Goal: Task Accomplishment & Management: Manage account settings

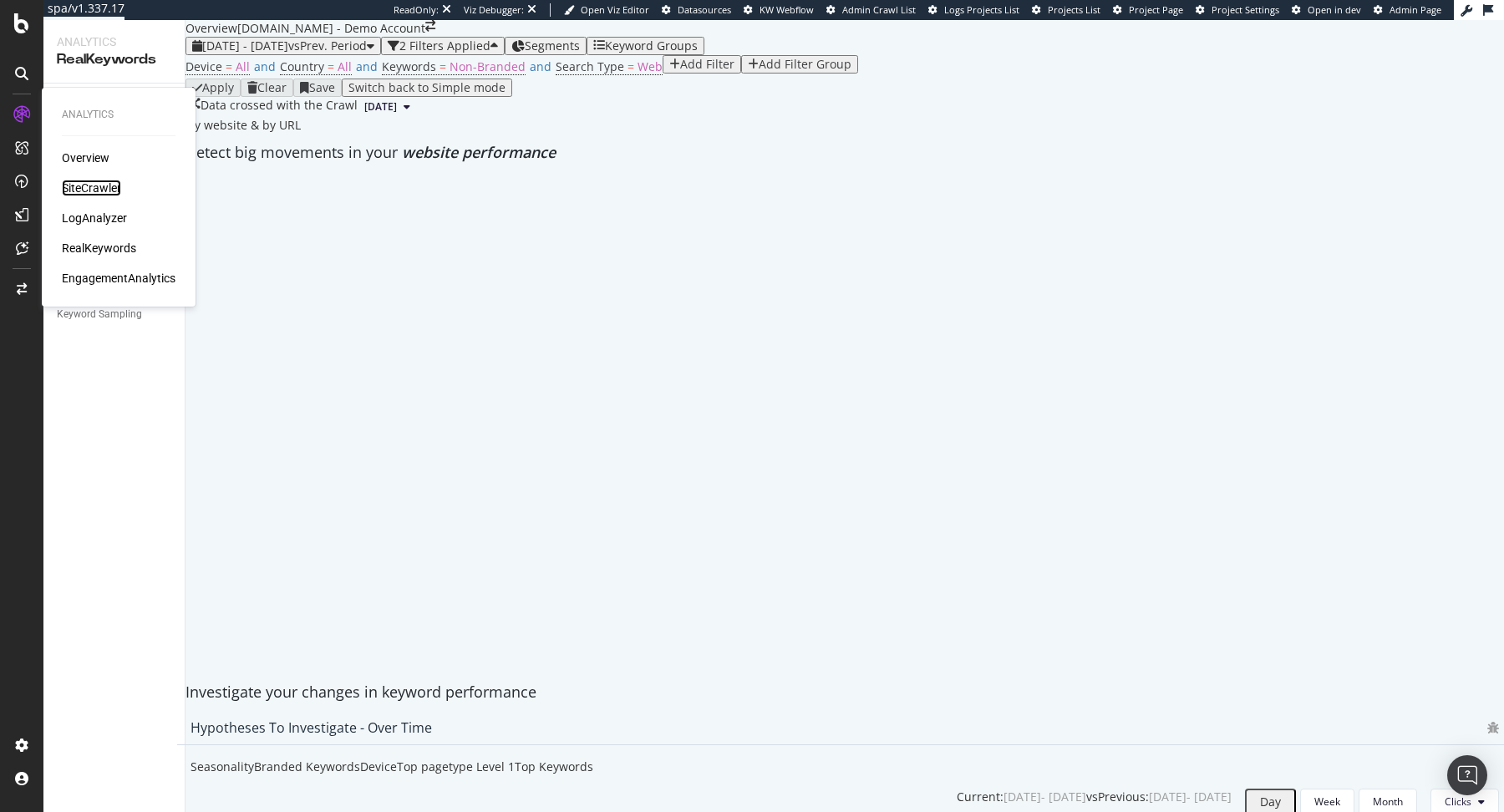
click at [90, 183] on div "SiteCrawler" at bounding box center [91, 188] width 59 height 17
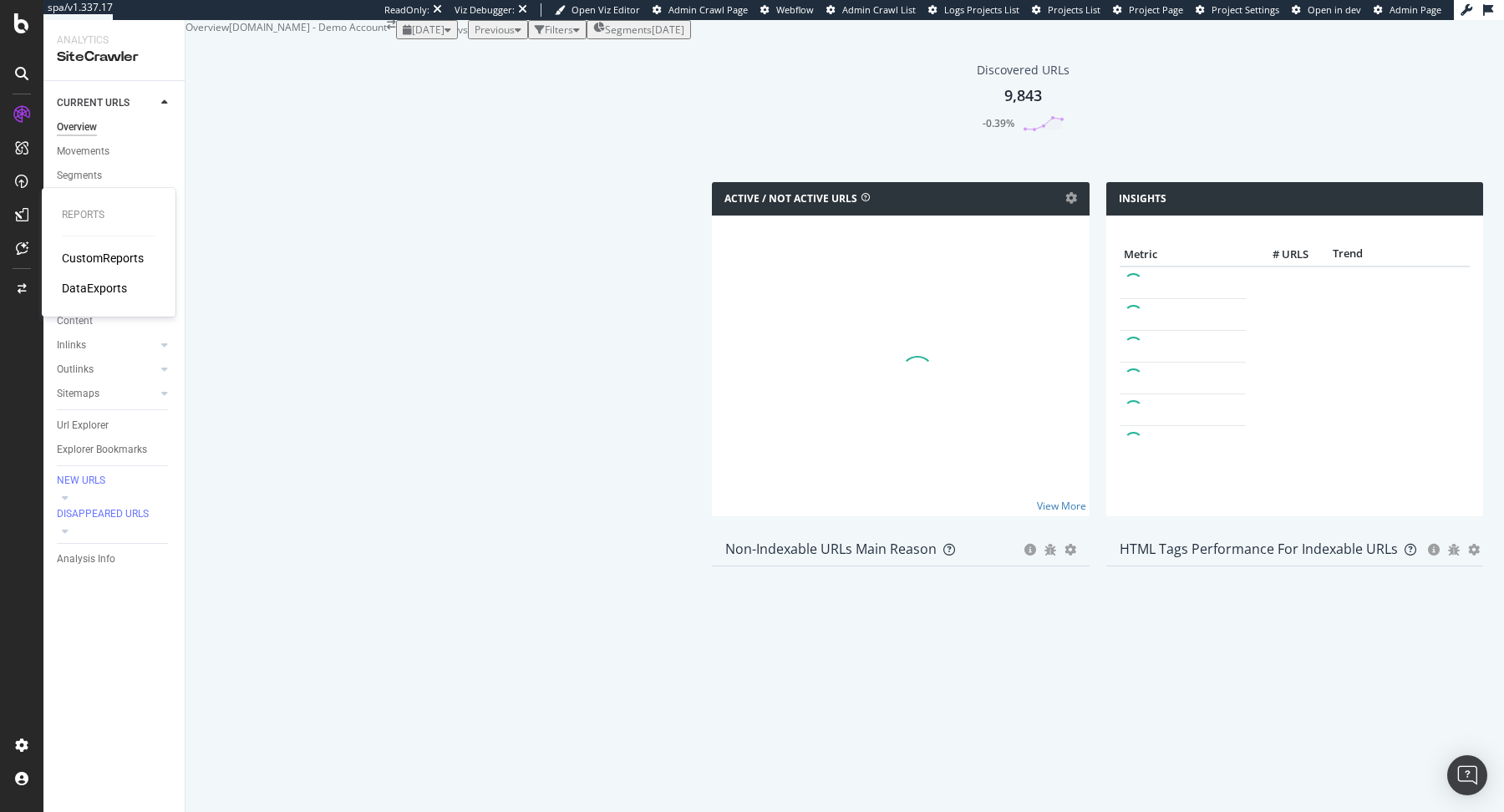
click at [90, 257] on div "CustomReports" at bounding box center [102, 258] width 82 height 17
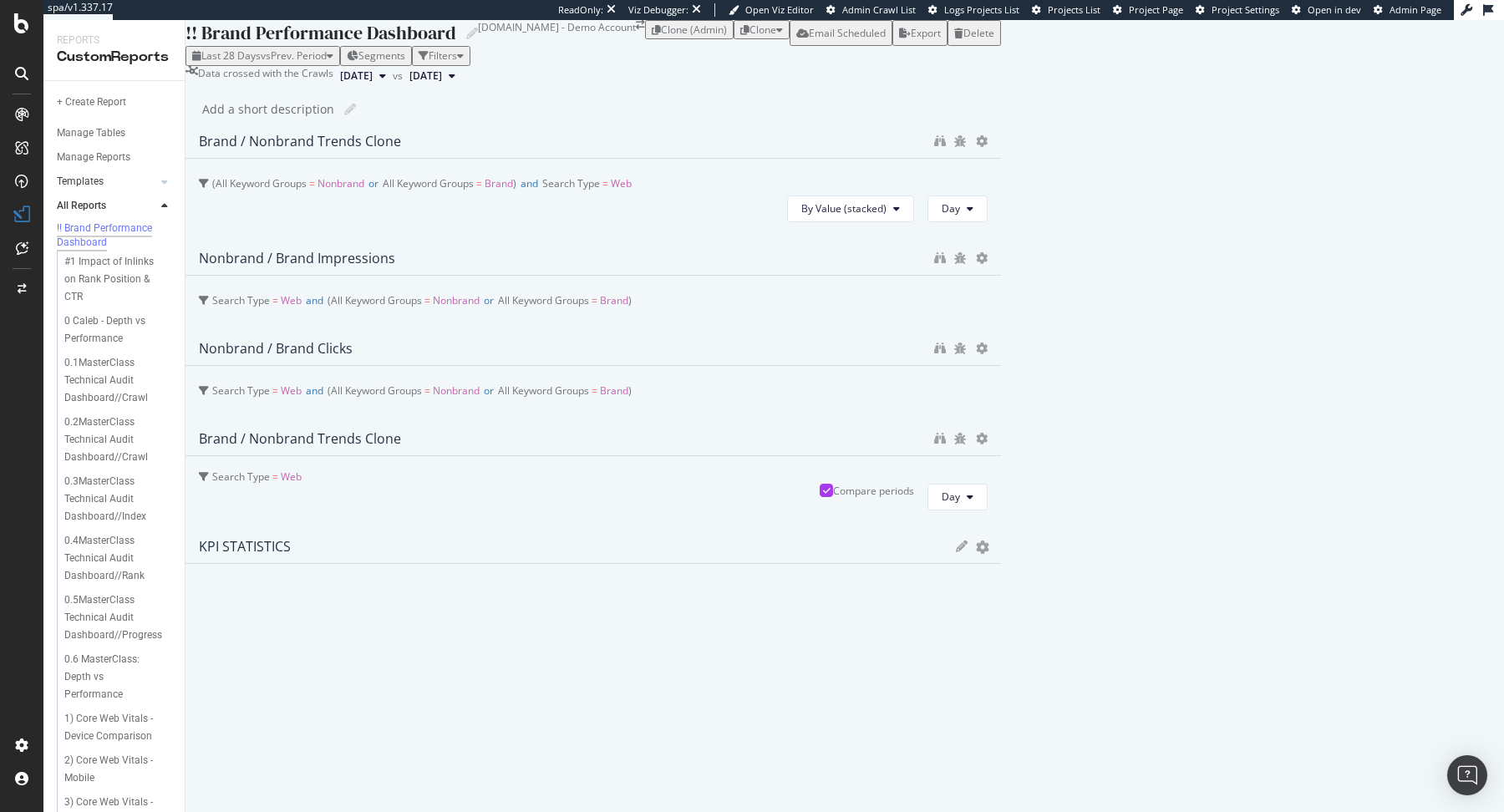
click at [130, 183] on link "Templates" at bounding box center [107, 182] width 100 height 18
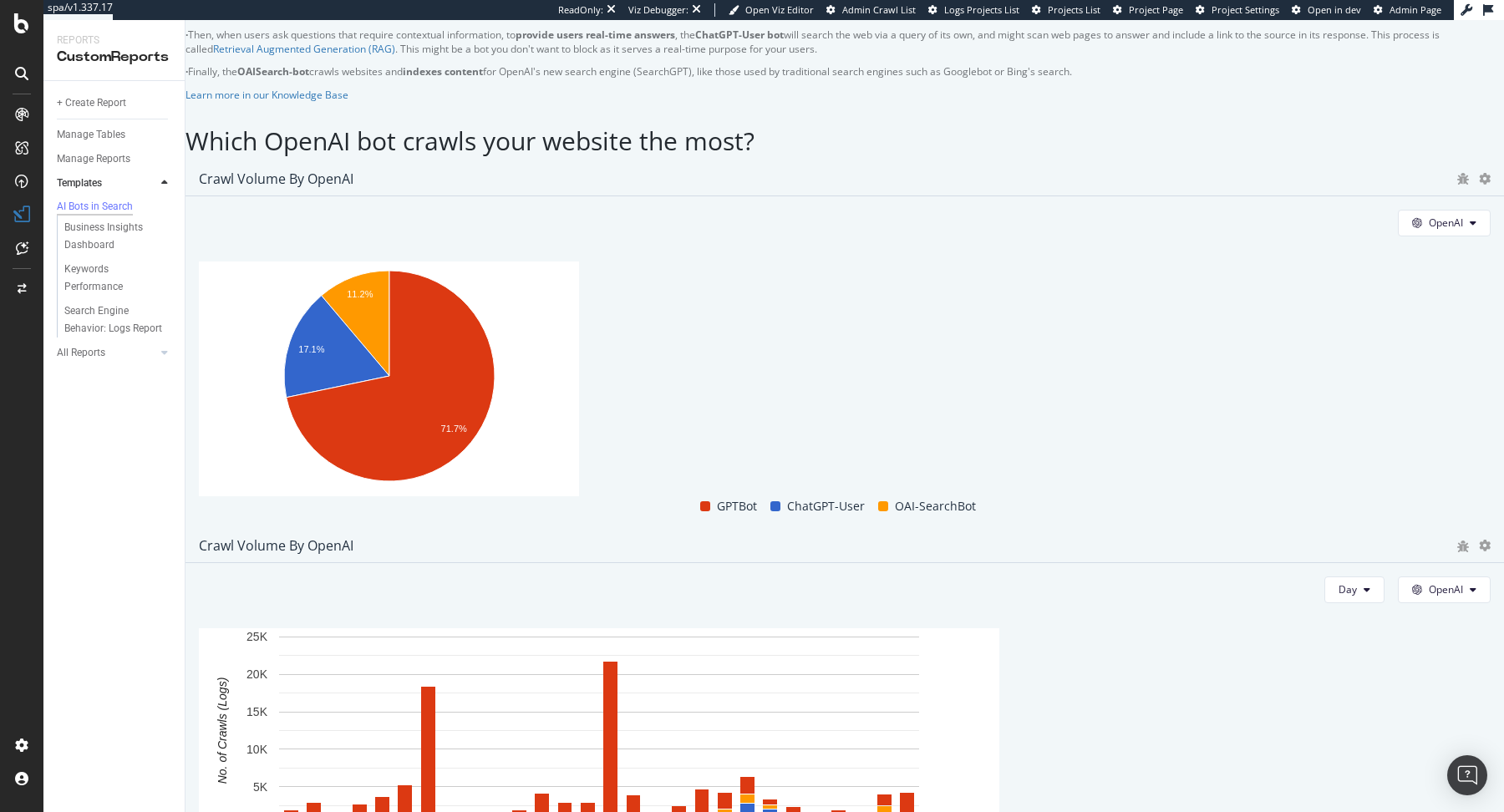
scroll to position [1159, 0]
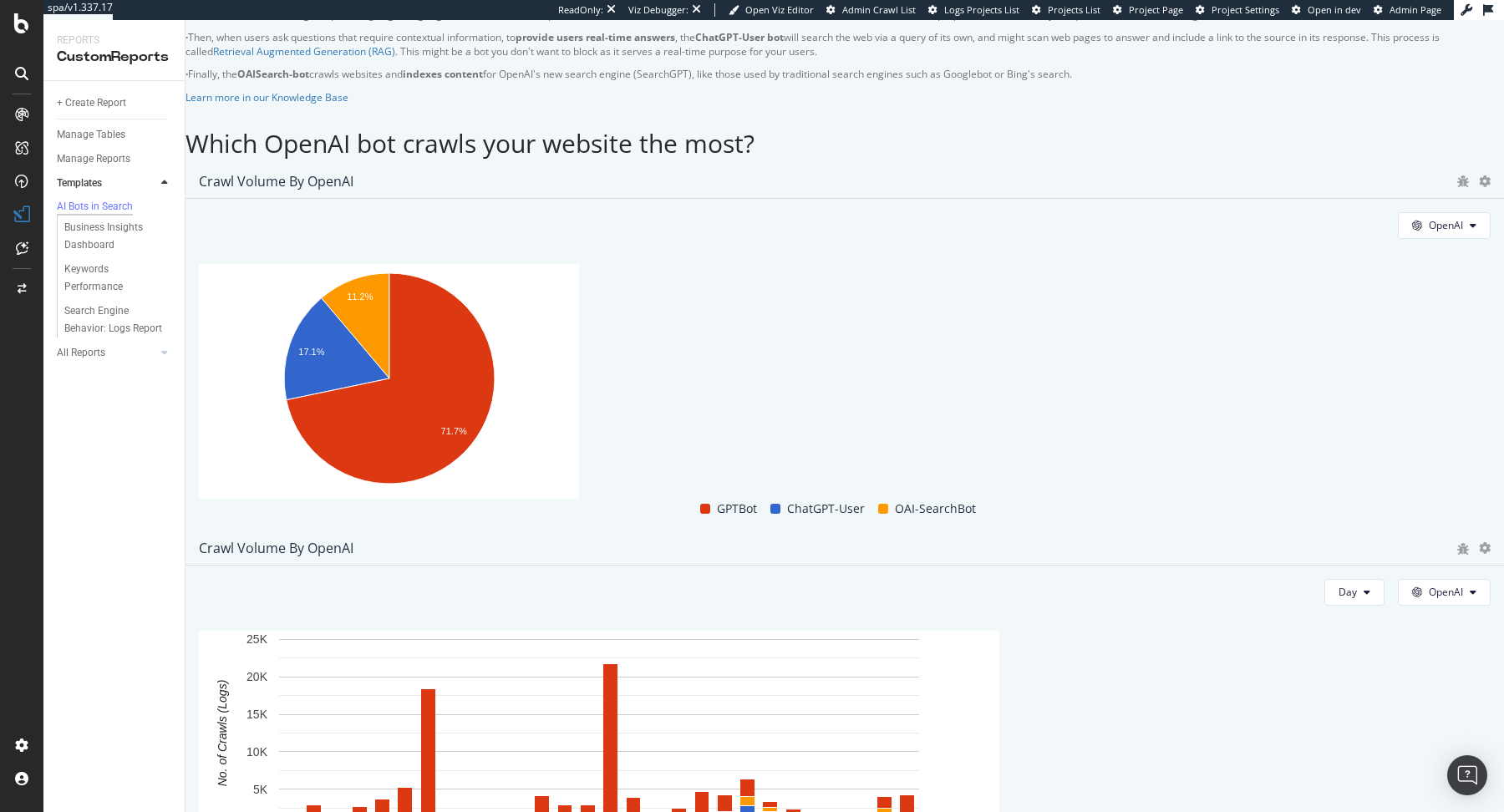
drag, startPoint x: 216, startPoint y: 264, endPoint x: 1183, endPoint y: 271, distance: 967.0
click at [1183, 112] on div "Different OpenAI bot types for different needs AI bot engagement with your cont…" at bounding box center [844, 41] width 1318 height 142
copy p "· Finally, the OAISearch-bot crawls websites and indexes content for OpenAI's n…"
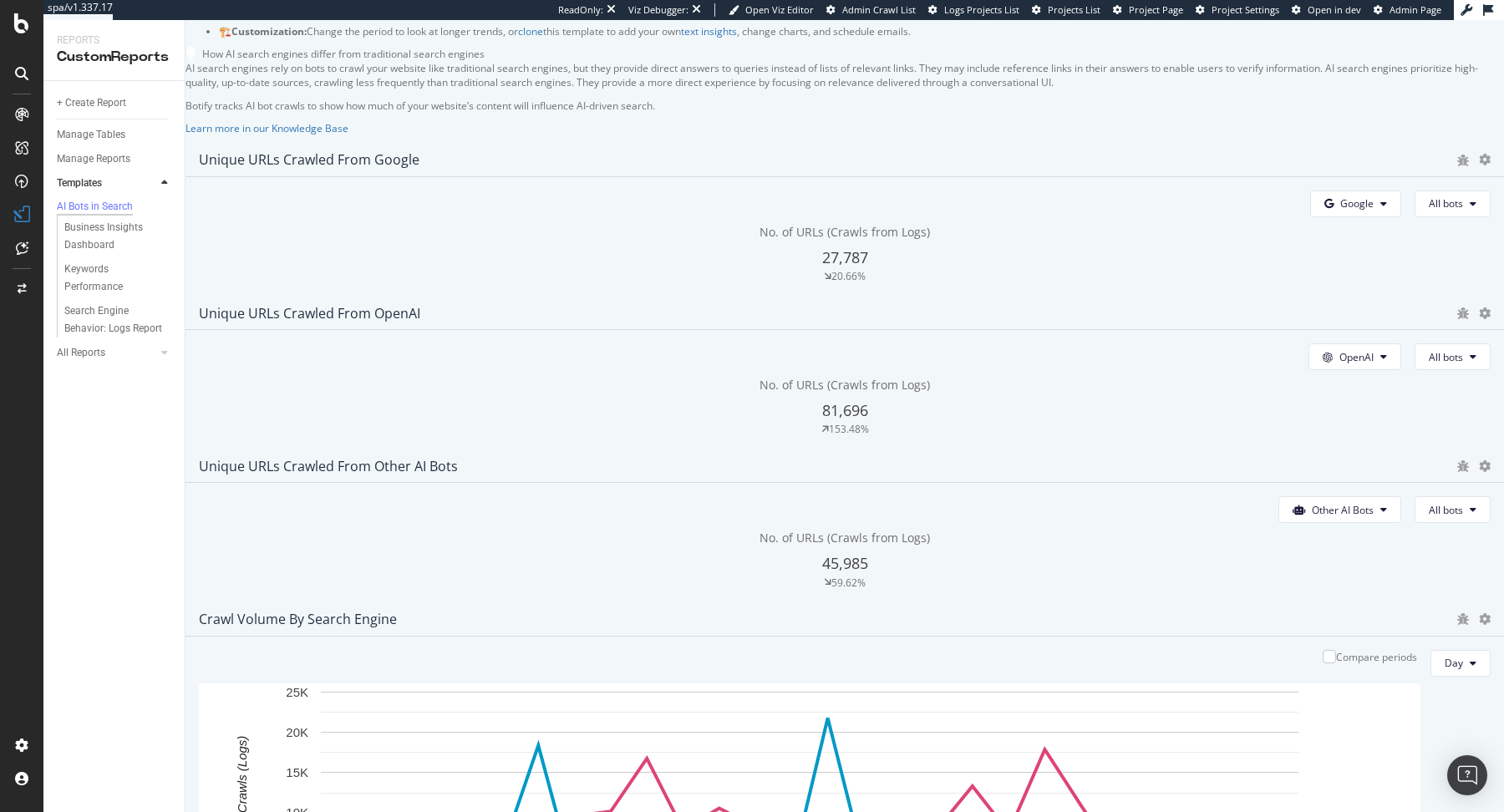
scroll to position [0, 0]
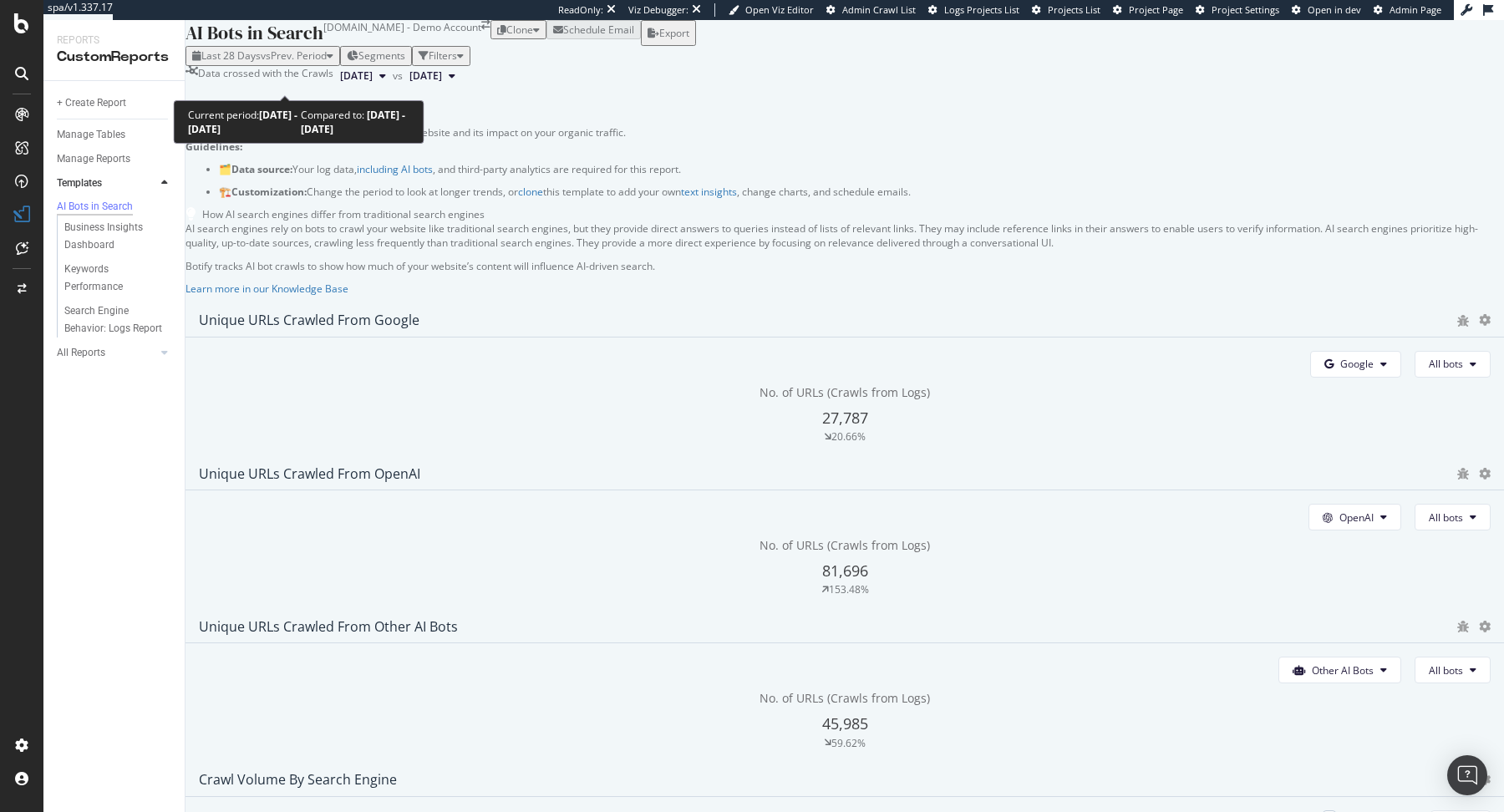
click at [326, 63] on span "vs Prev. Period" at bounding box center [293, 55] width 66 height 14
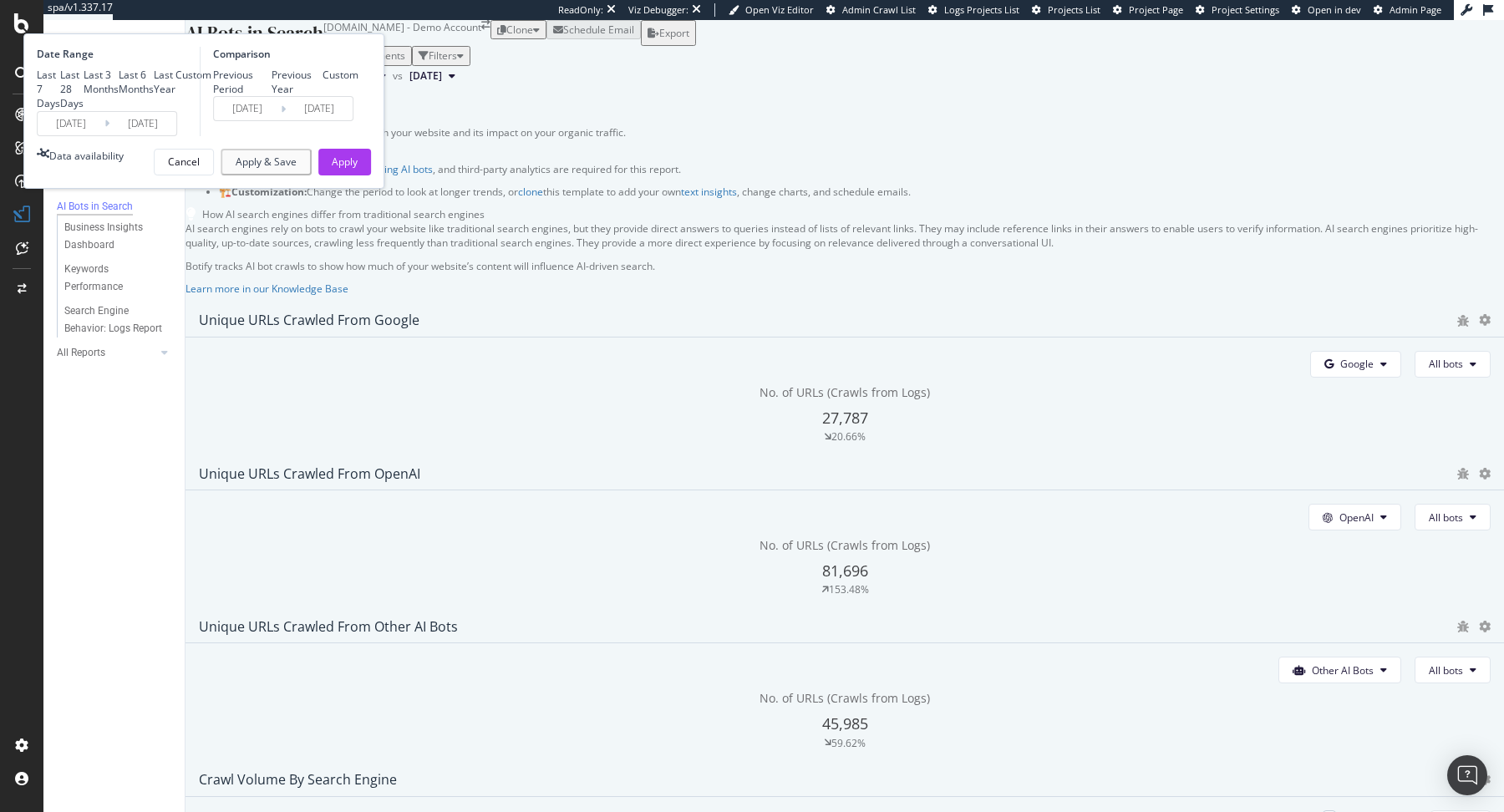
click at [154, 96] on div "Last 6 Months" at bounding box center [136, 82] width 36 height 29
type input "2025/03/08"
type input "2024/09/04"
type input "2025/03/07"
click at [358, 169] on div "Apply" at bounding box center [344, 161] width 26 height 14
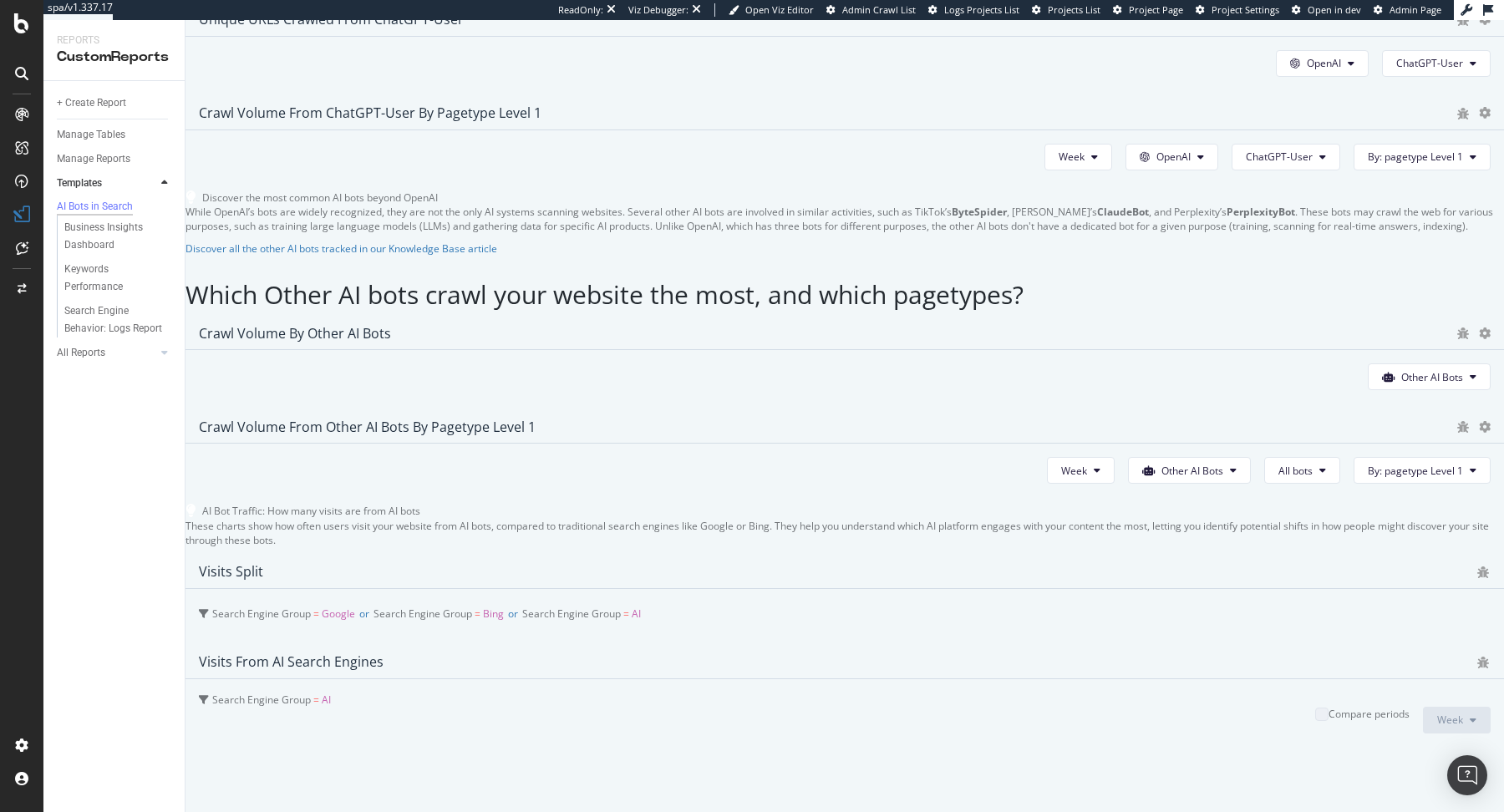
scroll to position [2704, 0]
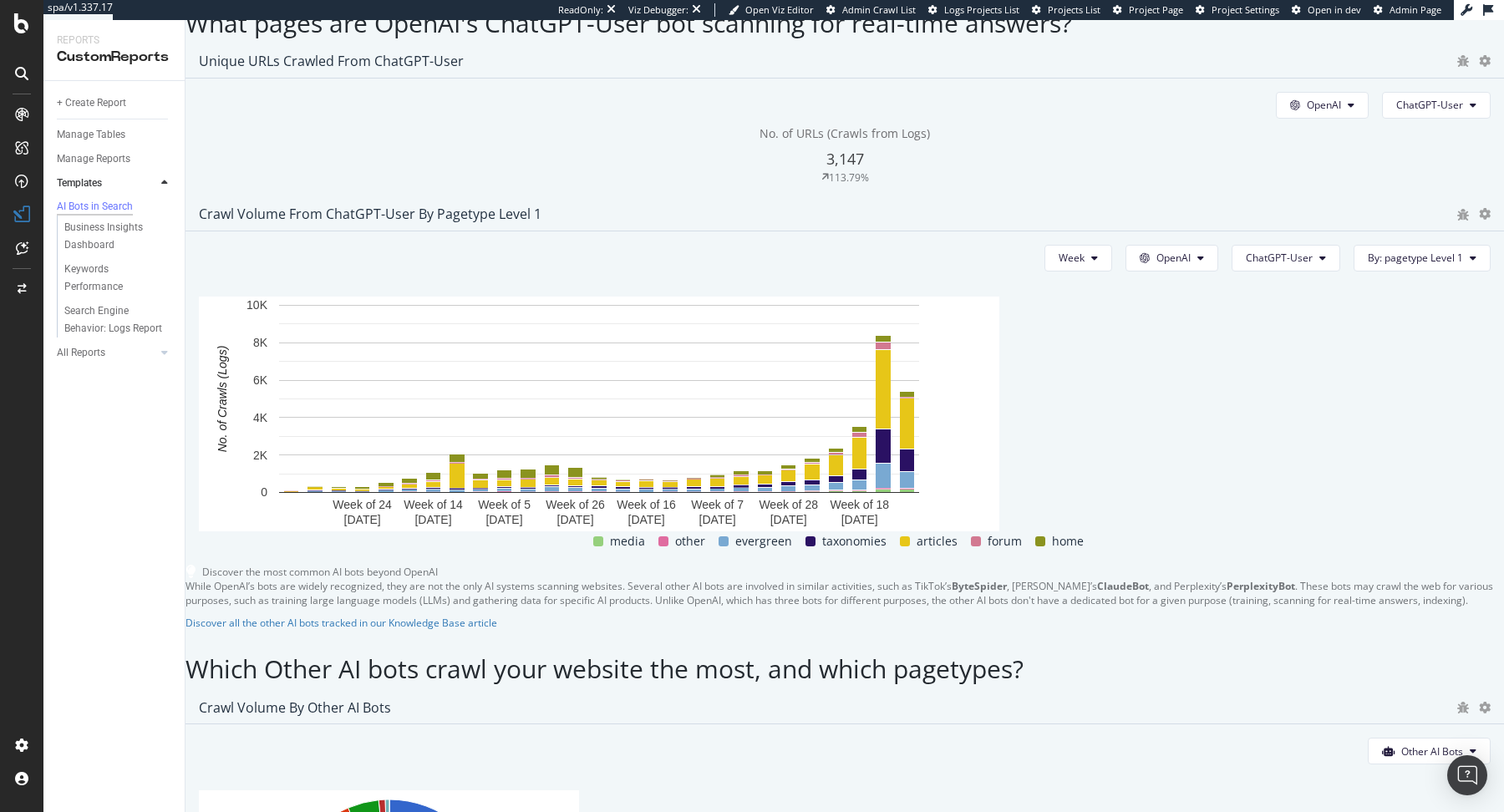
scroll to position [2267, 0]
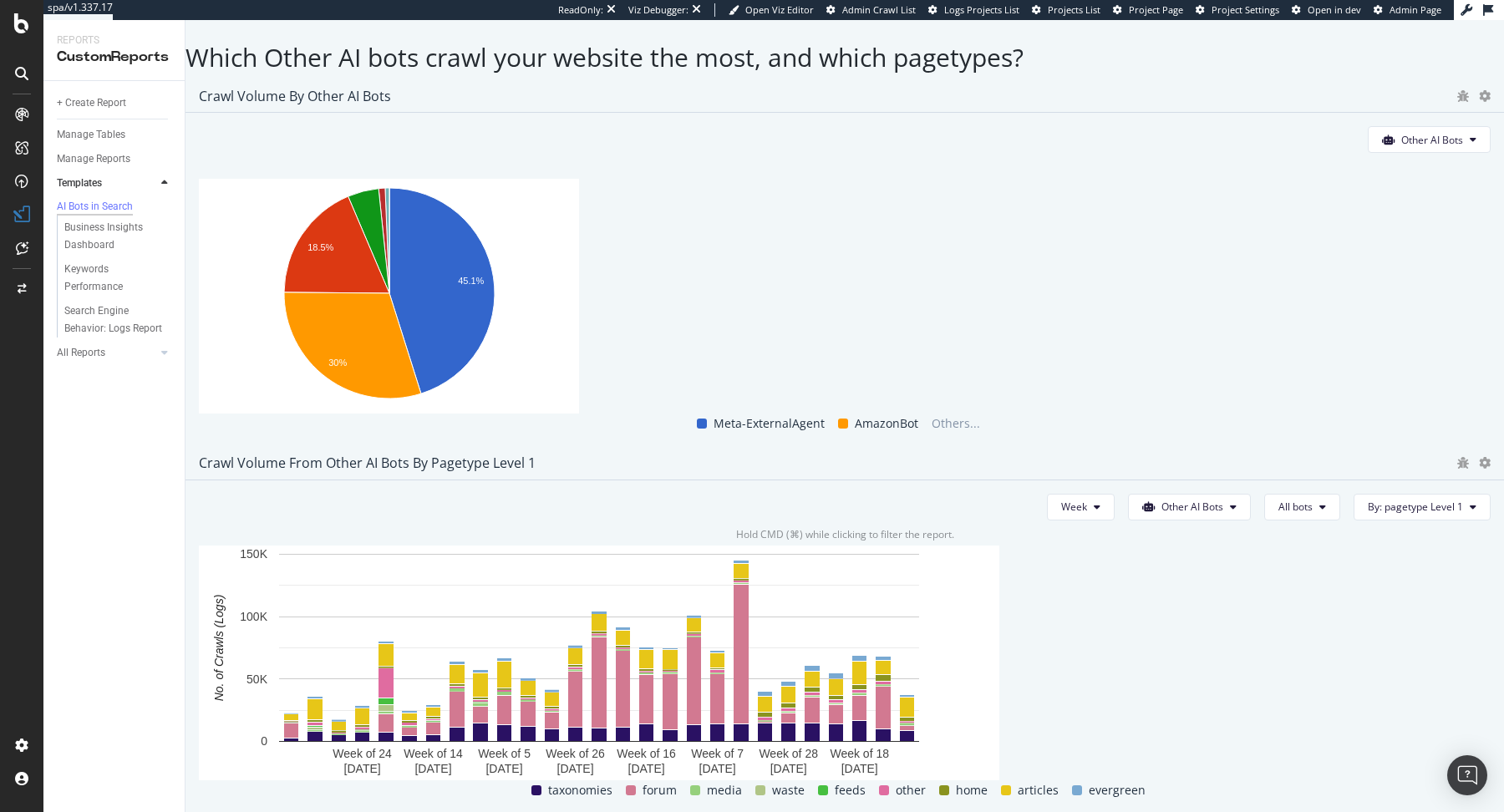
scroll to position [2704, 0]
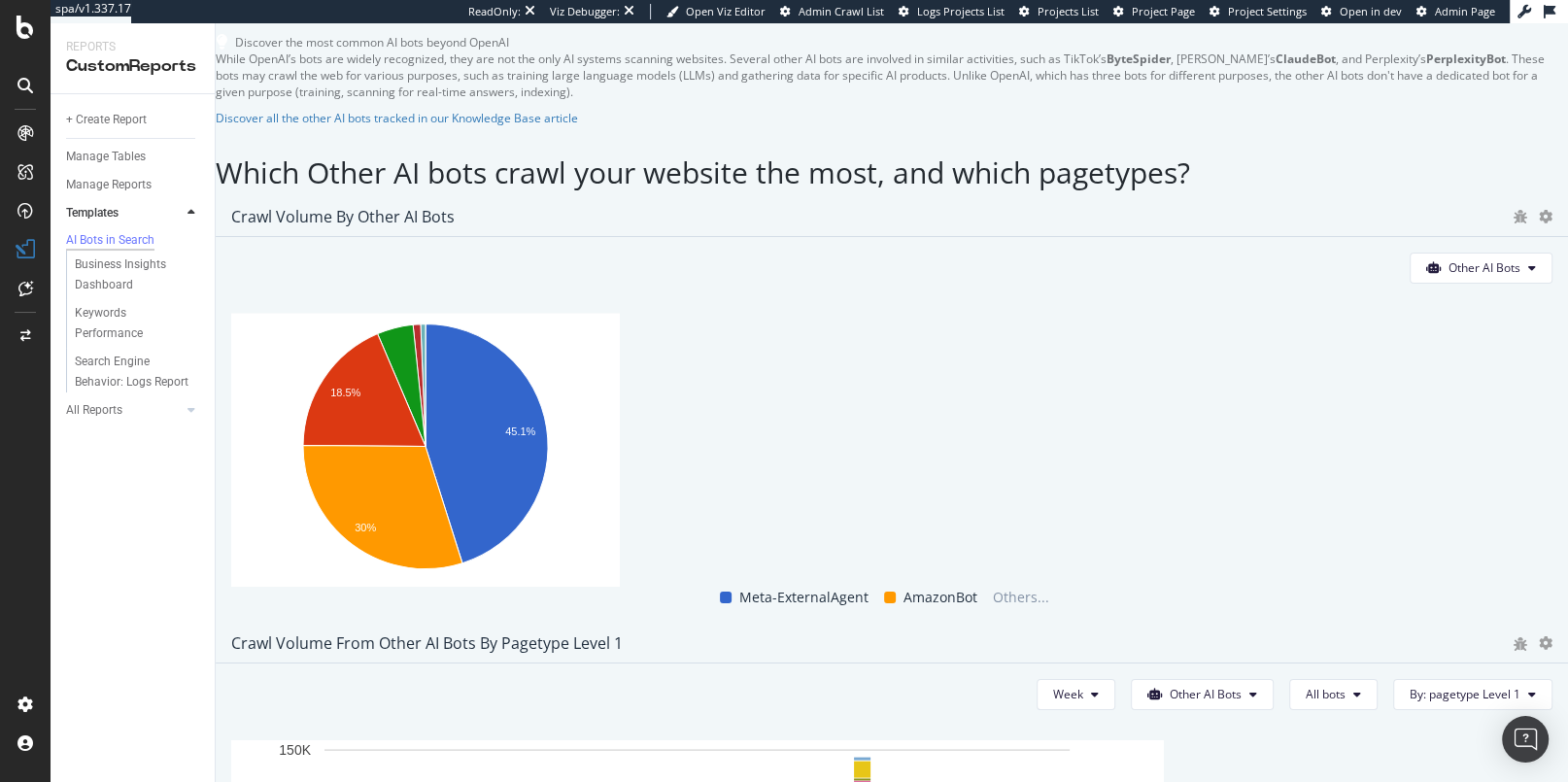
scroll to position [3956, 0]
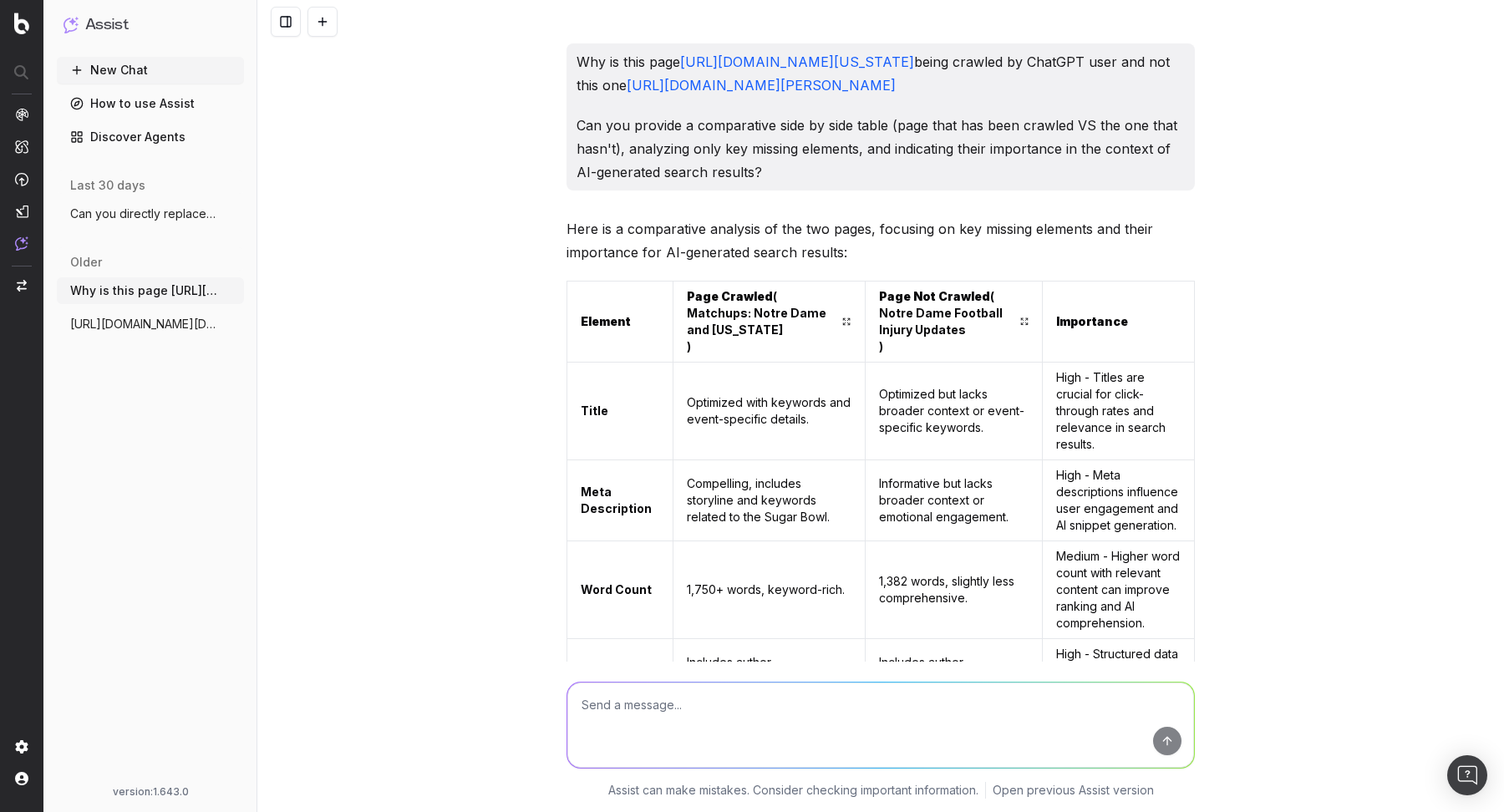
scroll to position [3607, 0]
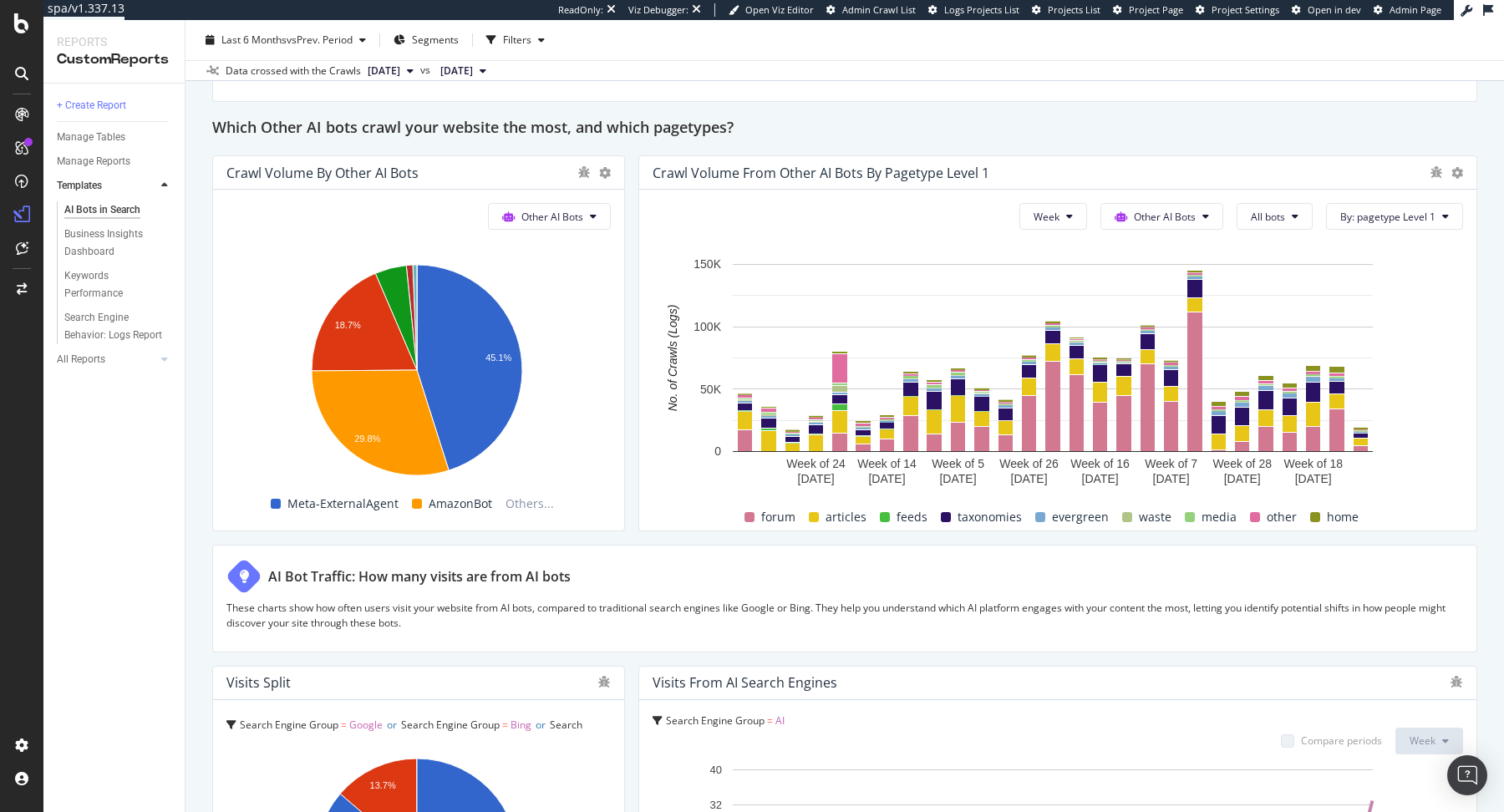
scroll to position [2704, 0]
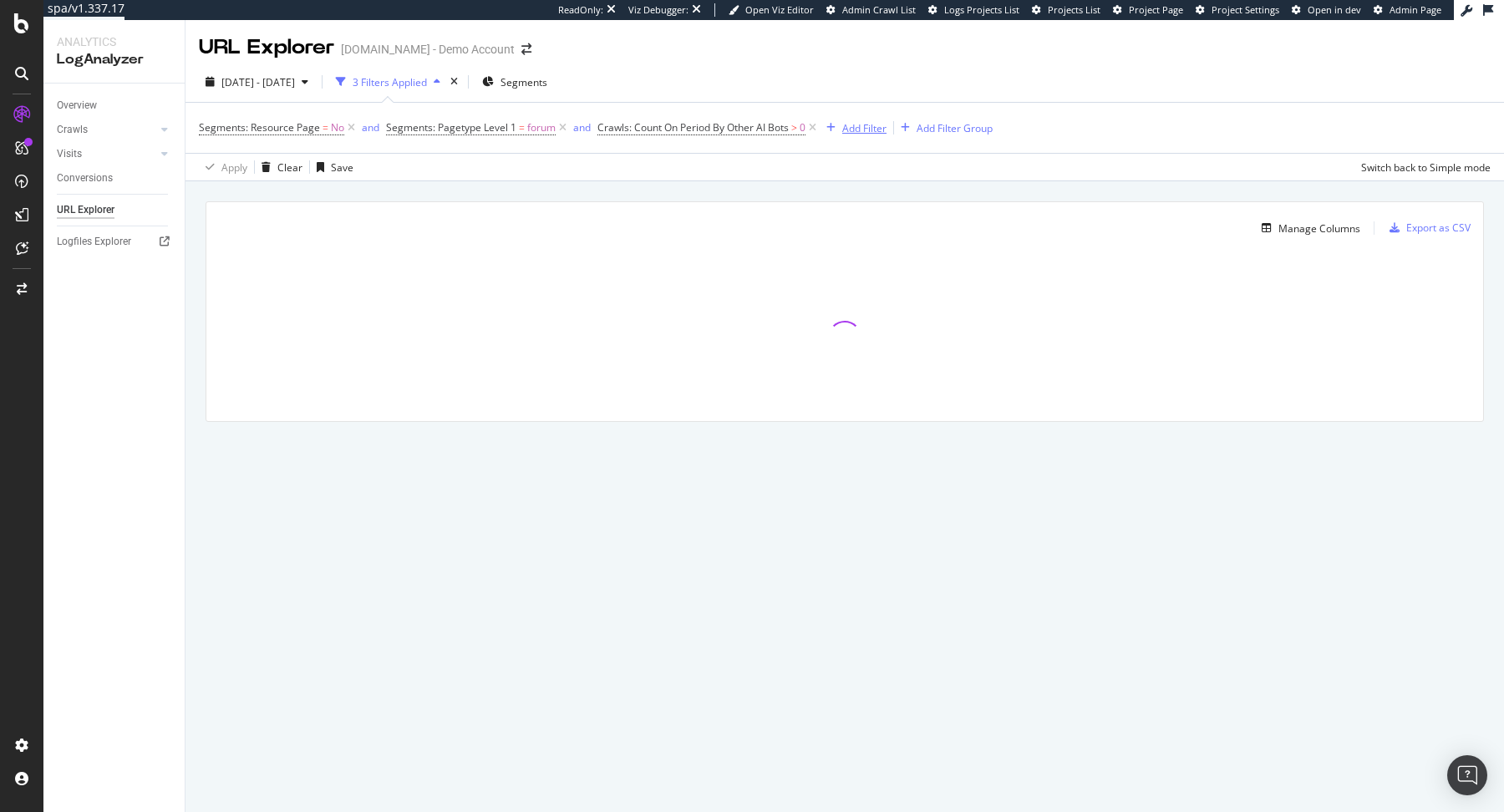
click at [856, 134] on div "Add Filter" at bounding box center [864, 128] width 44 height 14
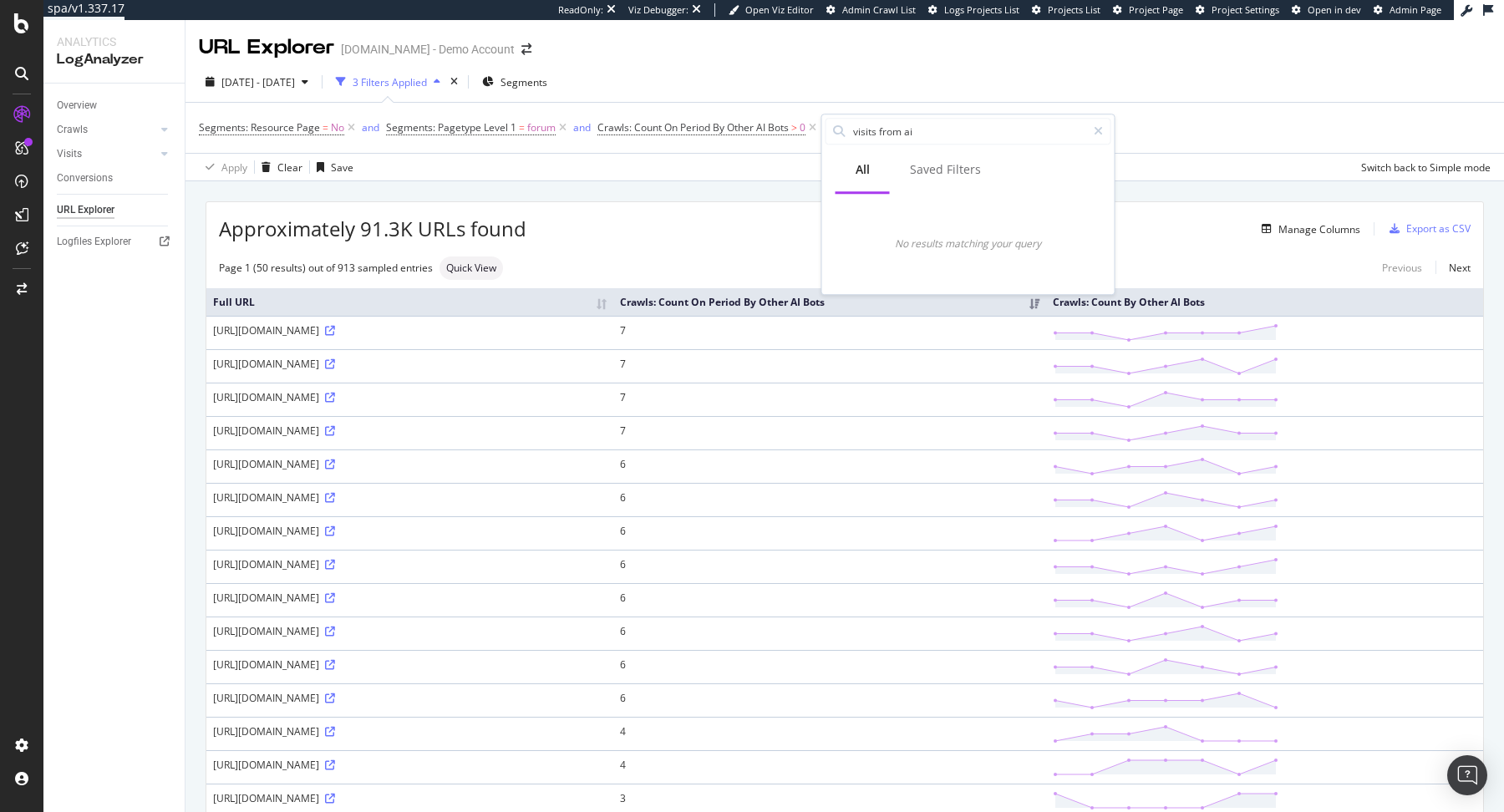
type input "visits from ai"
click at [1099, 129] on icon at bounding box center [1098, 131] width 9 height 12
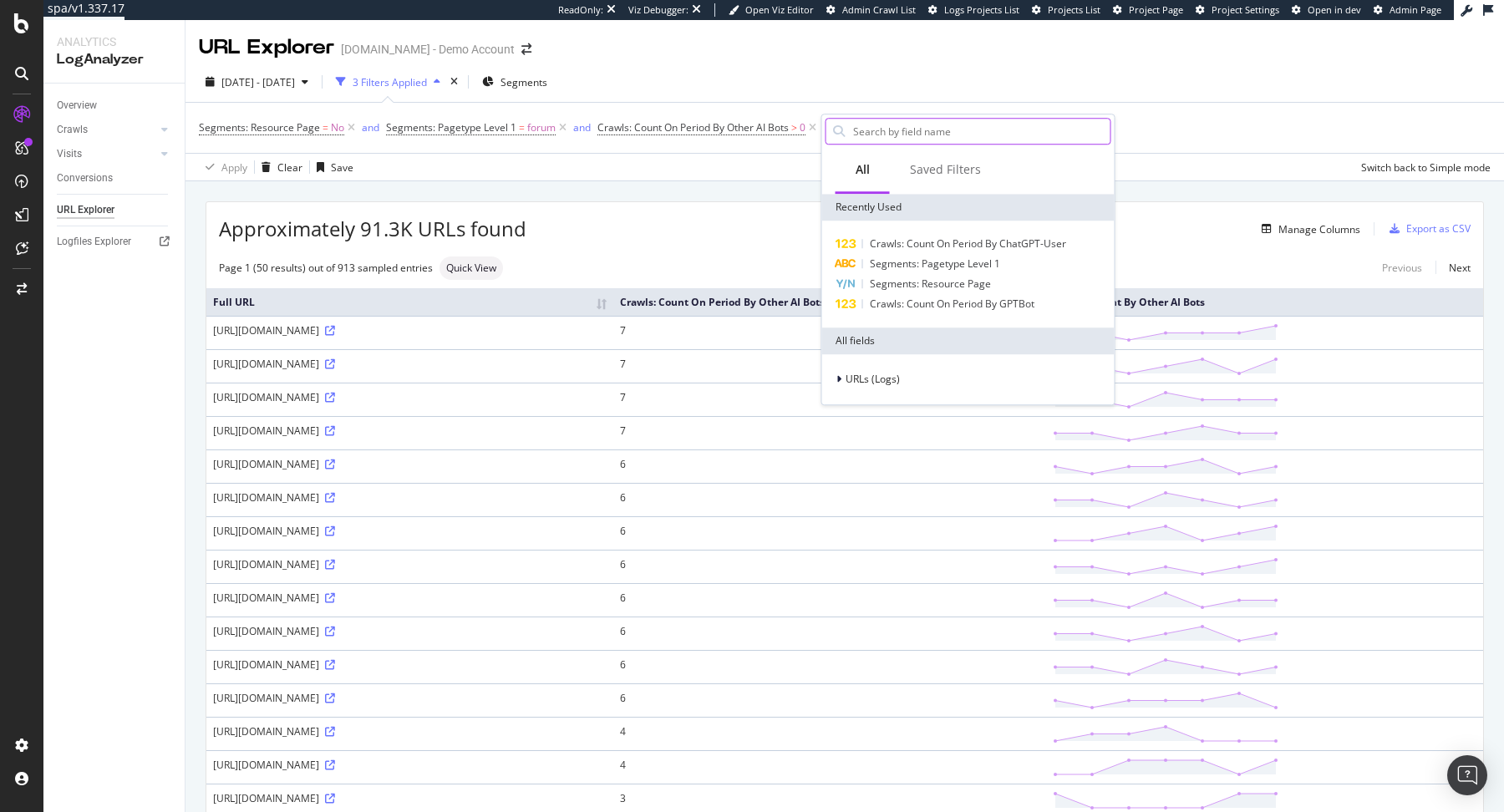
click at [984, 82] on div "2025 Jul. 14th - Jul. 20th 3 Filters Applied Segments" at bounding box center [844, 85] width 1318 height 34
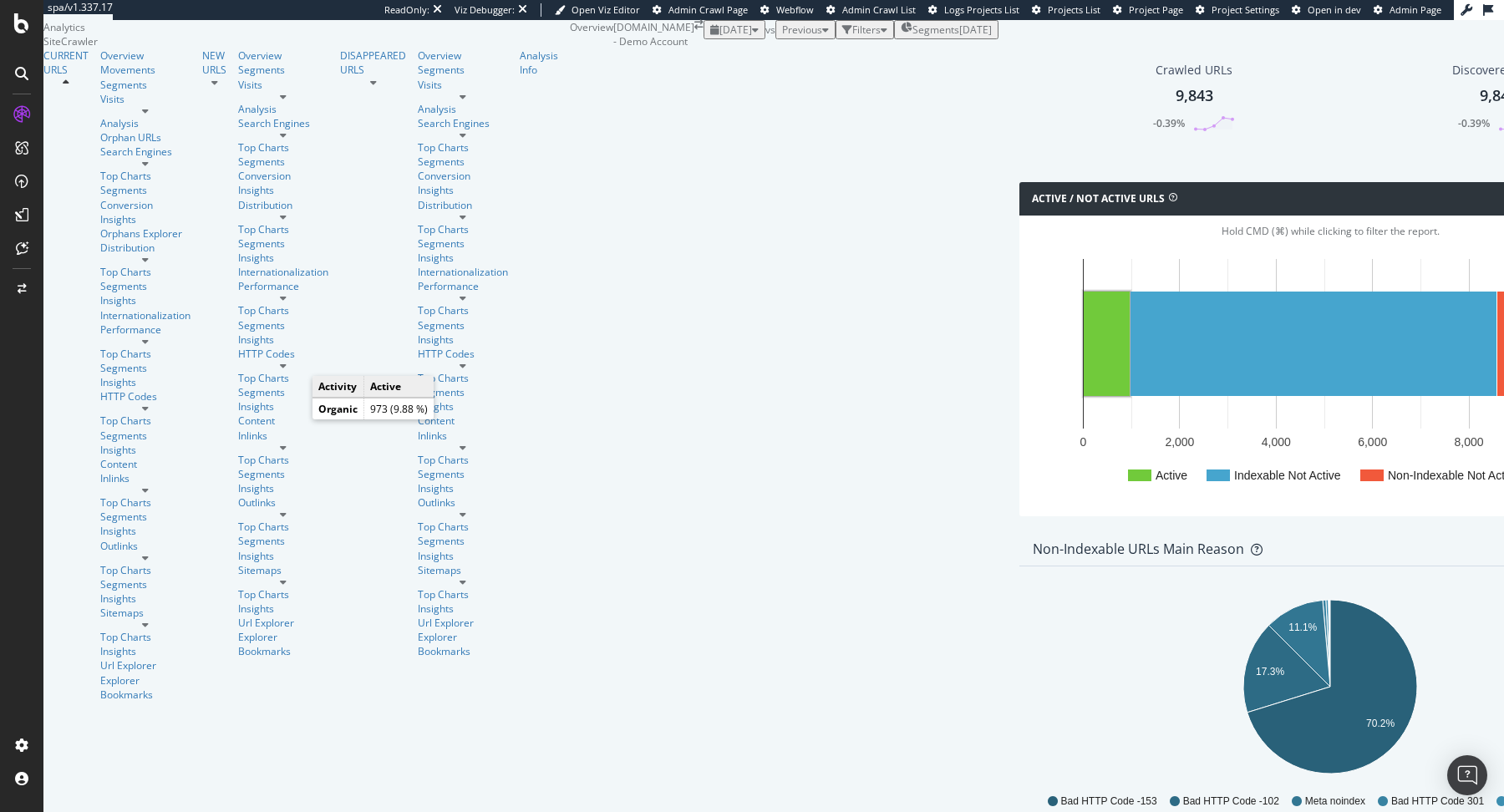
click at [1084, 395] on rect "A chart." at bounding box center [1107, 344] width 46 height 105
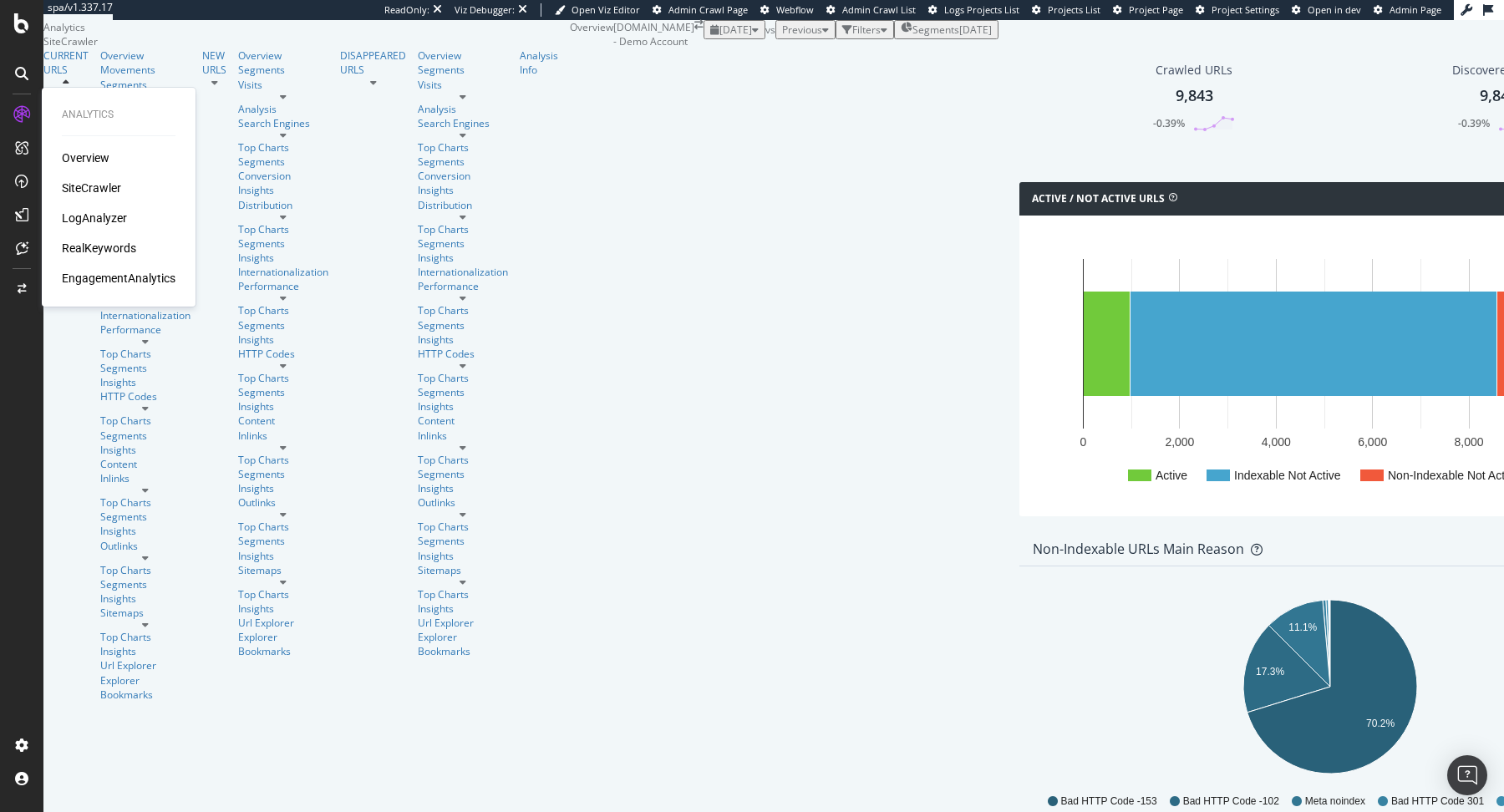
click at [101, 210] on div "LogAnalyzer" at bounding box center [94, 218] width 65 height 17
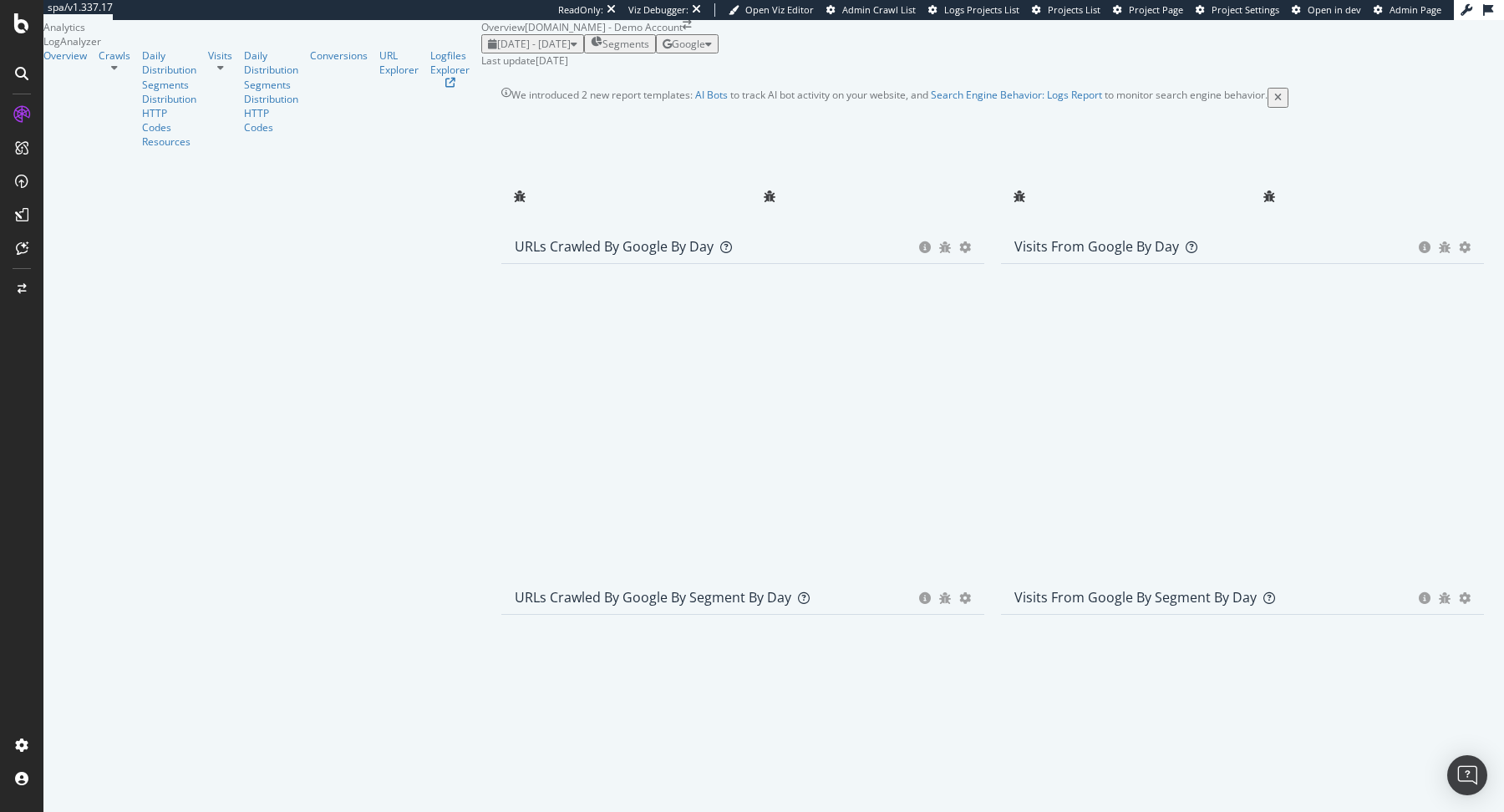
click at [705, 51] on span "Google" at bounding box center [688, 43] width 34 height 14
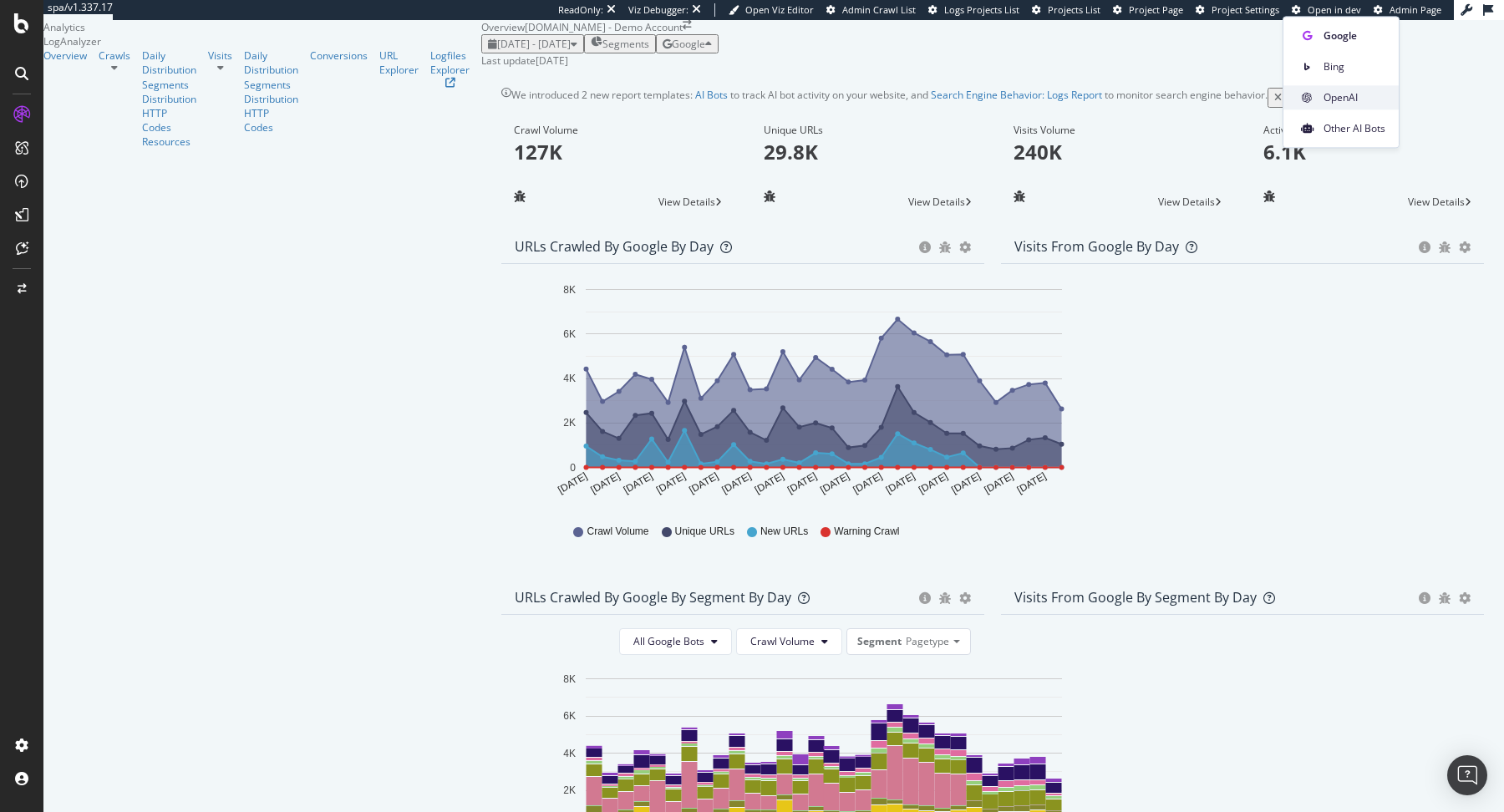
click at [1368, 97] on span "OpenAI" at bounding box center [1354, 98] width 62 height 15
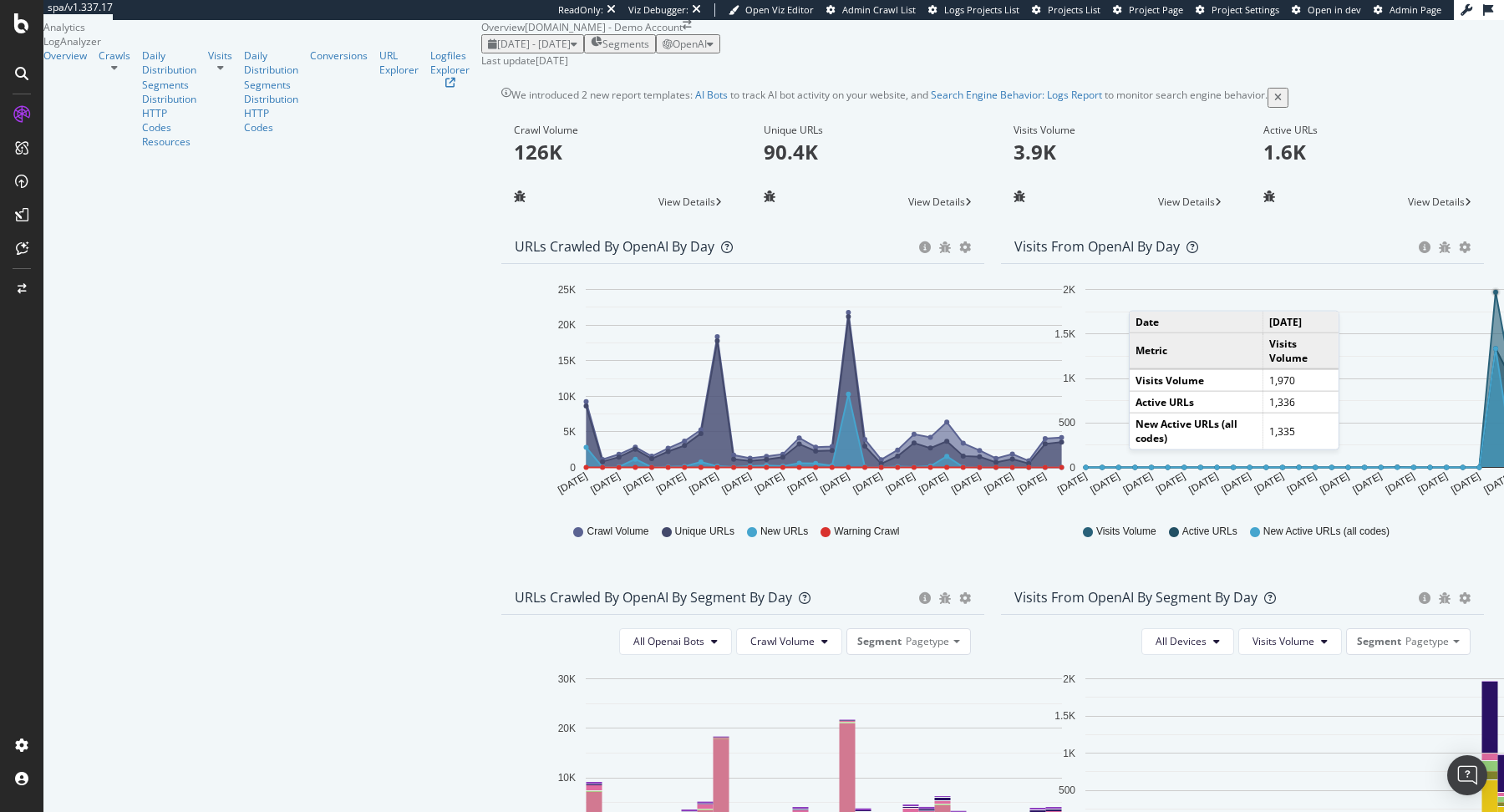
click at [1493, 295] on circle "A chart." at bounding box center [1496, 292] width 6 height 6
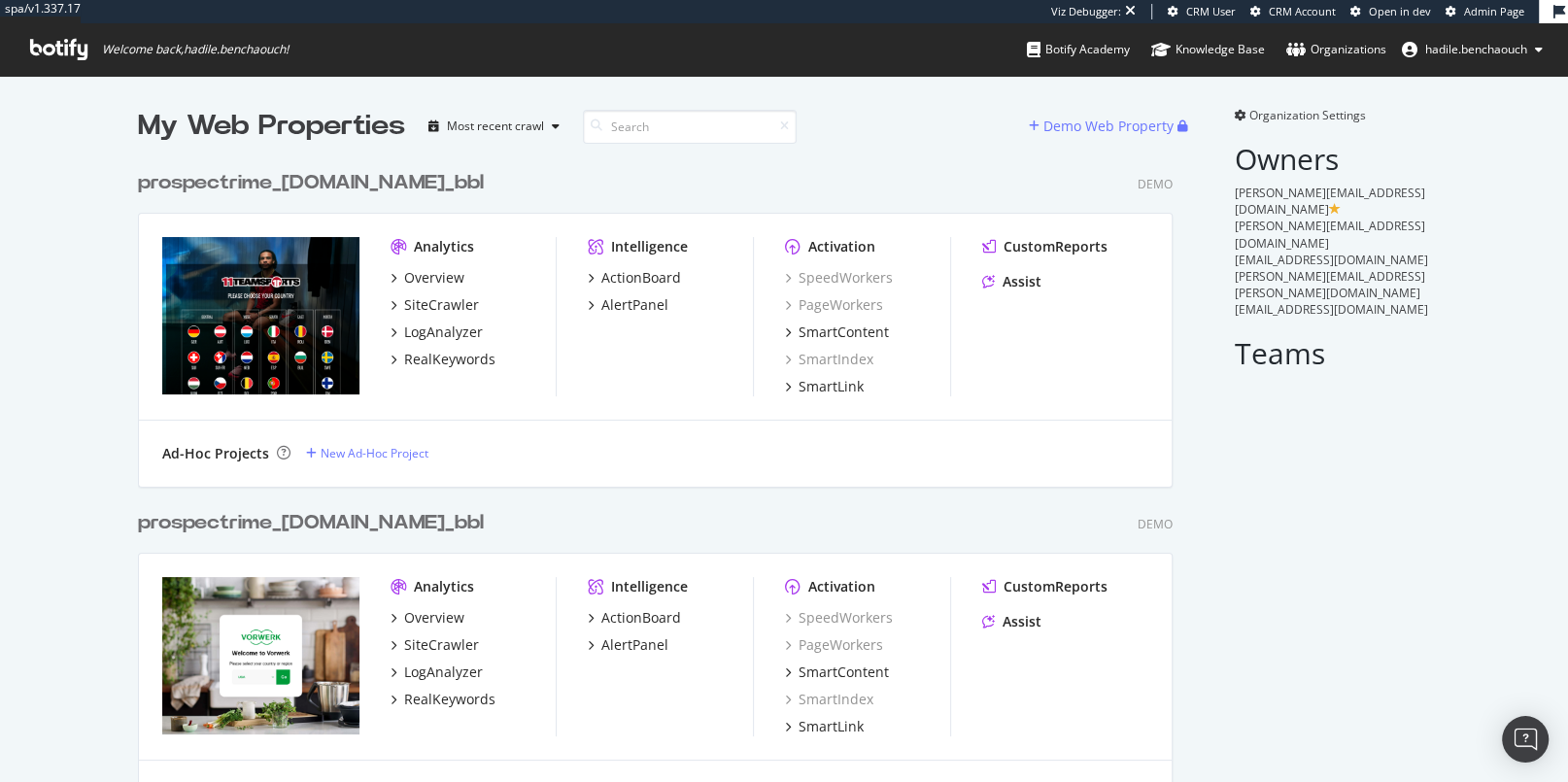
scroll to position [15398, 1030]
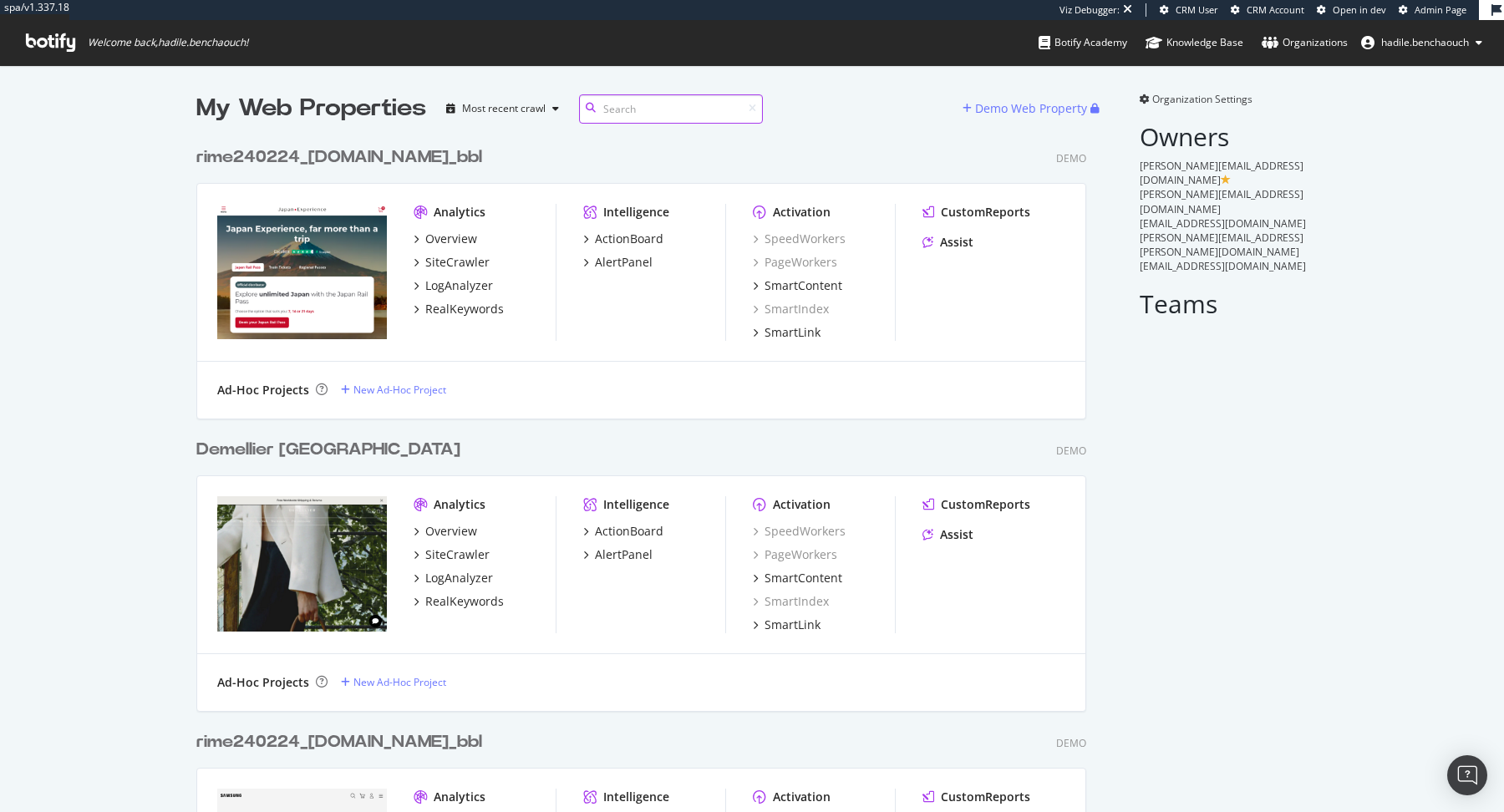
scroll to position [12867, 902]
click at [1143, 97] on icon at bounding box center [1145, 100] width 10 height 10
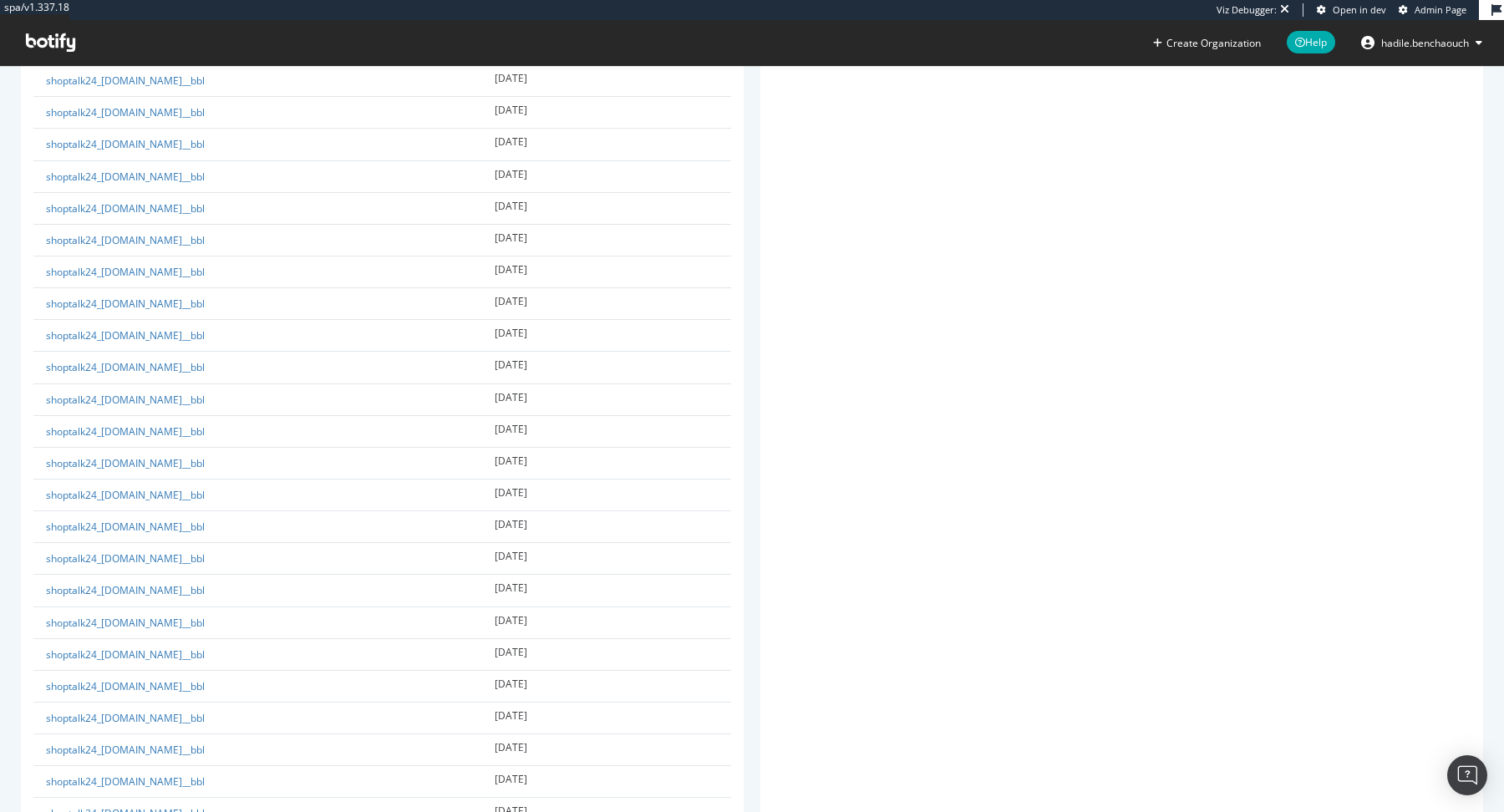
scroll to position [11644, 0]
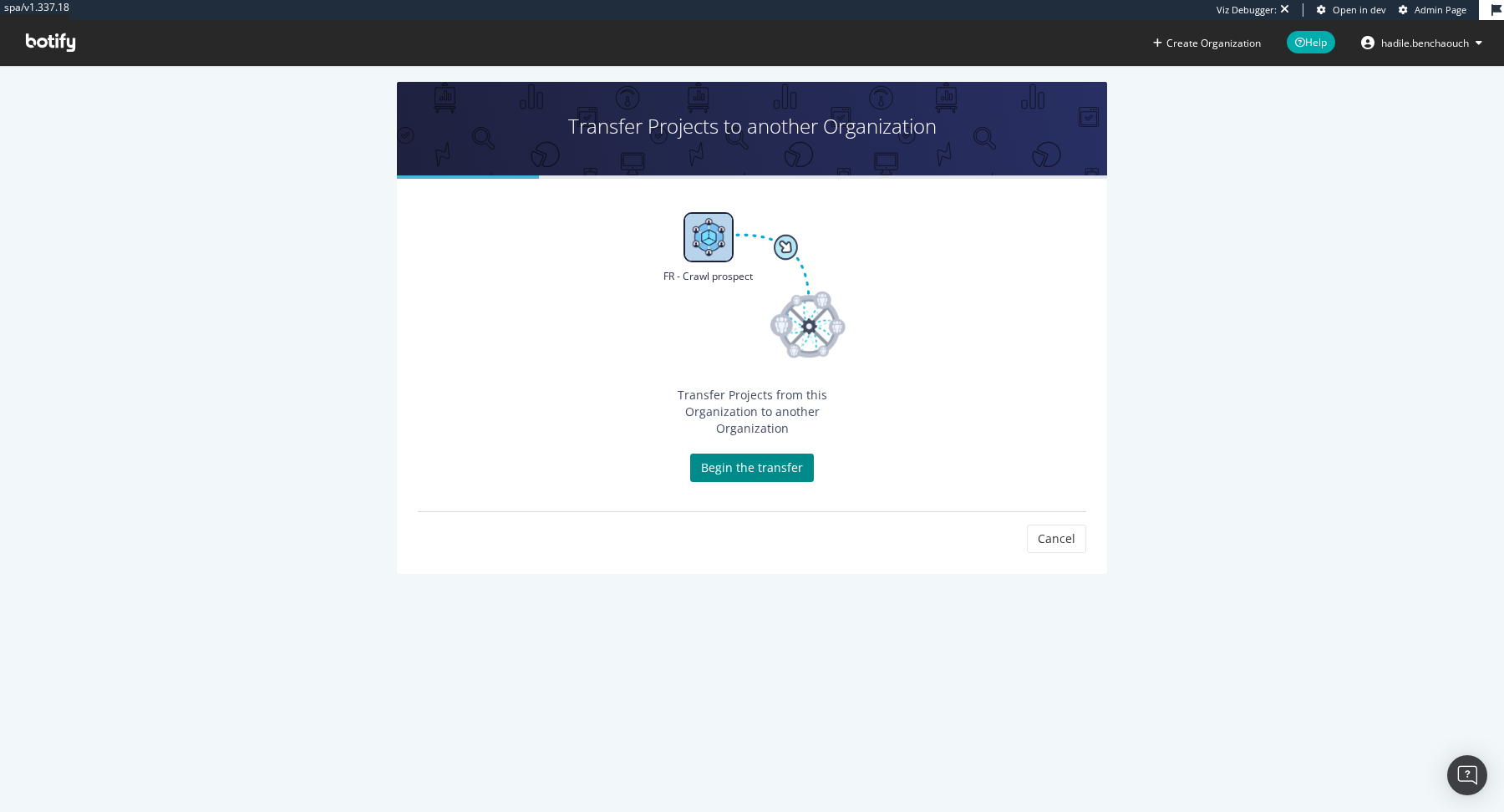
click at [790, 460] on link "Begin the transfer" at bounding box center [752, 468] width 123 height 29
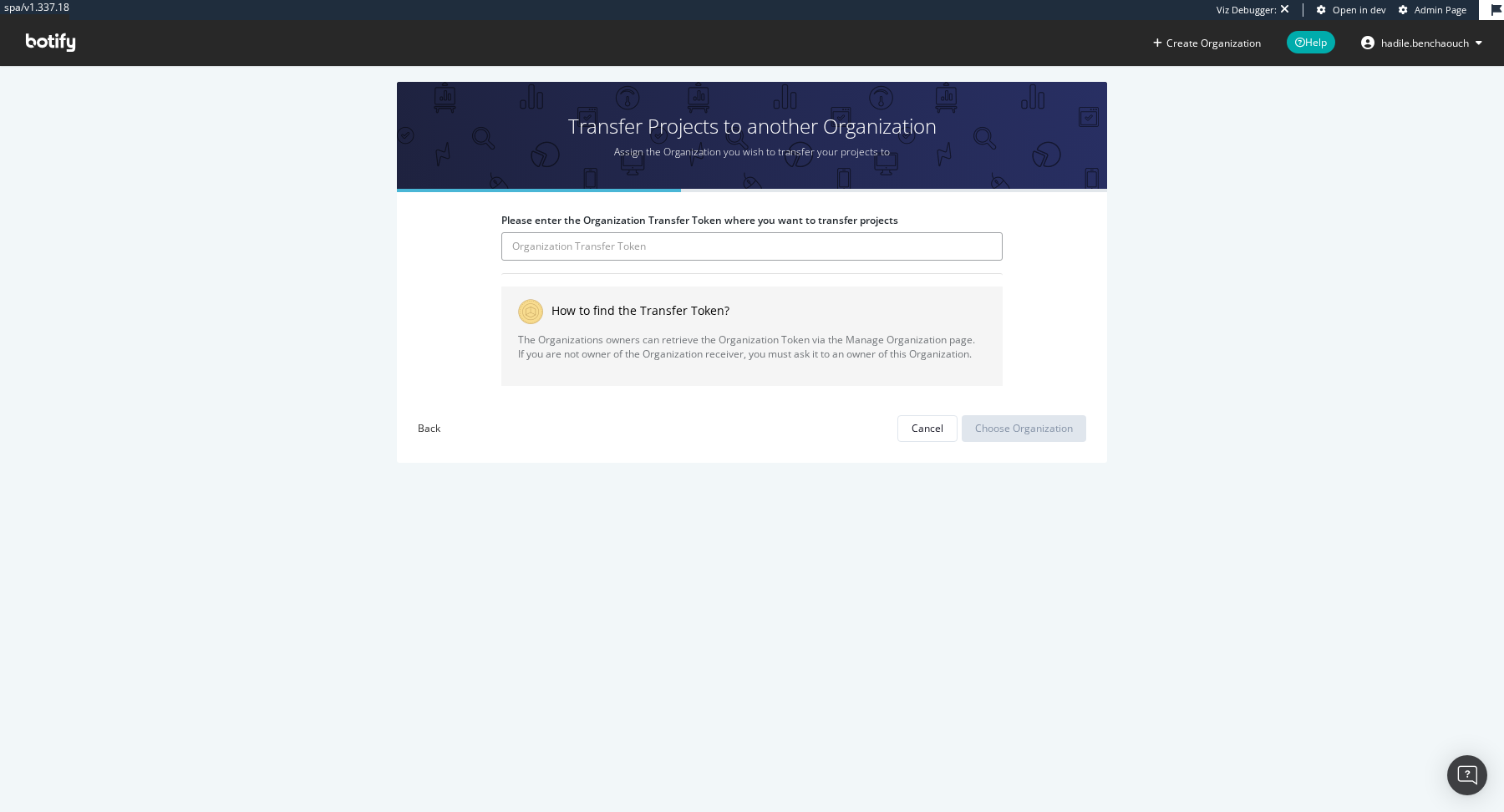
click at [716, 252] on input "Please enter the Organization Transfer Token where you want to transfer projects" at bounding box center [752, 247] width 501 height 29
type input "ZImNi8Zp0azDPGWaJ6NdUeXhQ6cy6oKs"
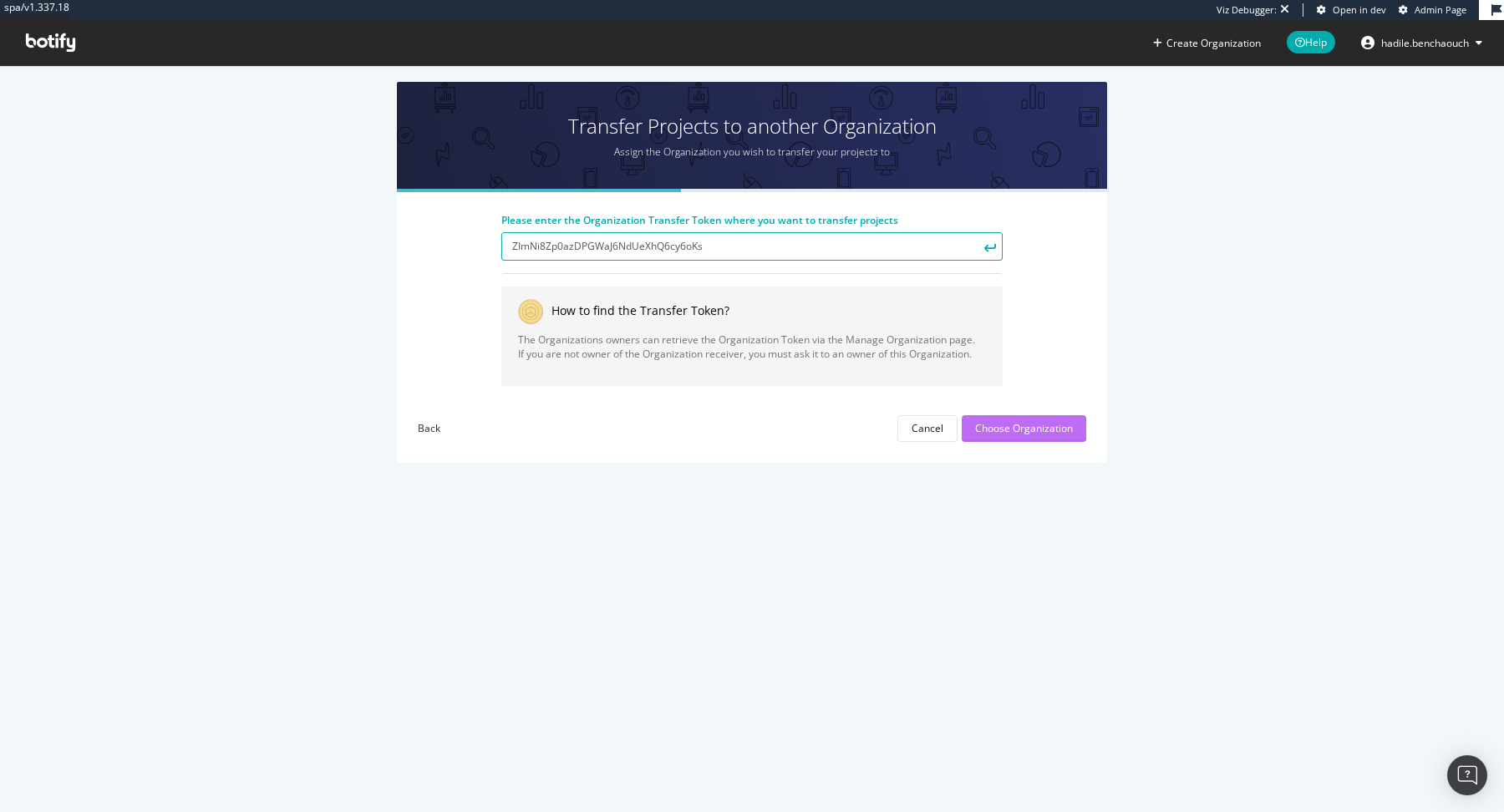
click at [1006, 422] on div "Choose Organization" at bounding box center [1024, 428] width 98 height 14
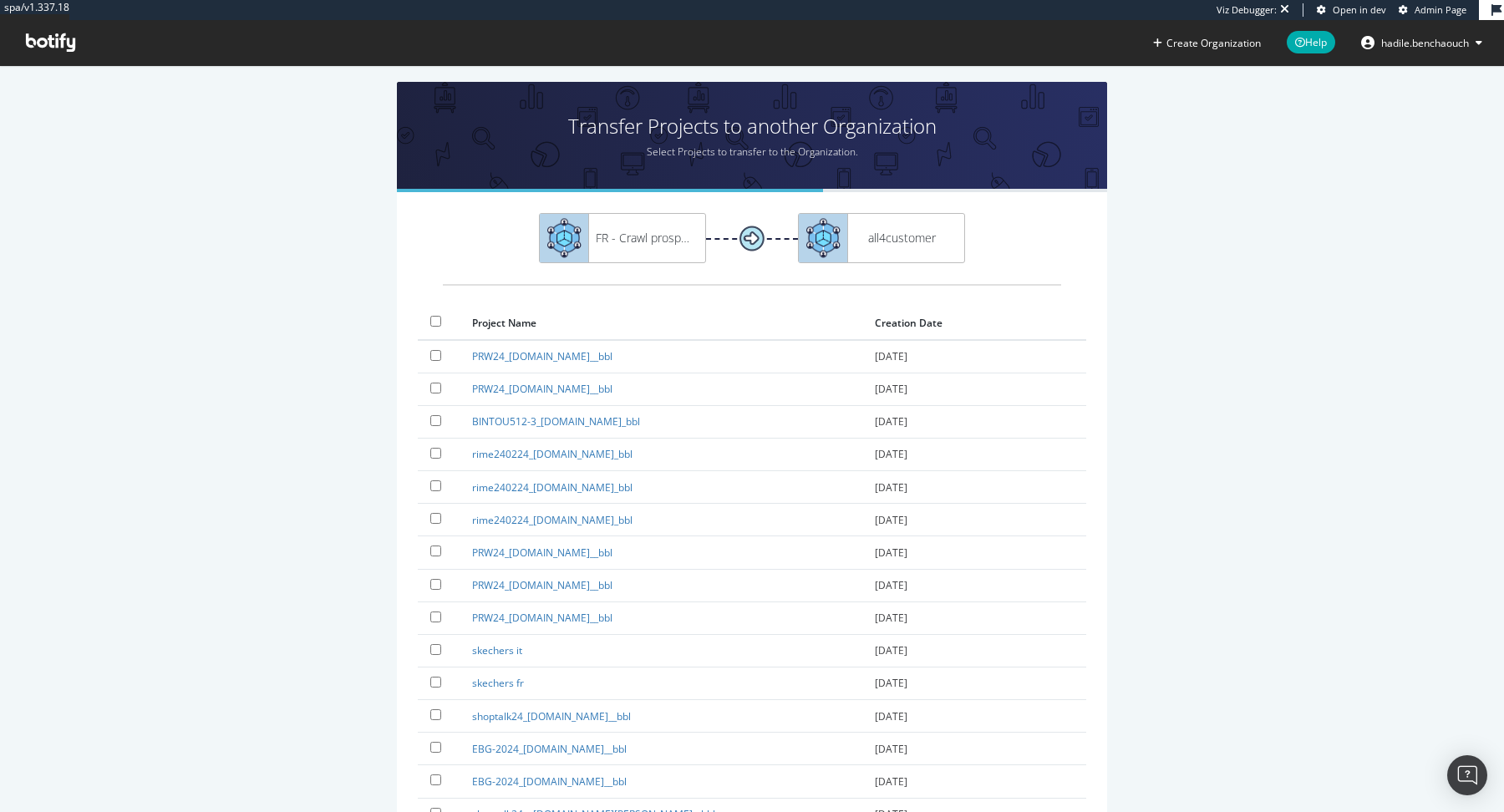
scroll to position [691, 0]
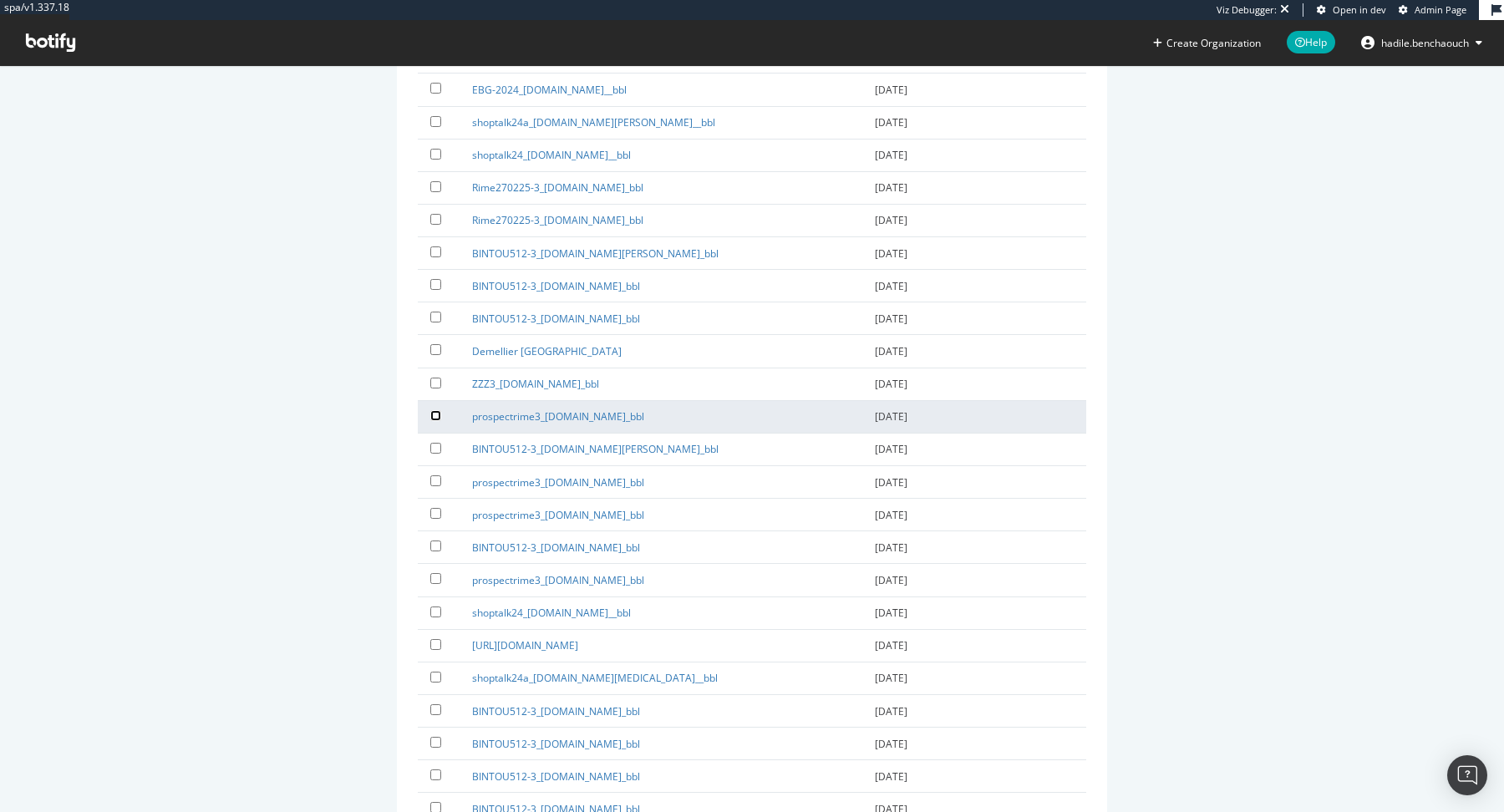
click at [433, 410] on input "checkbox" at bounding box center [435, 415] width 11 height 11
checkbox input "true"
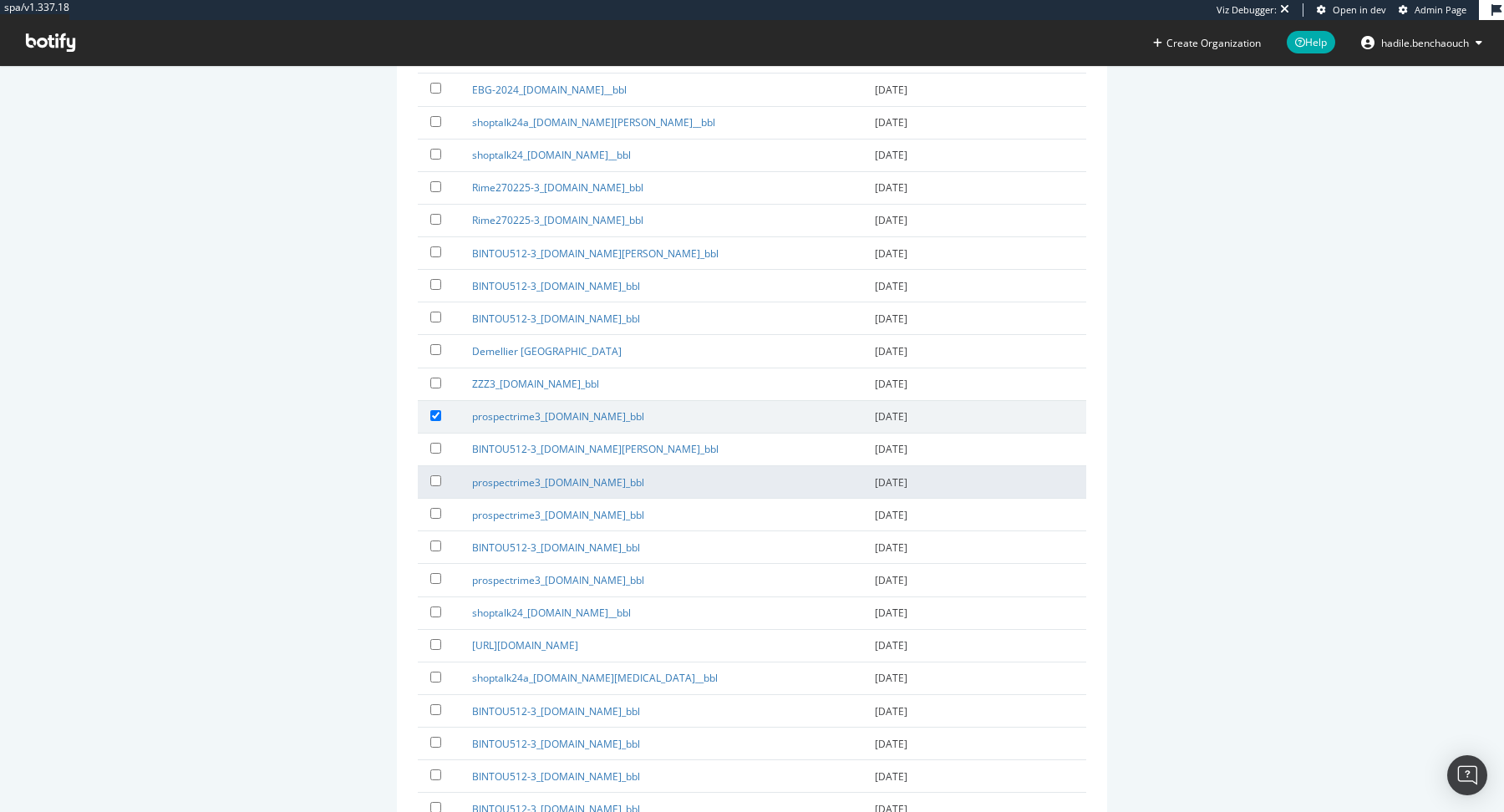
click at [435, 474] on label at bounding box center [439, 480] width 17 height 17
click at [435, 475] on input "checkbox" at bounding box center [435, 480] width 11 height 11
checkbox input "true"
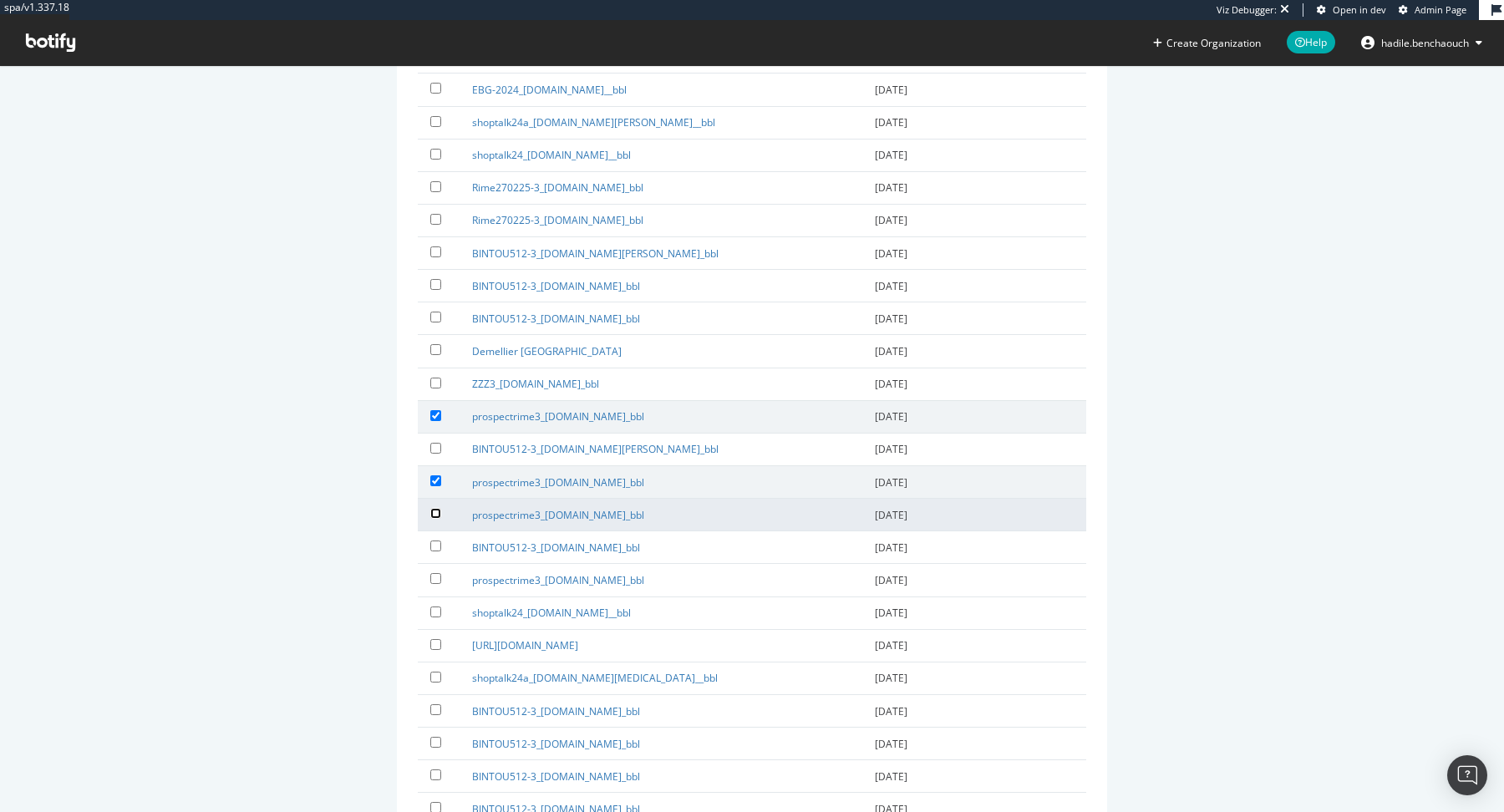
click at [434, 508] on input "checkbox" at bounding box center [435, 513] width 11 height 11
checkbox input "true"
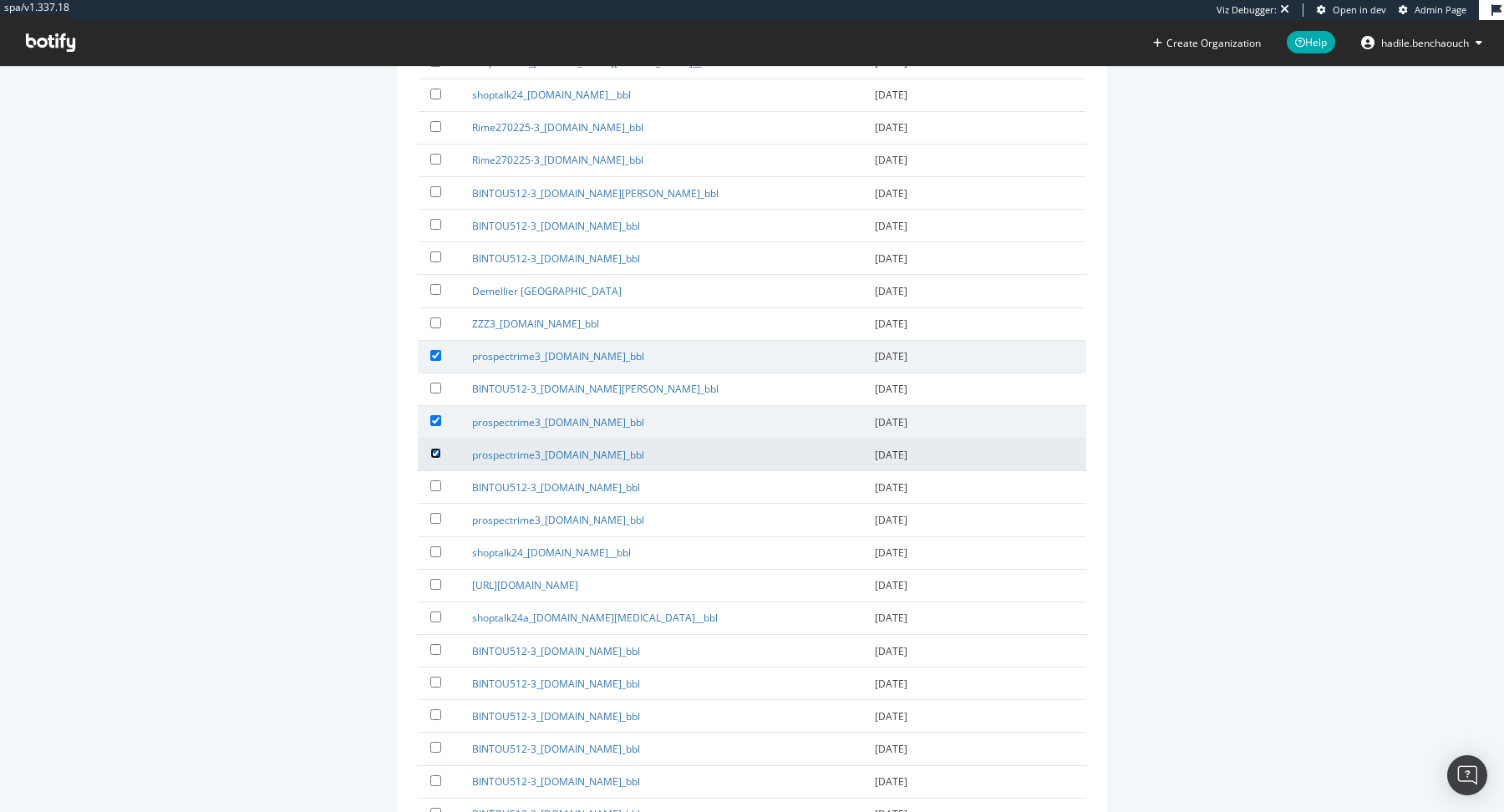
scroll to position [789, 0]
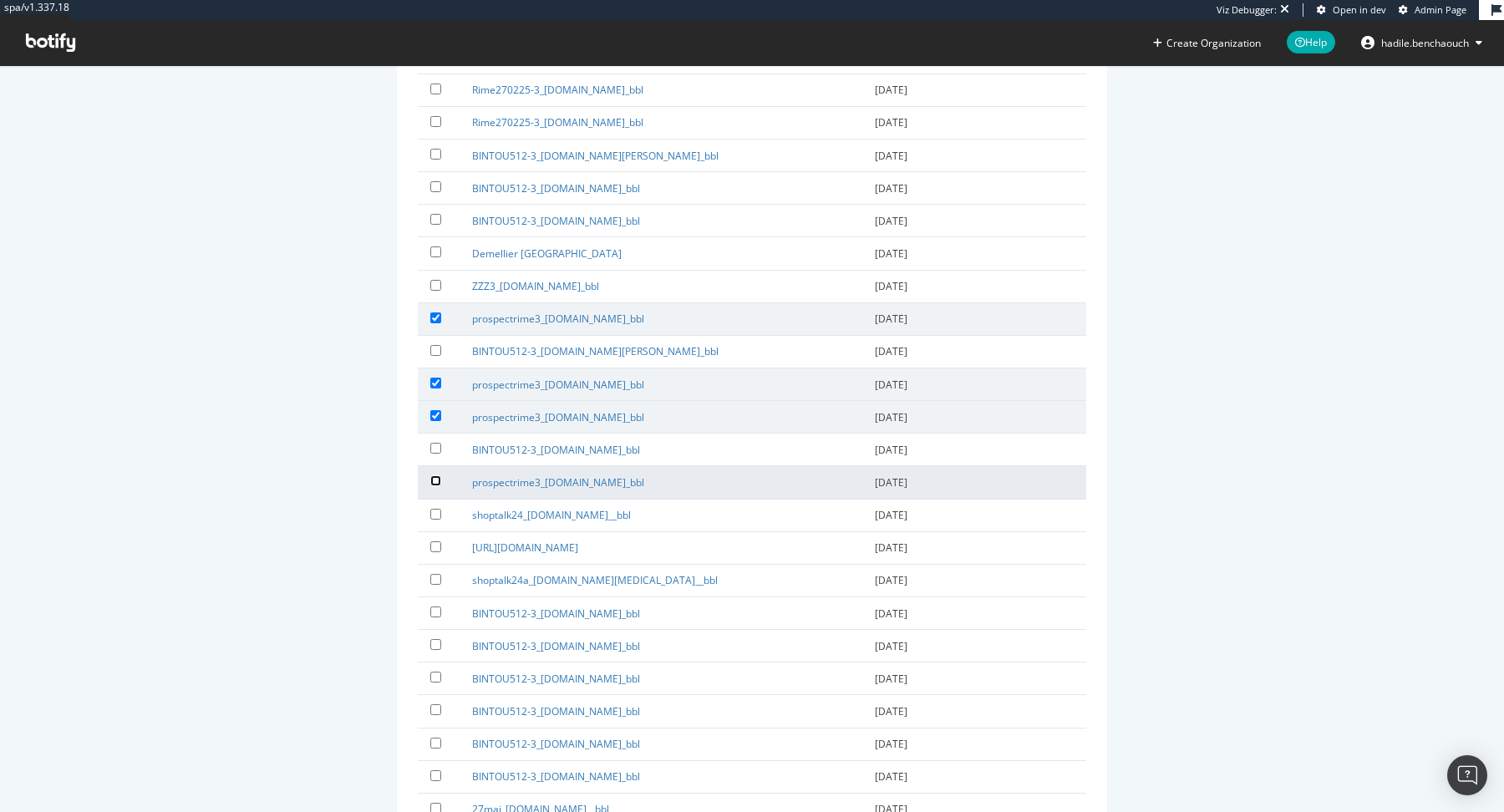
click at [435, 475] on input "checkbox" at bounding box center [435, 480] width 11 height 11
checkbox input "true"
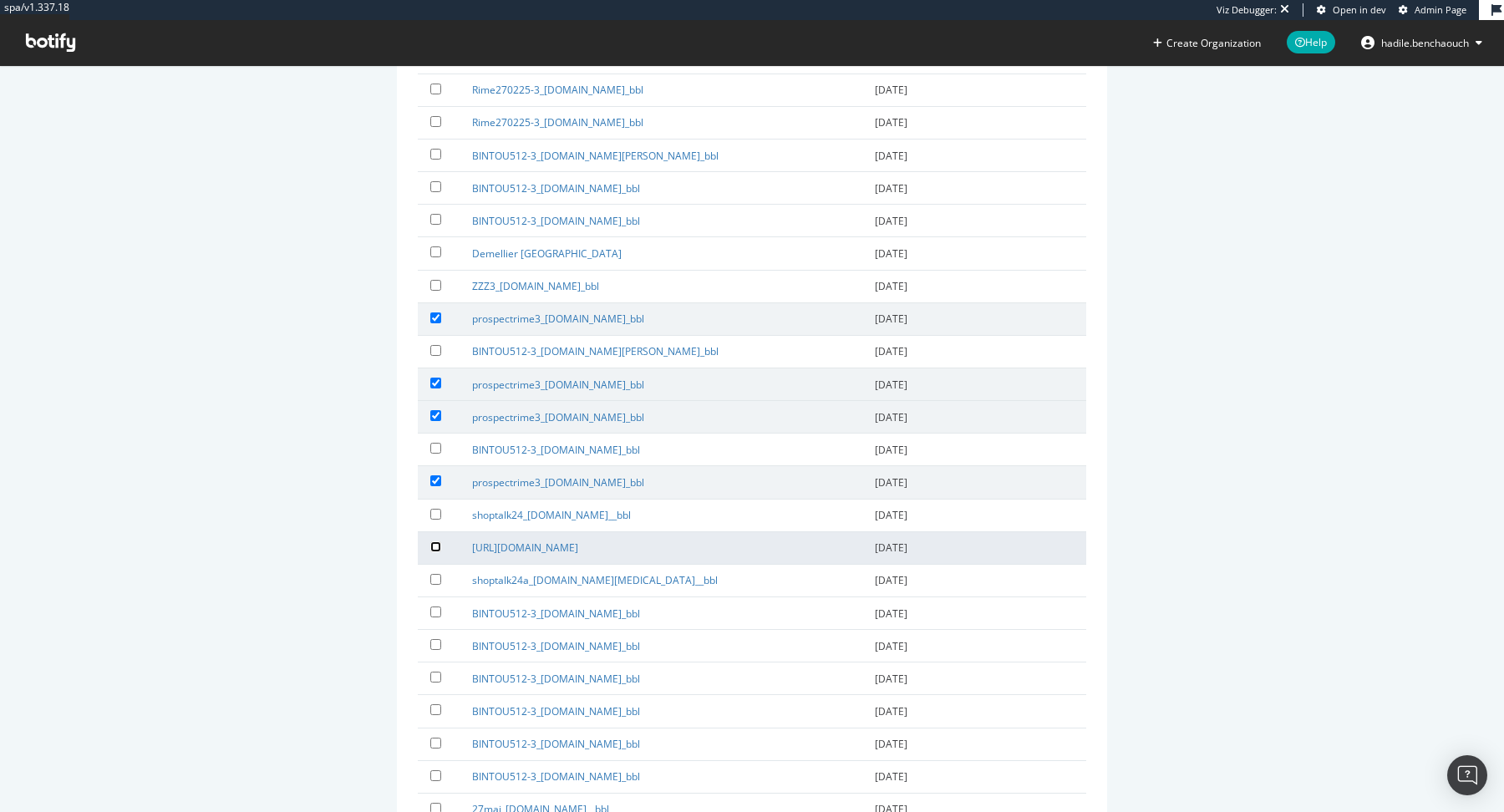
click at [435, 541] on input "checkbox" at bounding box center [435, 546] width 11 height 11
checkbox input "true"
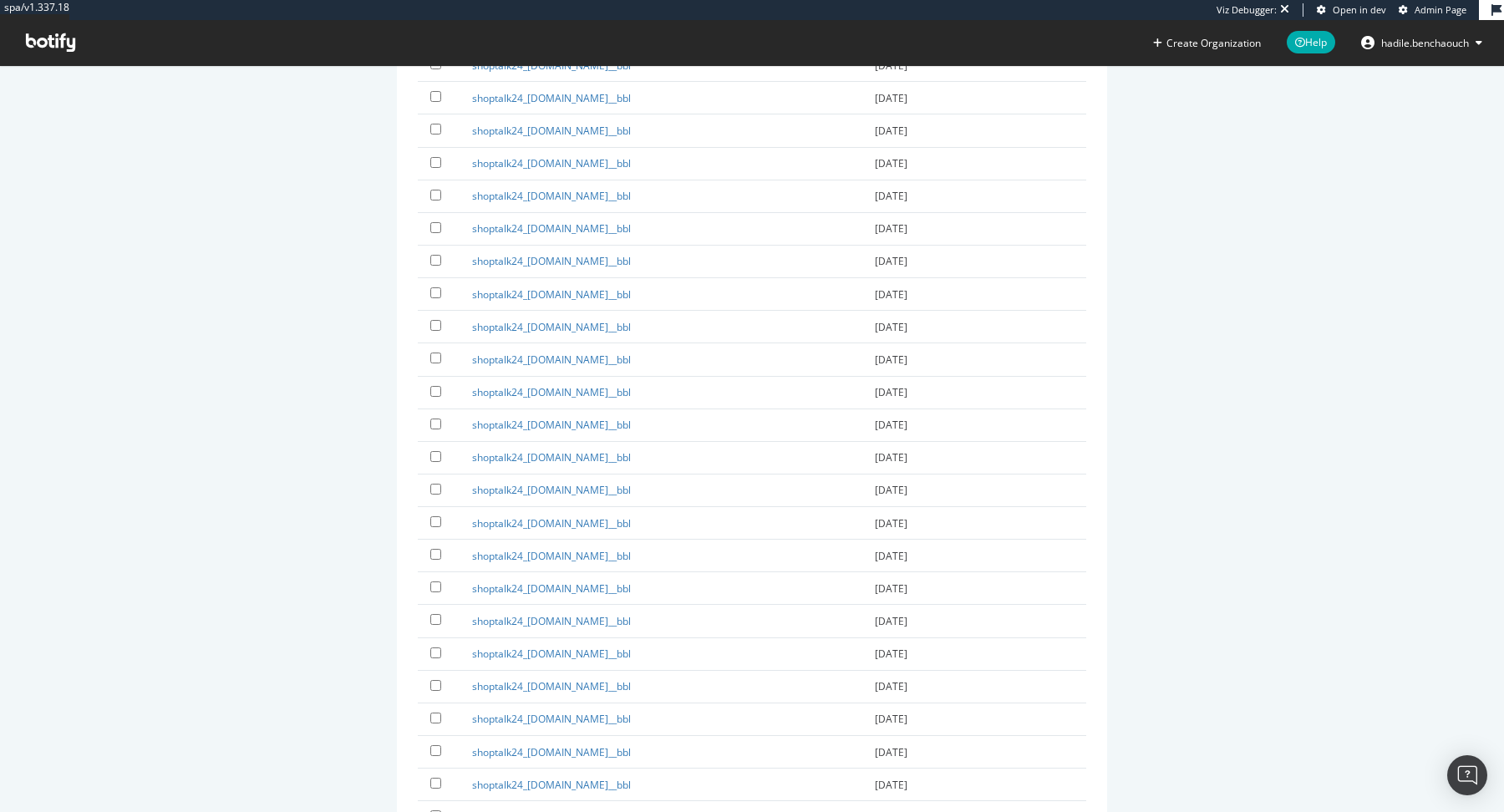
scroll to position [11718, 0]
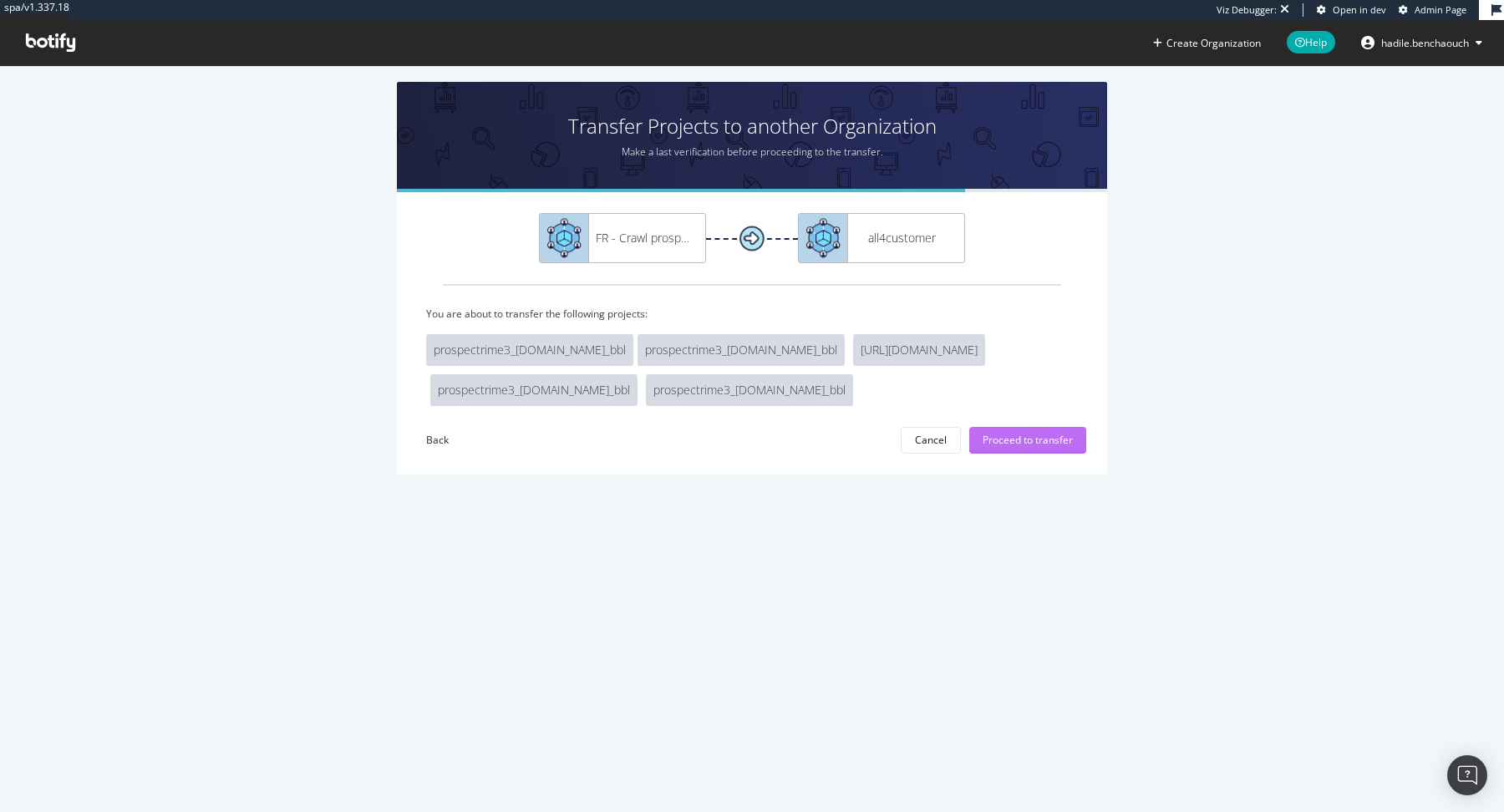
click at [1016, 442] on div "Proceed to transfer" at bounding box center [1027, 439] width 90 height 14
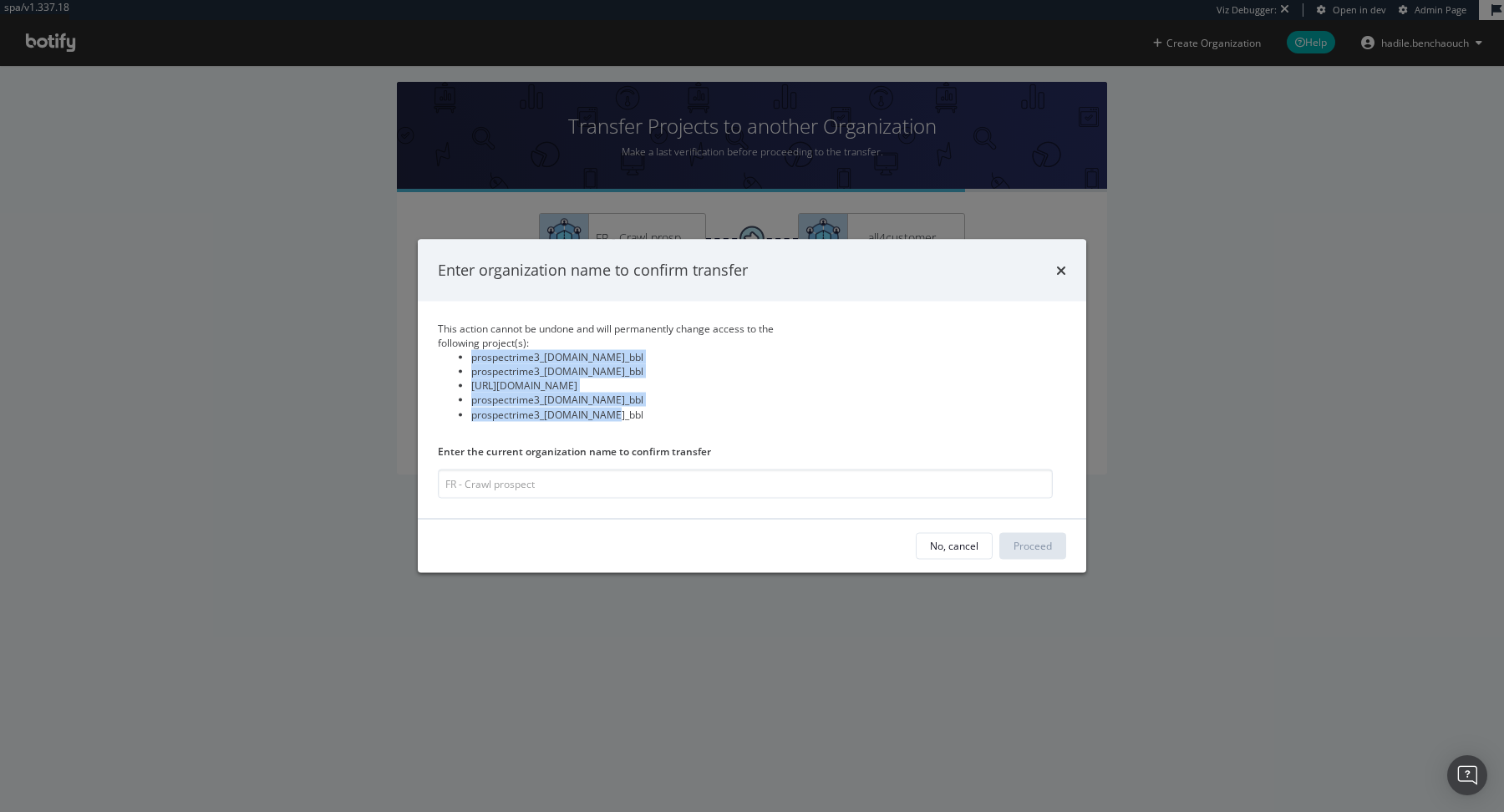
drag, startPoint x: 457, startPoint y: 362, endPoint x: 659, endPoint y: 408, distance: 207.2
click at [659, 408] on ul "prospectrime3_qobuz.com_bbl prospectrime3_murfy.fr_bbl prospectrime3_carredarti…" at bounding box center [626, 385] width 376 height 72
copy ul "prospectrime3_qobuz.com_bbl prospectrime3_murfy.fr_bbl prospectrime3_carredarti…"
click at [605, 493] on input "modal" at bounding box center [745, 482] width 615 height 30
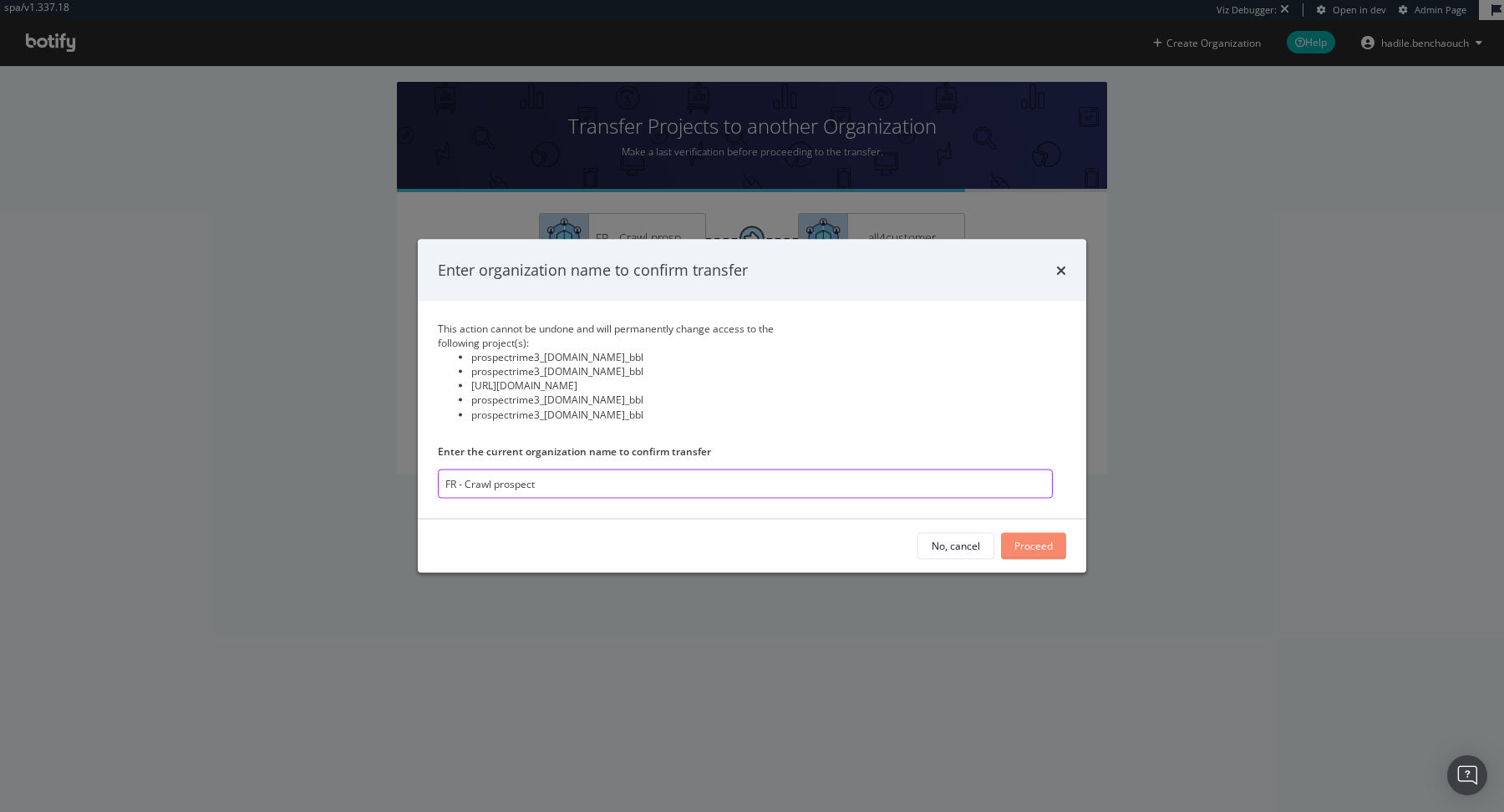
type input "FR - Crawl prospect"
click at [1047, 543] on div "Proceed" at bounding box center [1033, 545] width 38 height 14
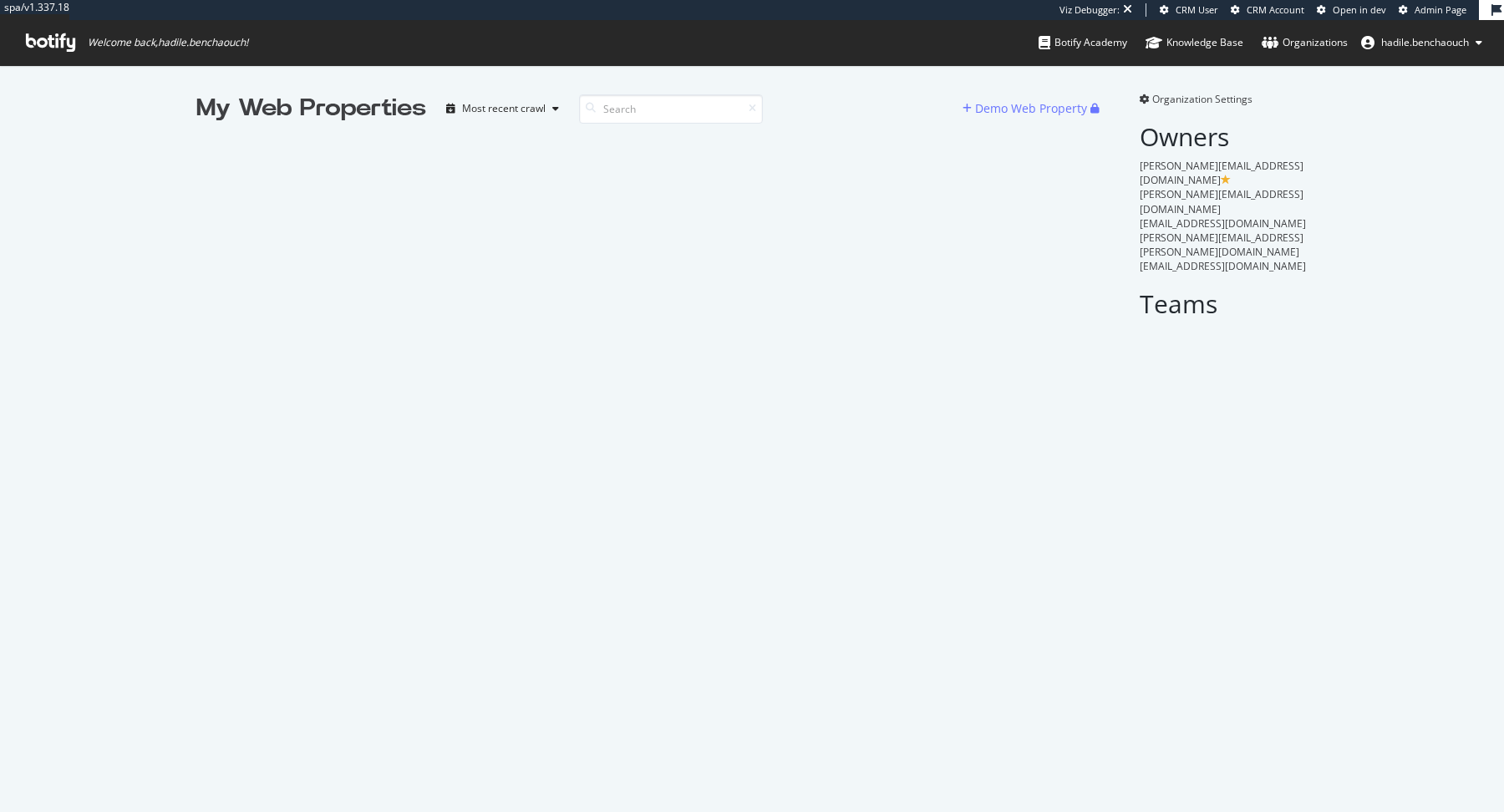
scroll to position [812, 1504]
click at [1143, 99] on icon at bounding box center [1145, 100] width 10 height 10
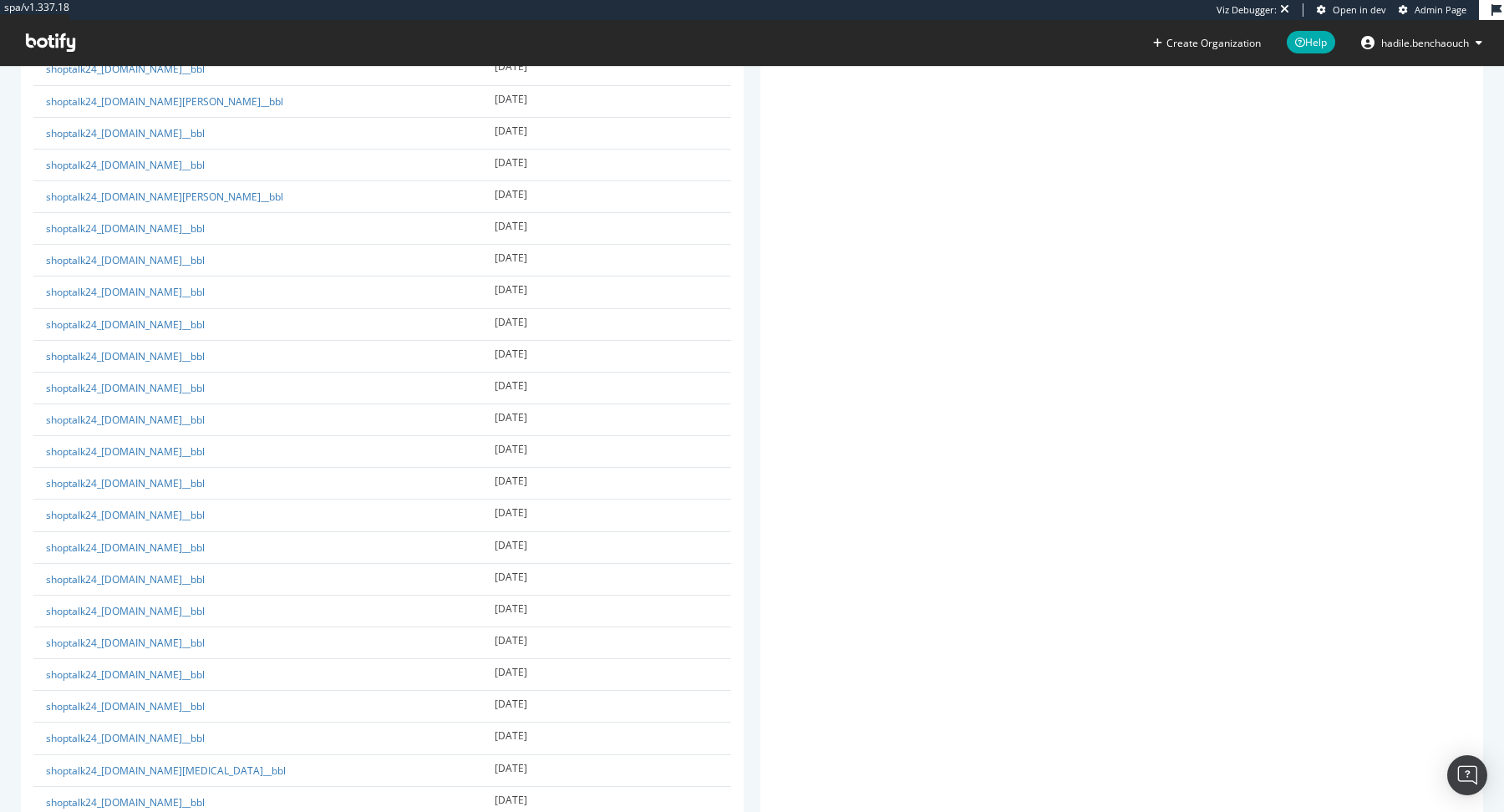
scroll to position [11486, 0]
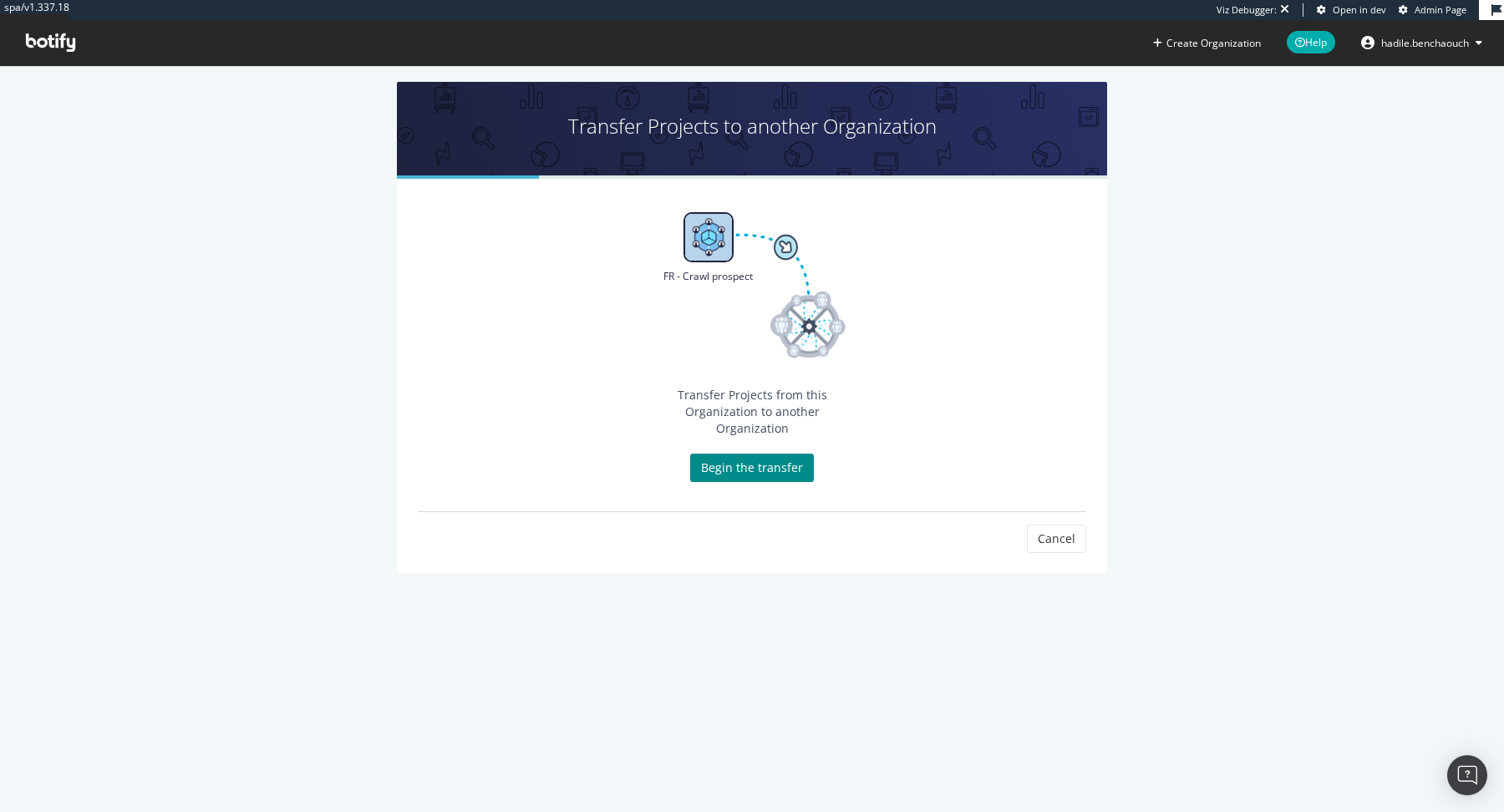
click at [750, 454] on link "Begin the transfer" at bounding box center [752, 468] width 123 height 29
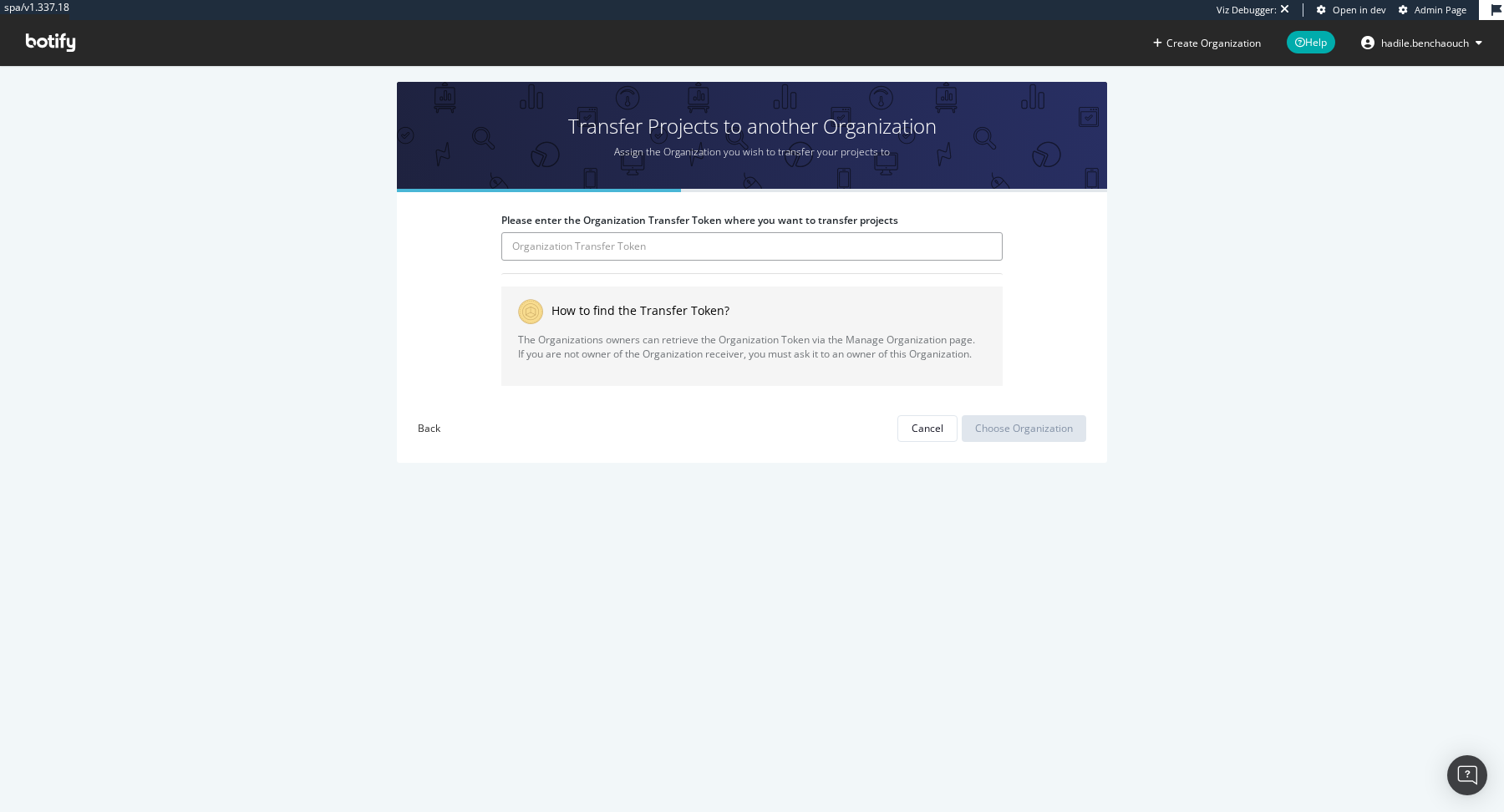
click at [572, 253] on input "Please enter the Organization Transfer Token where you want to transfer projects" at bounding box center [752, 247] width 501 height 29
type input "ZImNi8Zp0azDPGWaJ6NdUeXhQ6cy6oKs"
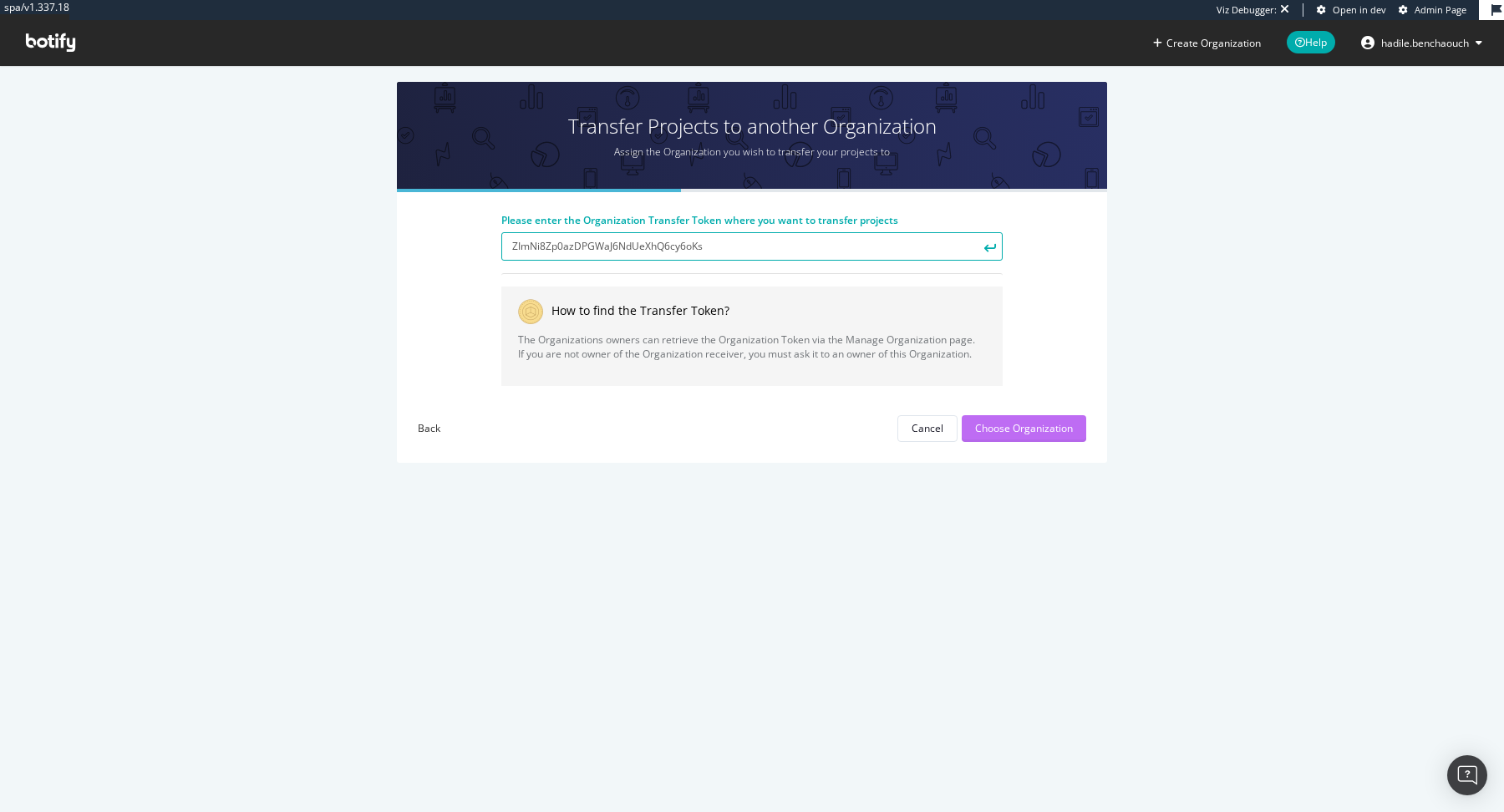
click at [988, 431] on div "Choose Organization" at bounding box center [1024, 428] width 98 height 14
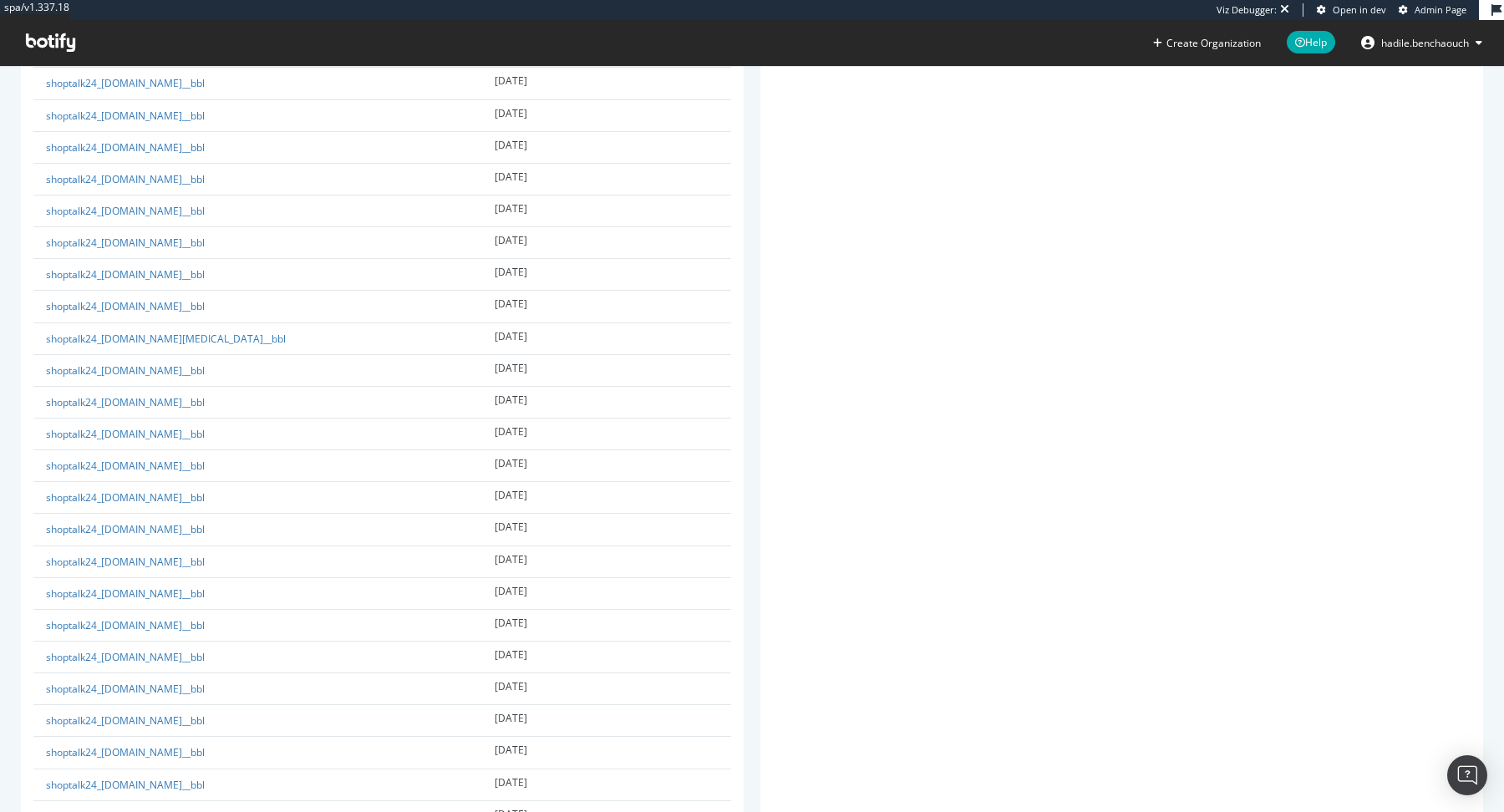
scroll to position [11486, 0]
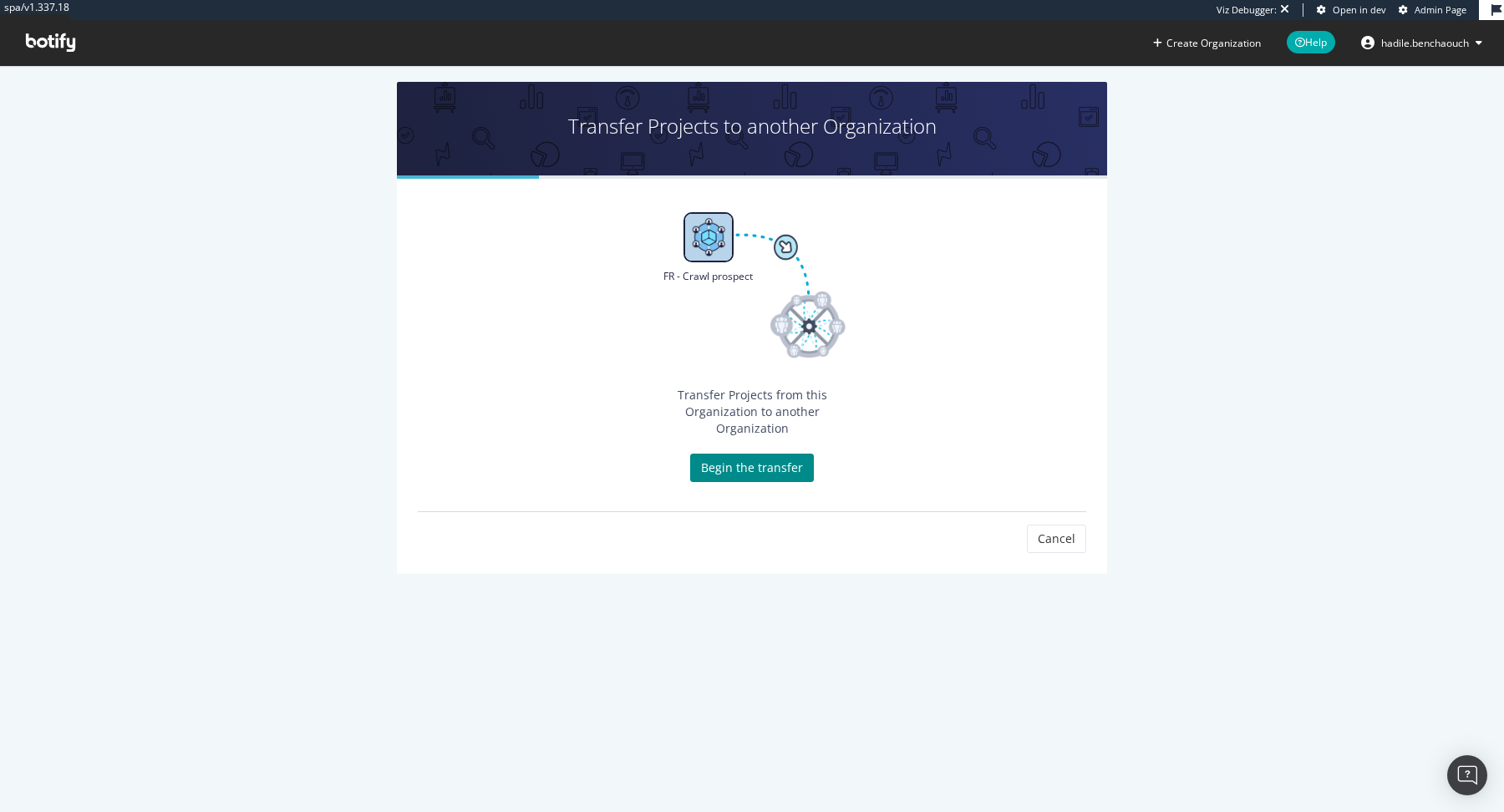
click at [742, 455] on link "Begin the transfer" at bounding box center [752, 468] width 123 height 29
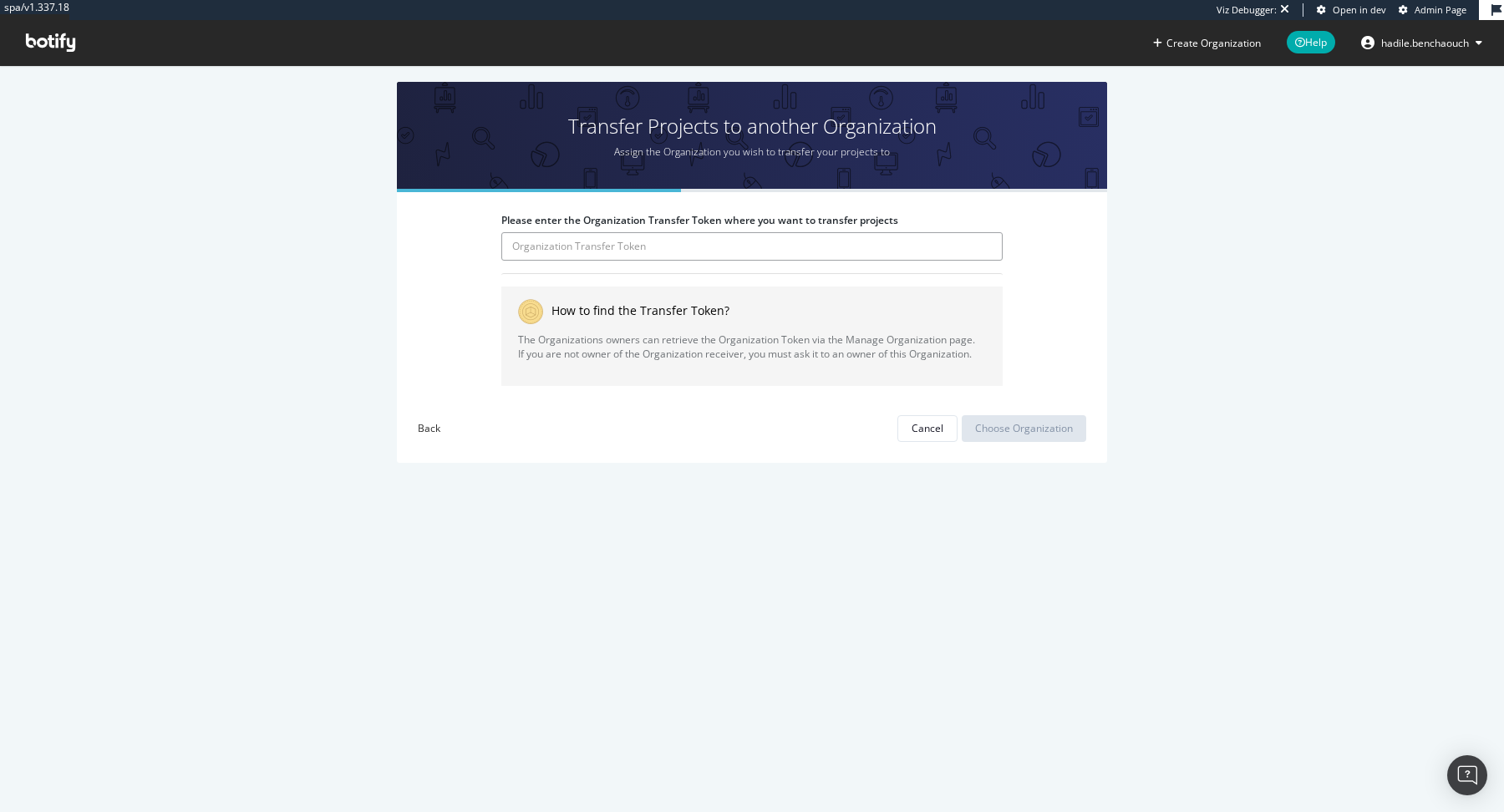
click at [796, 242] on input "Please enter the Organization Transfer Token where you want to transfer projects" at bounding box center [752, 247] width 501 height 29
type input "ZImNi8Zp0azDPGWaJ6NdUeXhQ6cy6oKs"
click at [1012, 423] on div "Choose Organization" at bounding box center [1024, 428] width 98 height 14
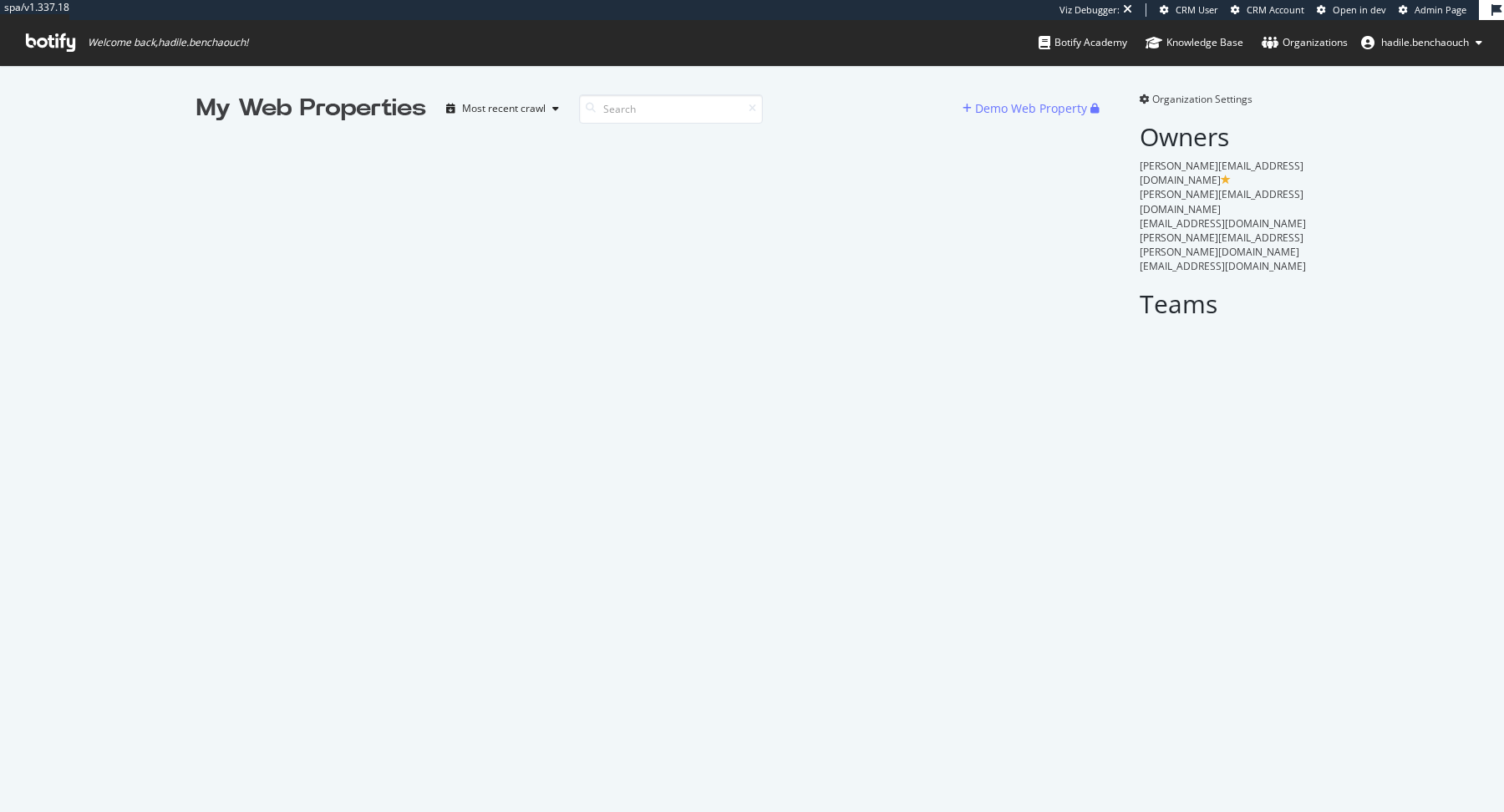
scroll to position [812, 1504]
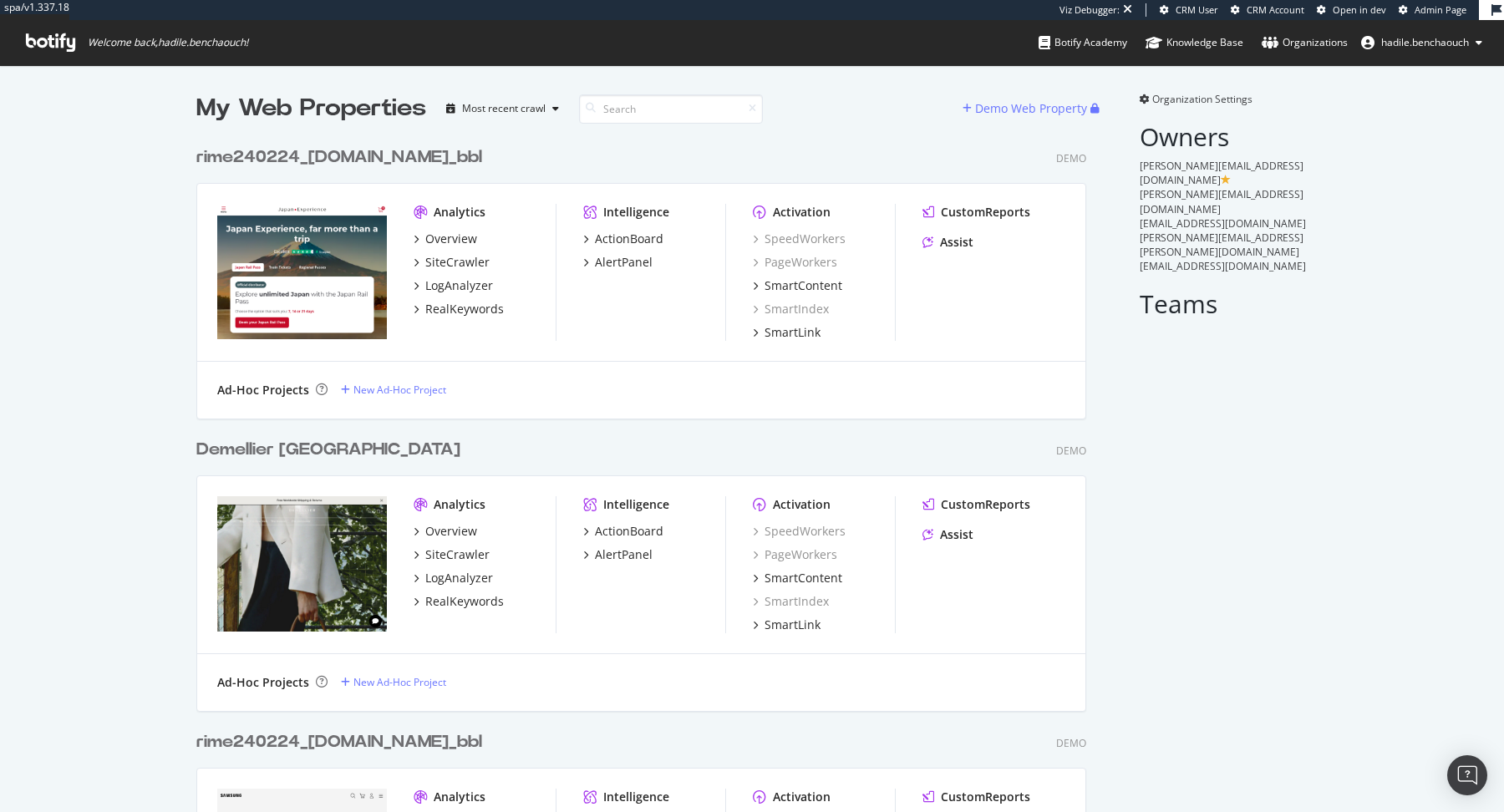
scroll to position [12742, 902]
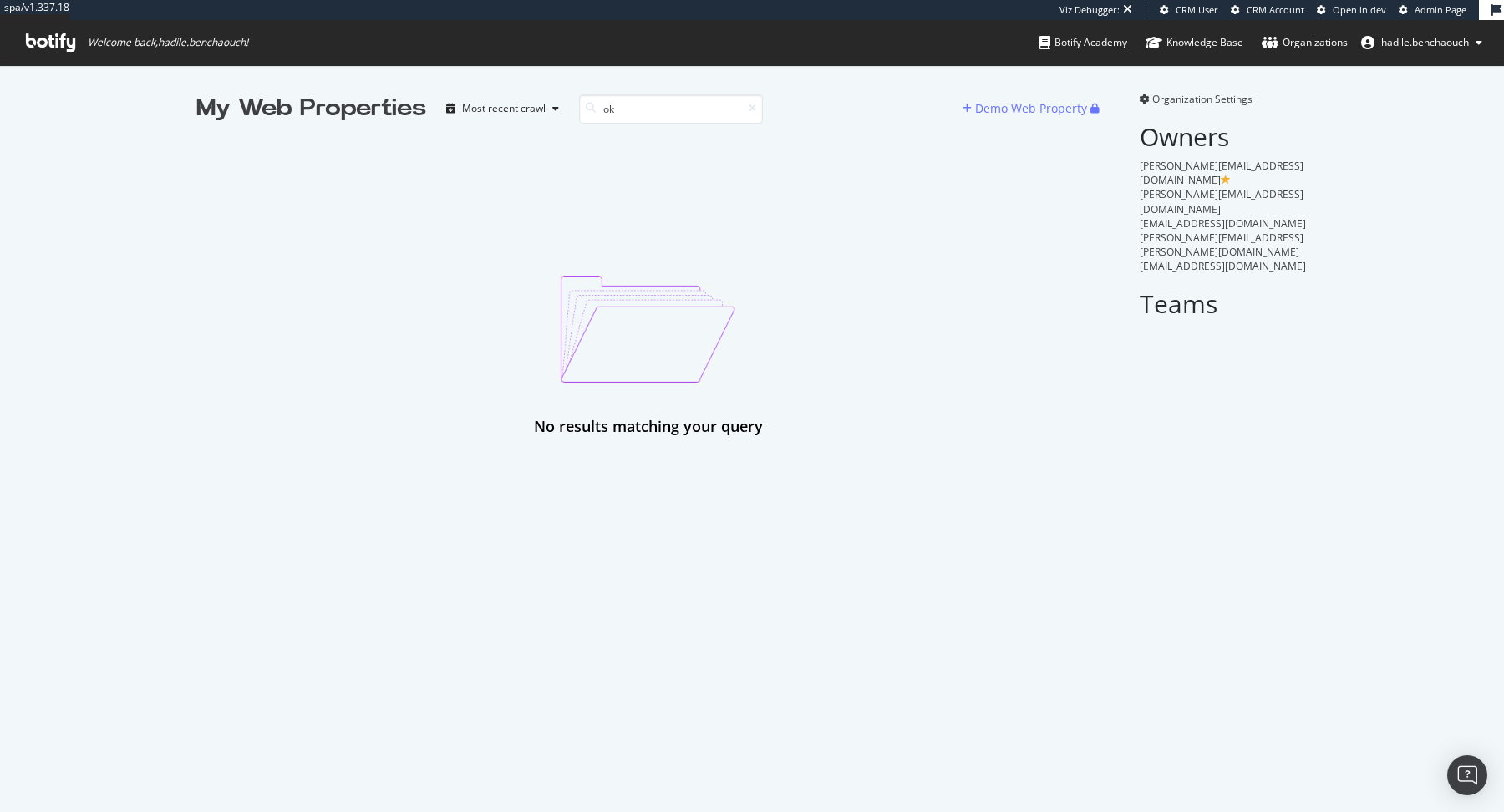
type input "o"
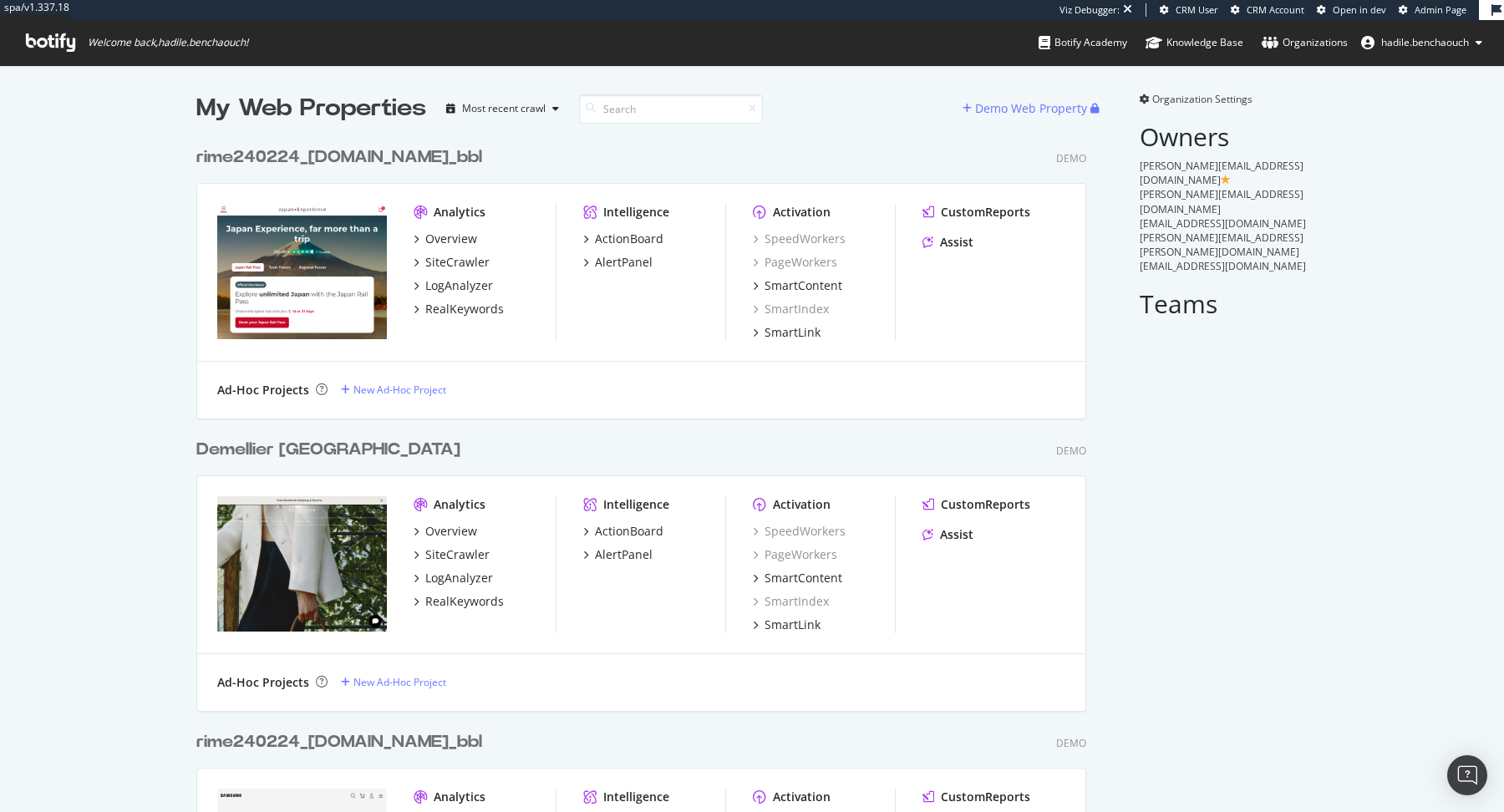
click at [1177, 93] on span "Organization Settings" at bounding box center [1202, 99] width 101 height 14
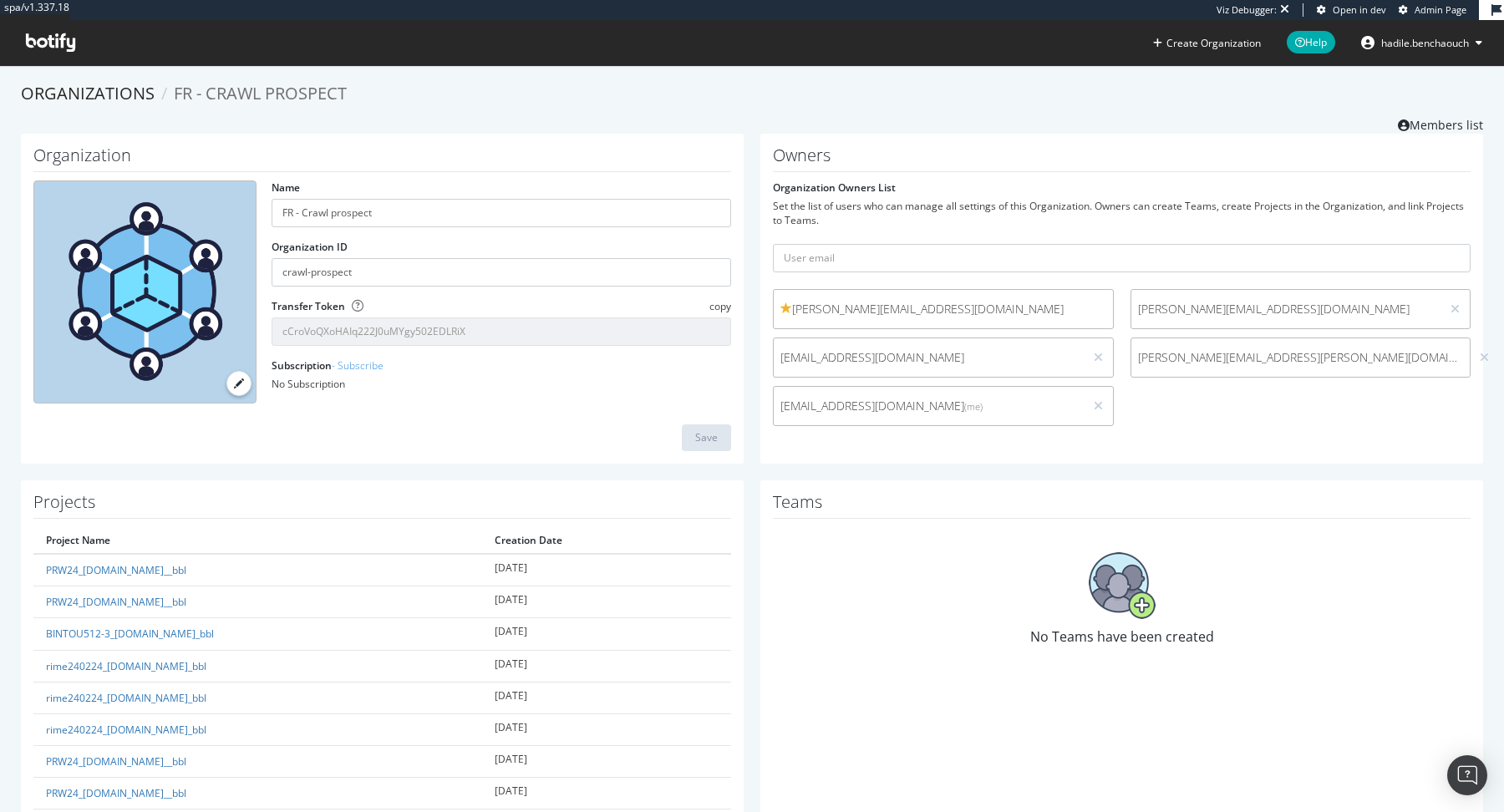
click at [1146, 97] on ol "Organizations FR - Crawl prospect" at bounding box center [752, 94] width 1462 height 25
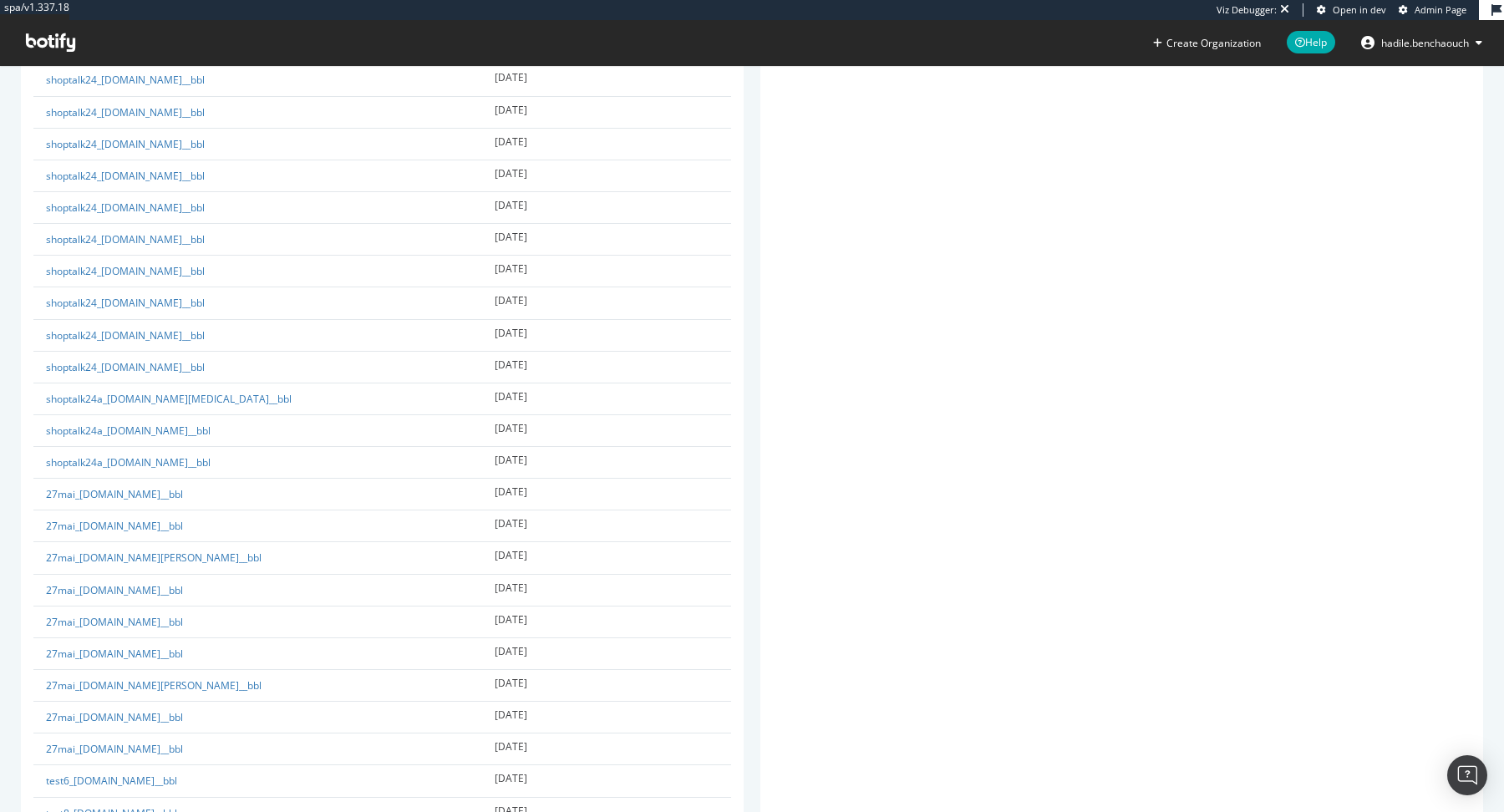
scroll to position [11486, 0]
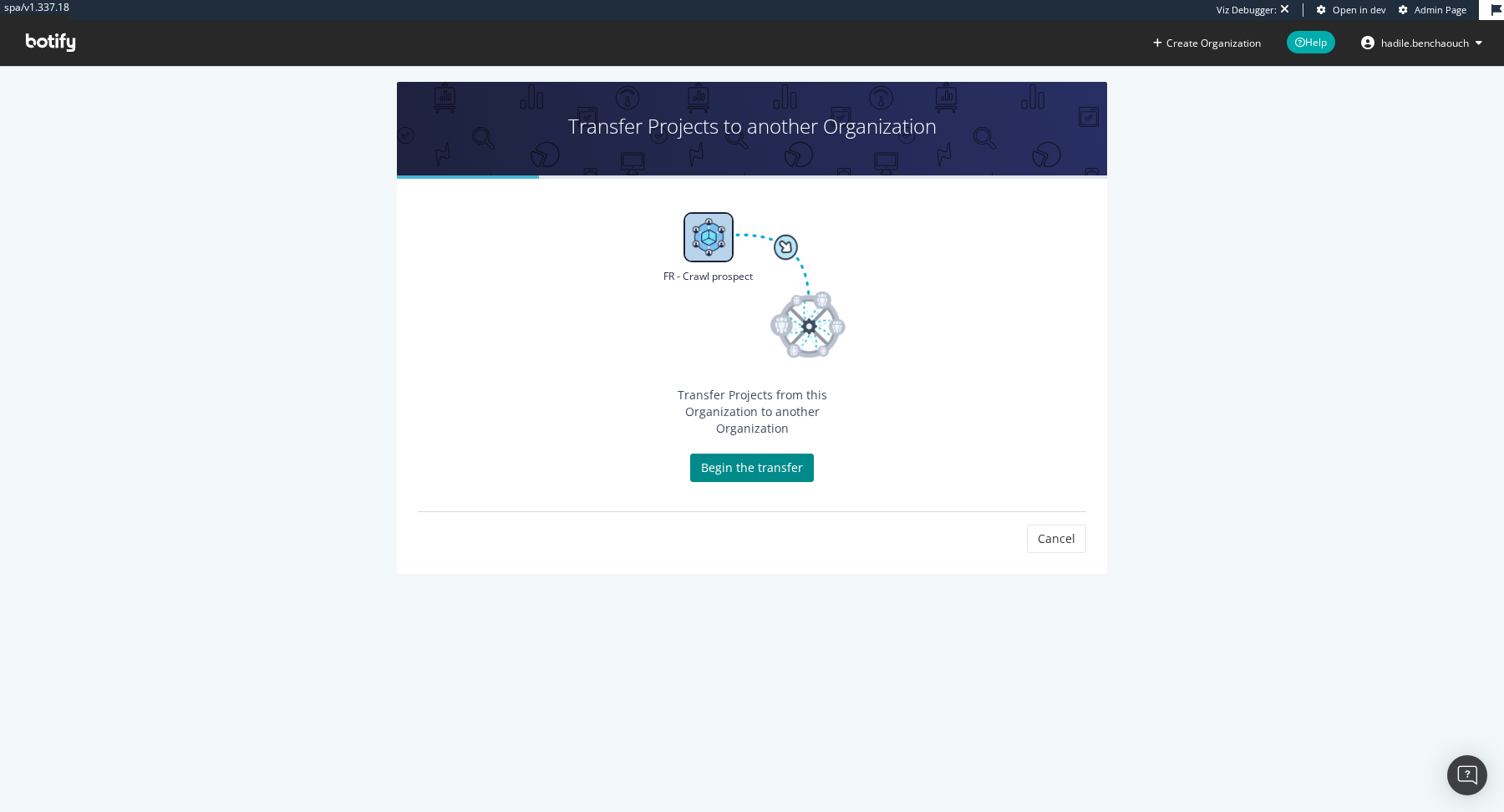
click at [749, 454] on link "Begin the transfer" at bounding box center [752, 468] width 123 height 29
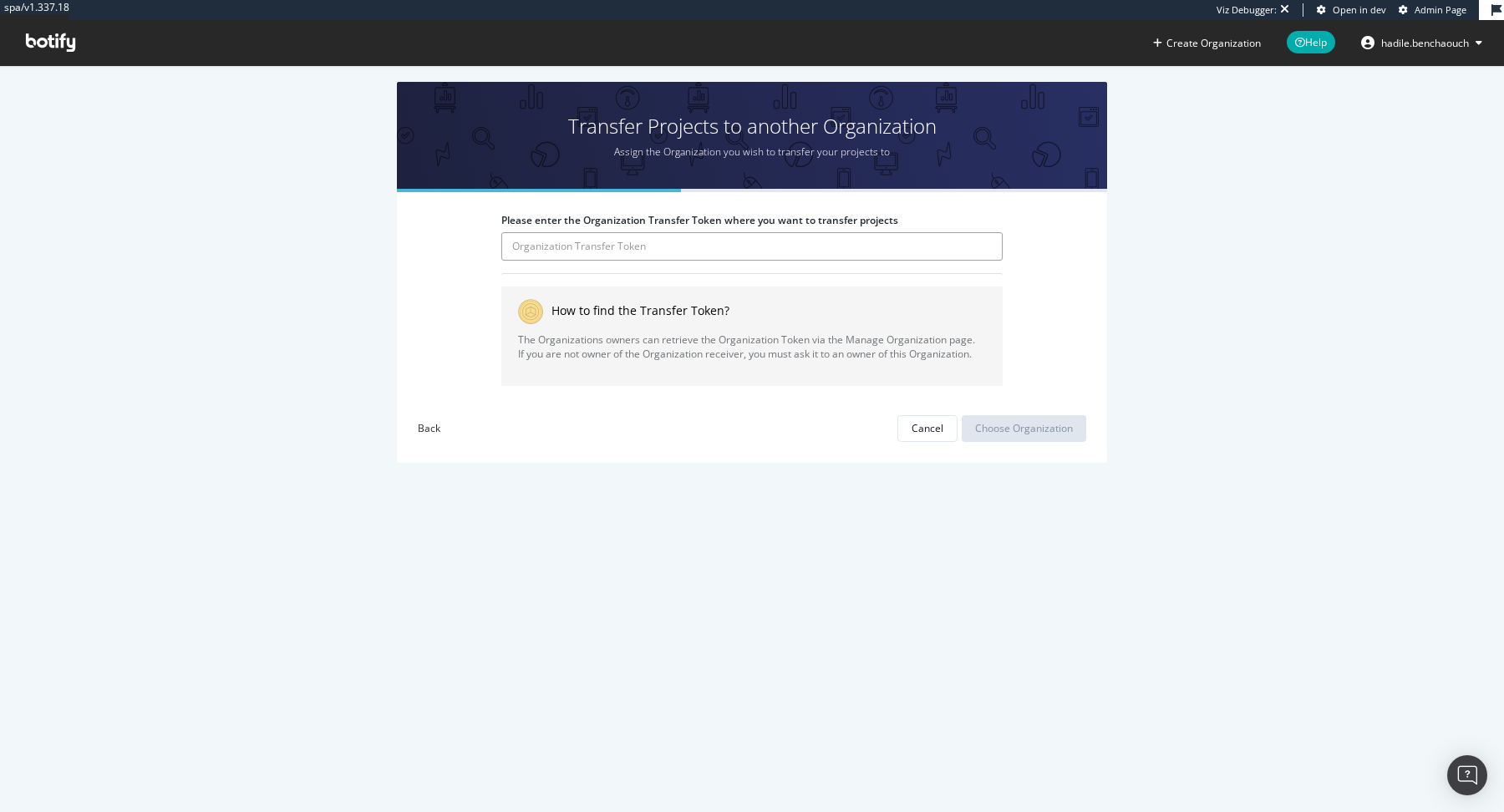
click at [675, 254] on input "Please enter the Organization Transfer Token where you want to transfer projects" at bounding box center [752, 247] width 501 height 29
type input "ZImNi8Zp0azDPGWaJ6NdUeXhQ6cy6oKs"
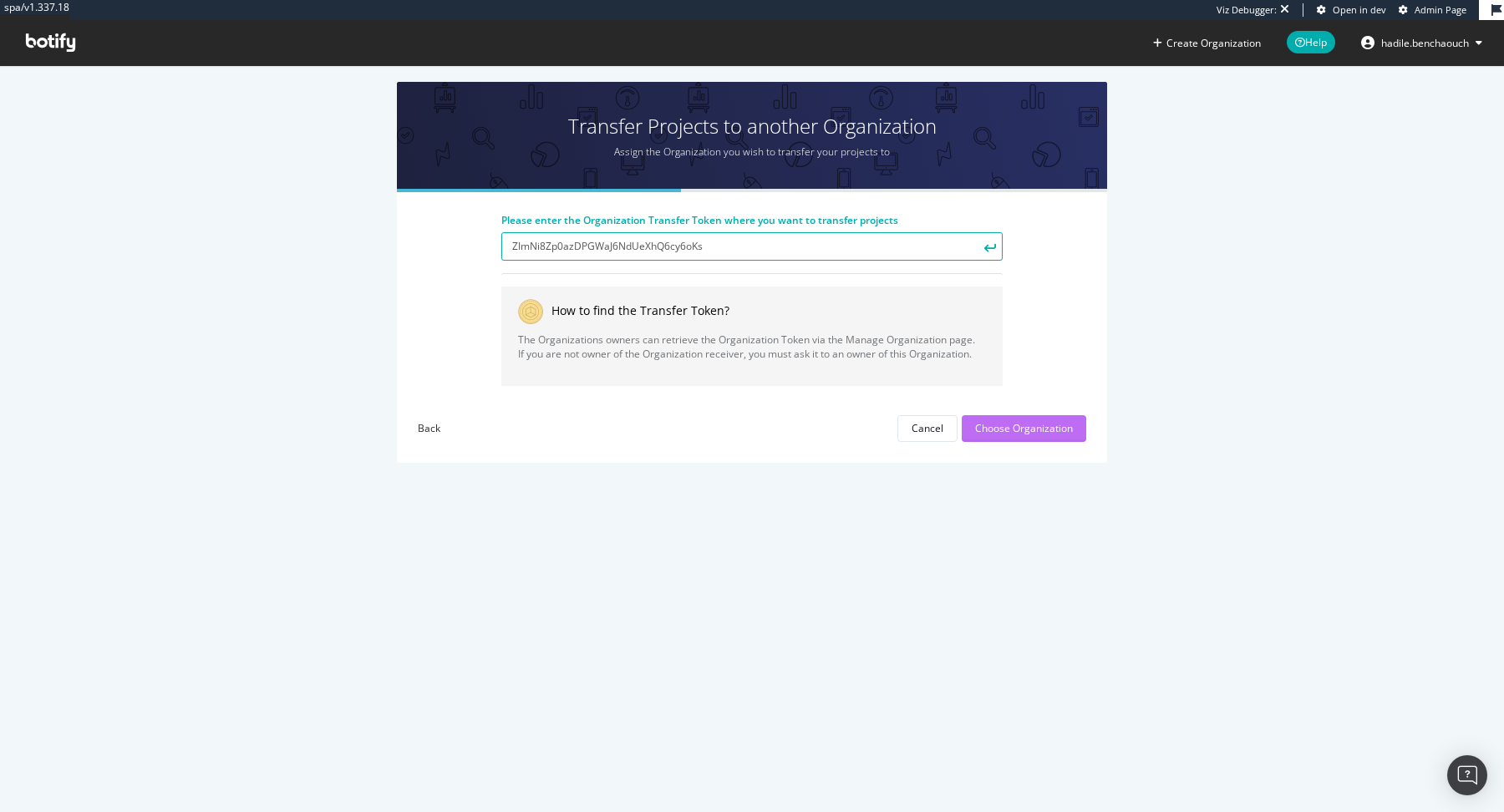
click at [1017, 431] on div "Choose Organization" at bounding box center [1024, 428] width 98 height 14
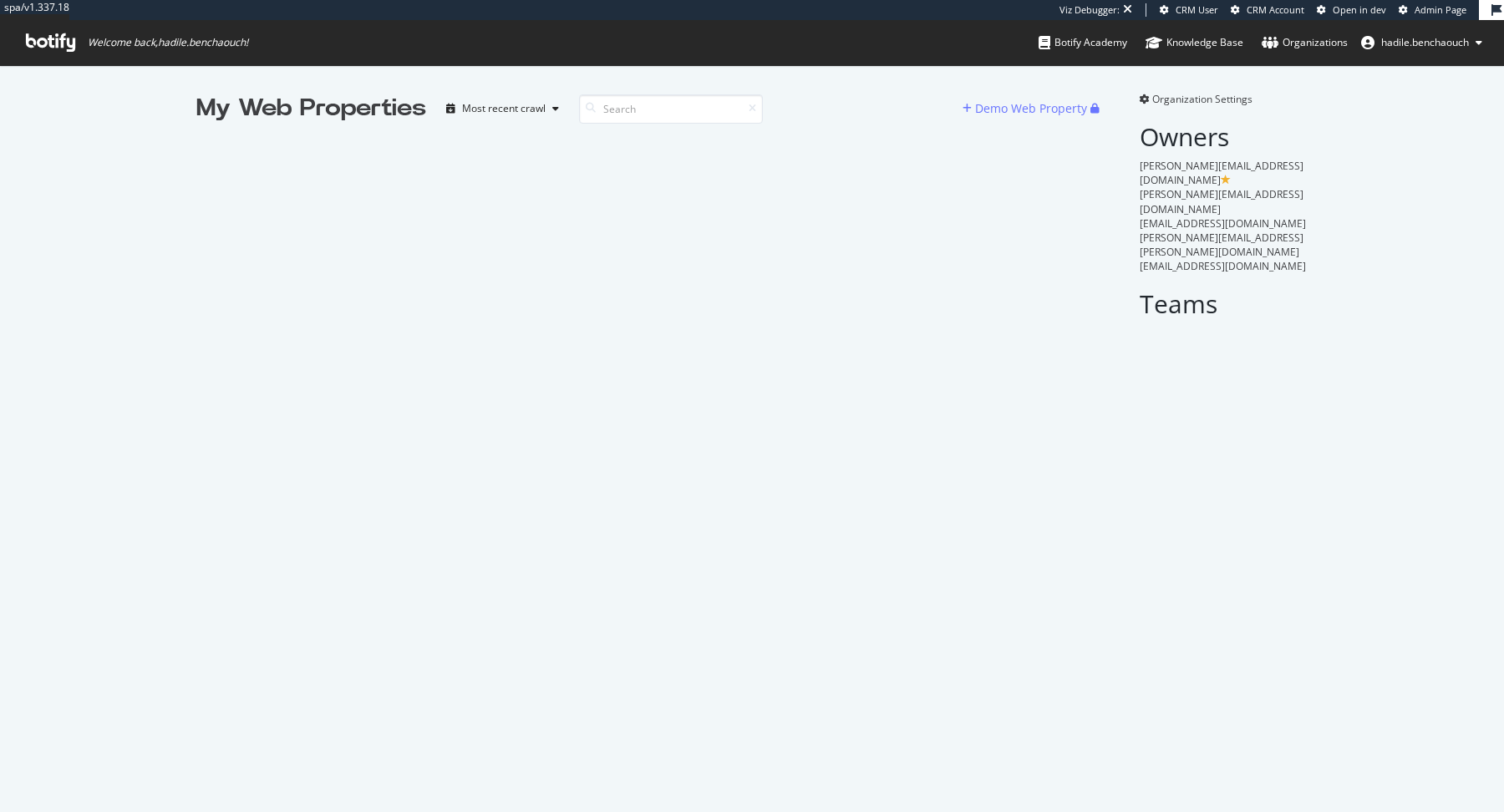
scroll to position [812, 1504]
click at [1200, 95] on span "Organization Settings" at bounding box center [1202, 99] width 101 height 14
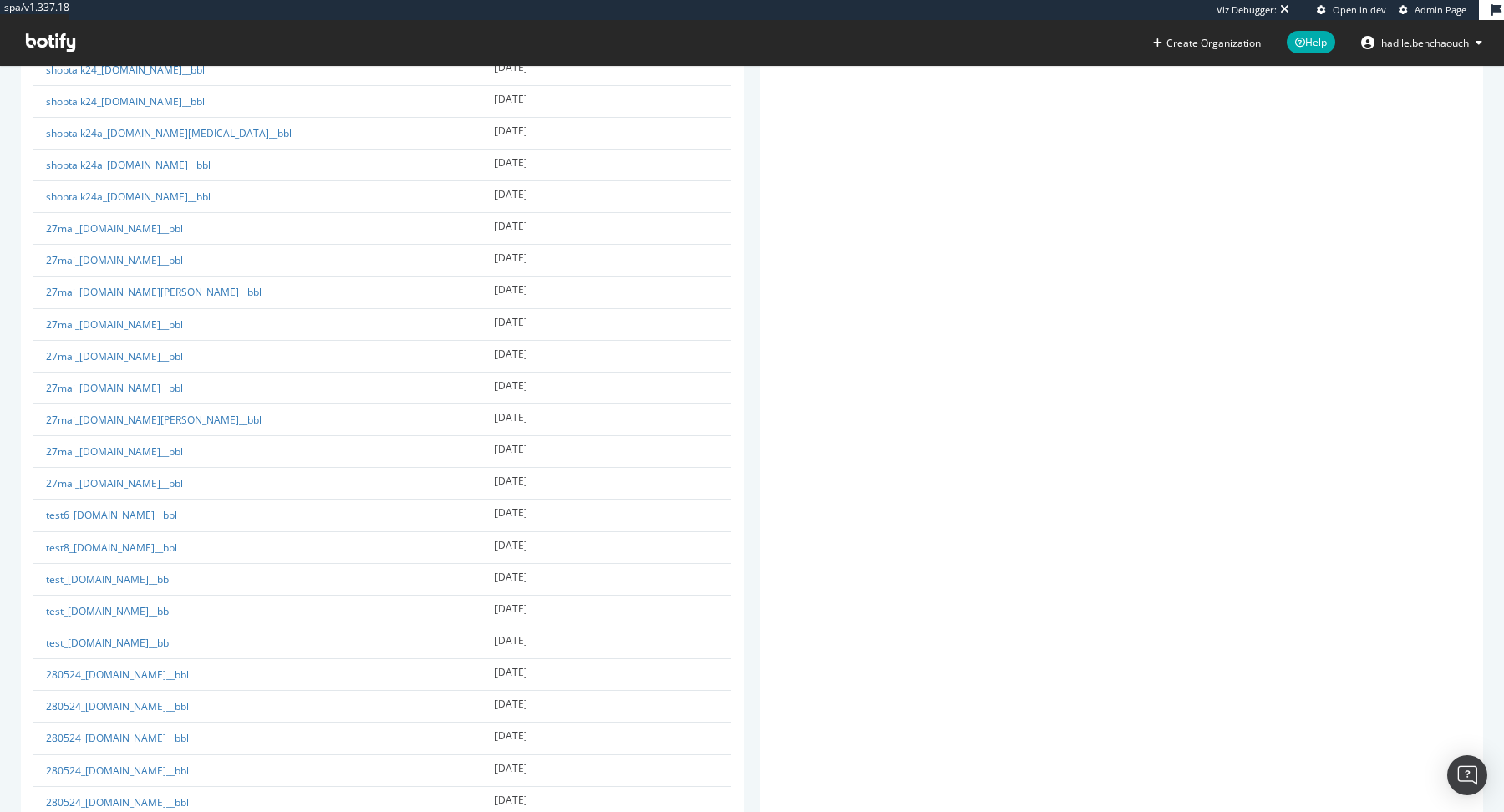
scroll to position [11486, 0]
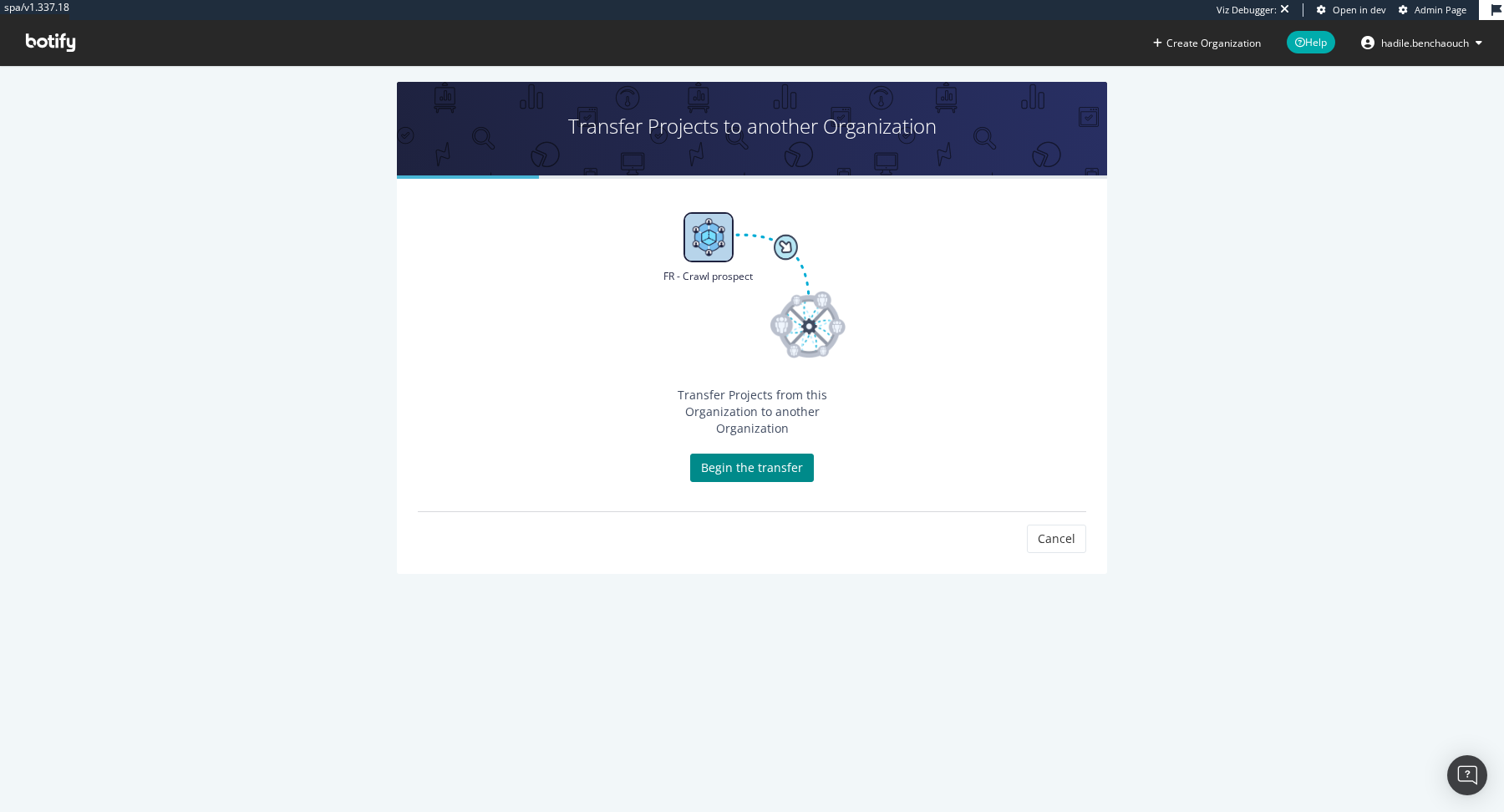
click at [747, 454] on link "Begin the transfer" at bounding box center [752, 468] width 123 height 29
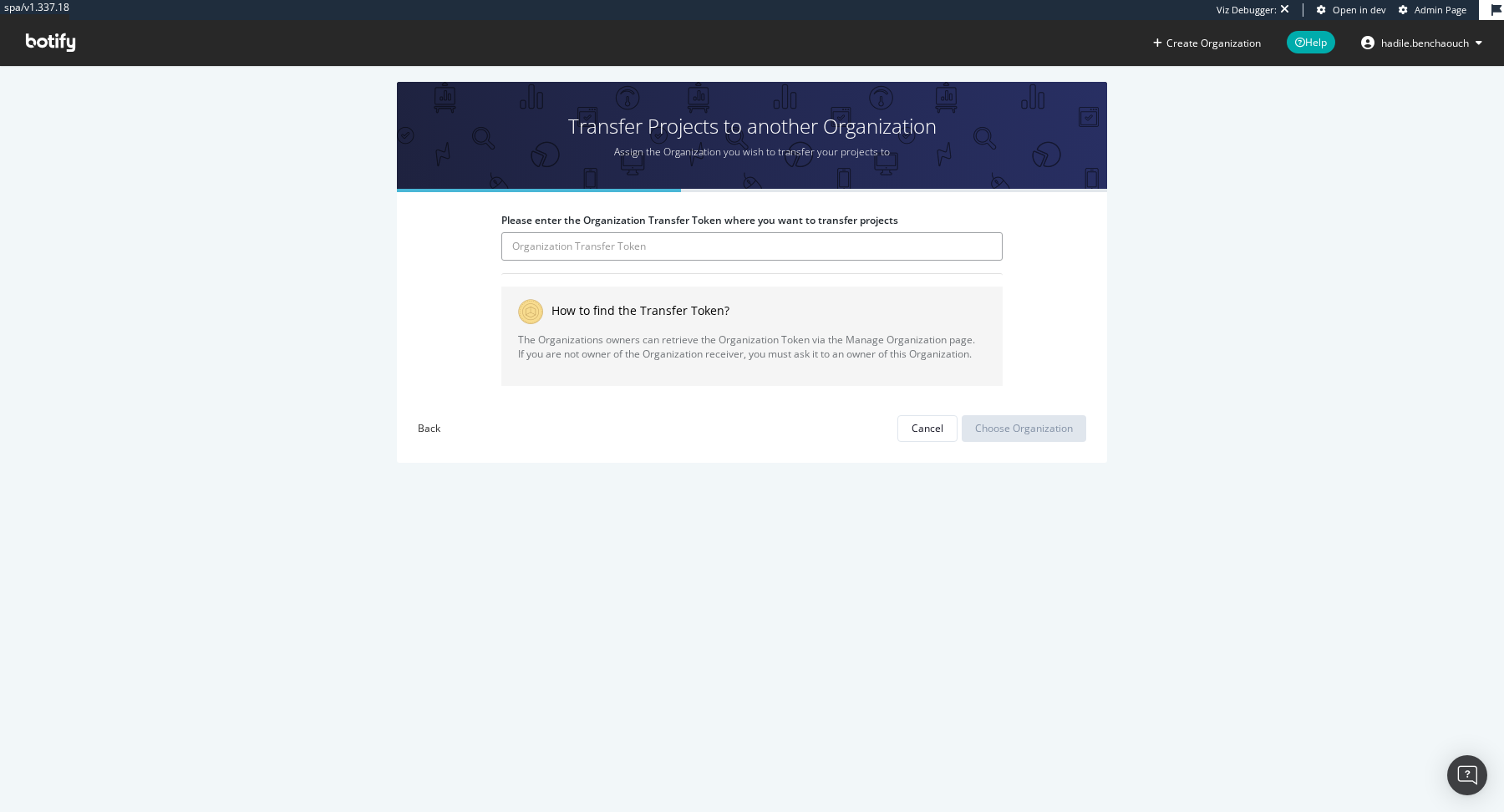
click at [770, 243] on input "Please enter the Organization Transfer Token where you want to transfer projects" at bounding box center [752, 247] width 501 height 29
type input "ZImNi8Zp0azDPGWaJ6NdUeXhQ6cy6oKs"
click at [1015, 438] on div "Choose Organization" at bounding box center [1024, 428] width 98 height 25
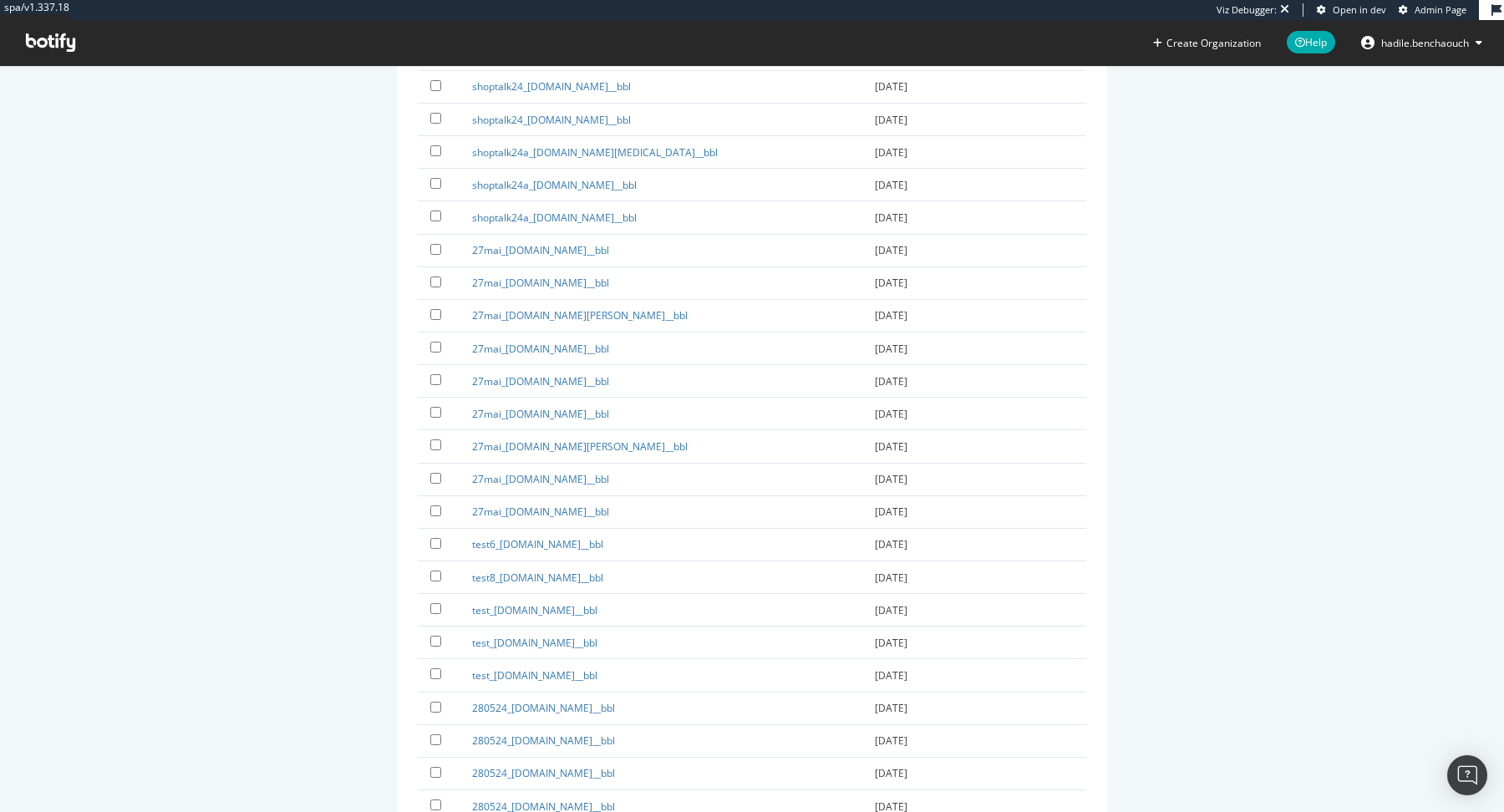
scroll to position [11556, 0]
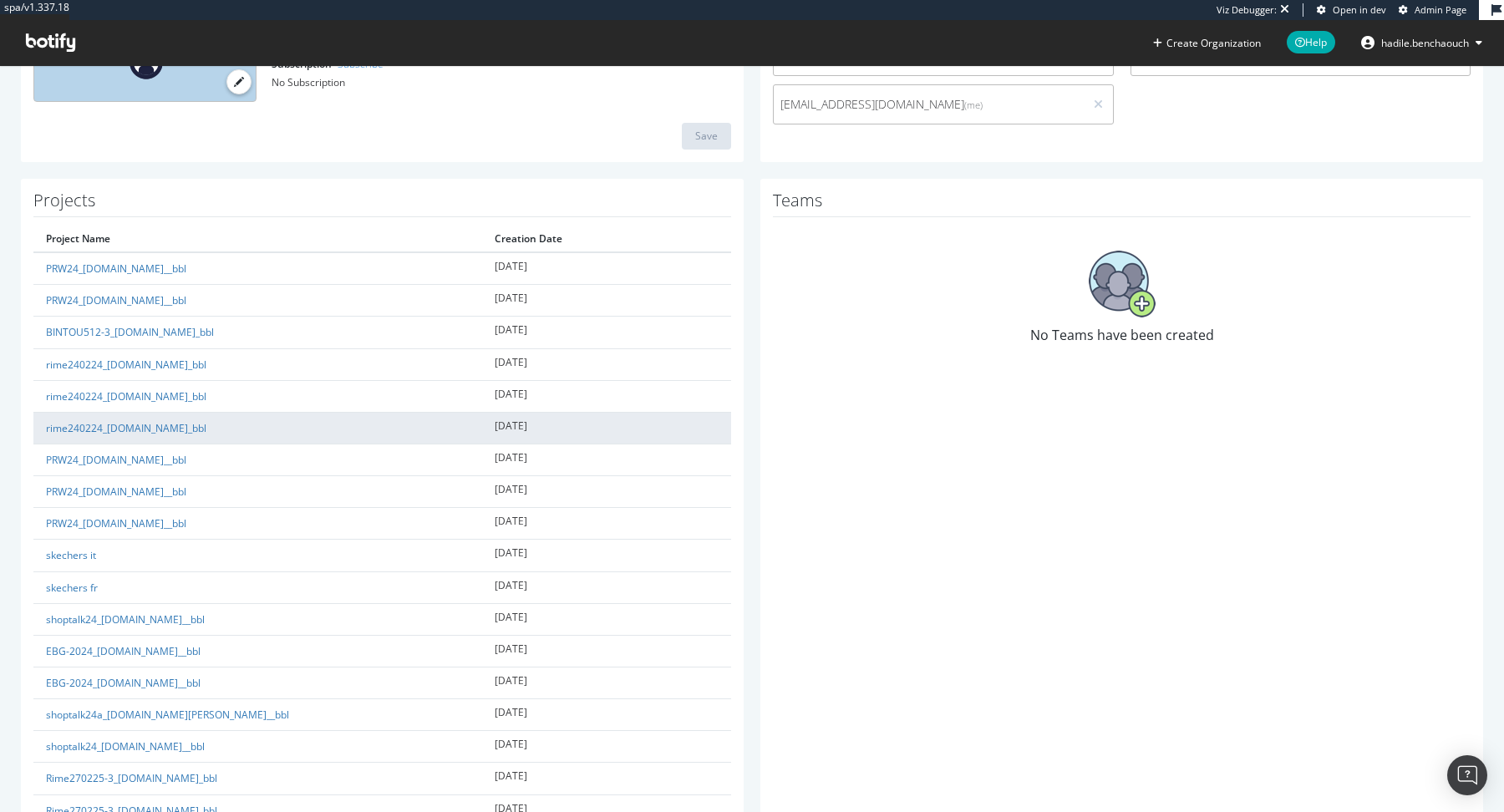
scroll to position [306, 0]
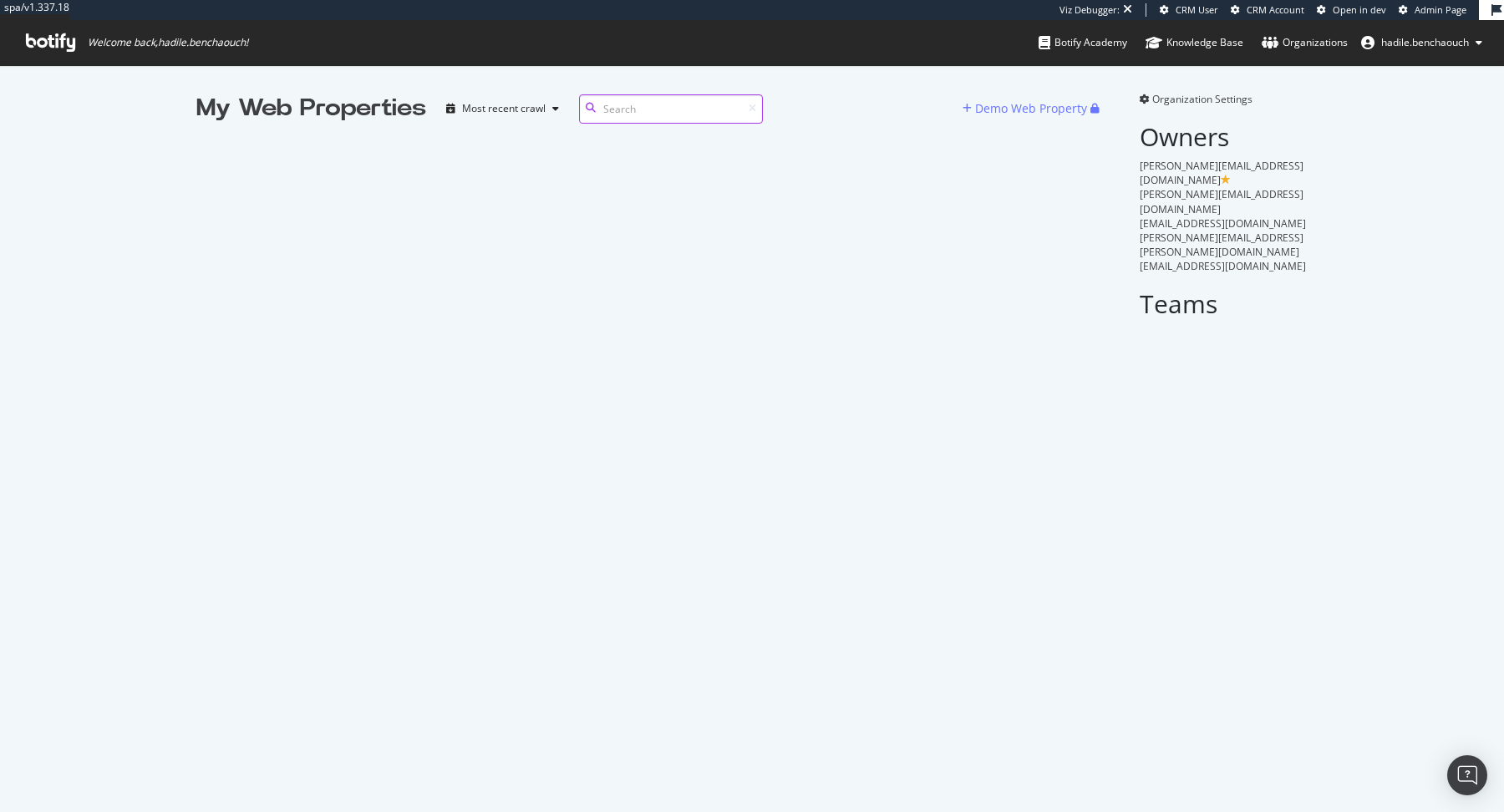
scroll to position [1, 1]
click at [1148, 102] on icon at bounding box center [1145, 100] width 10 height 10
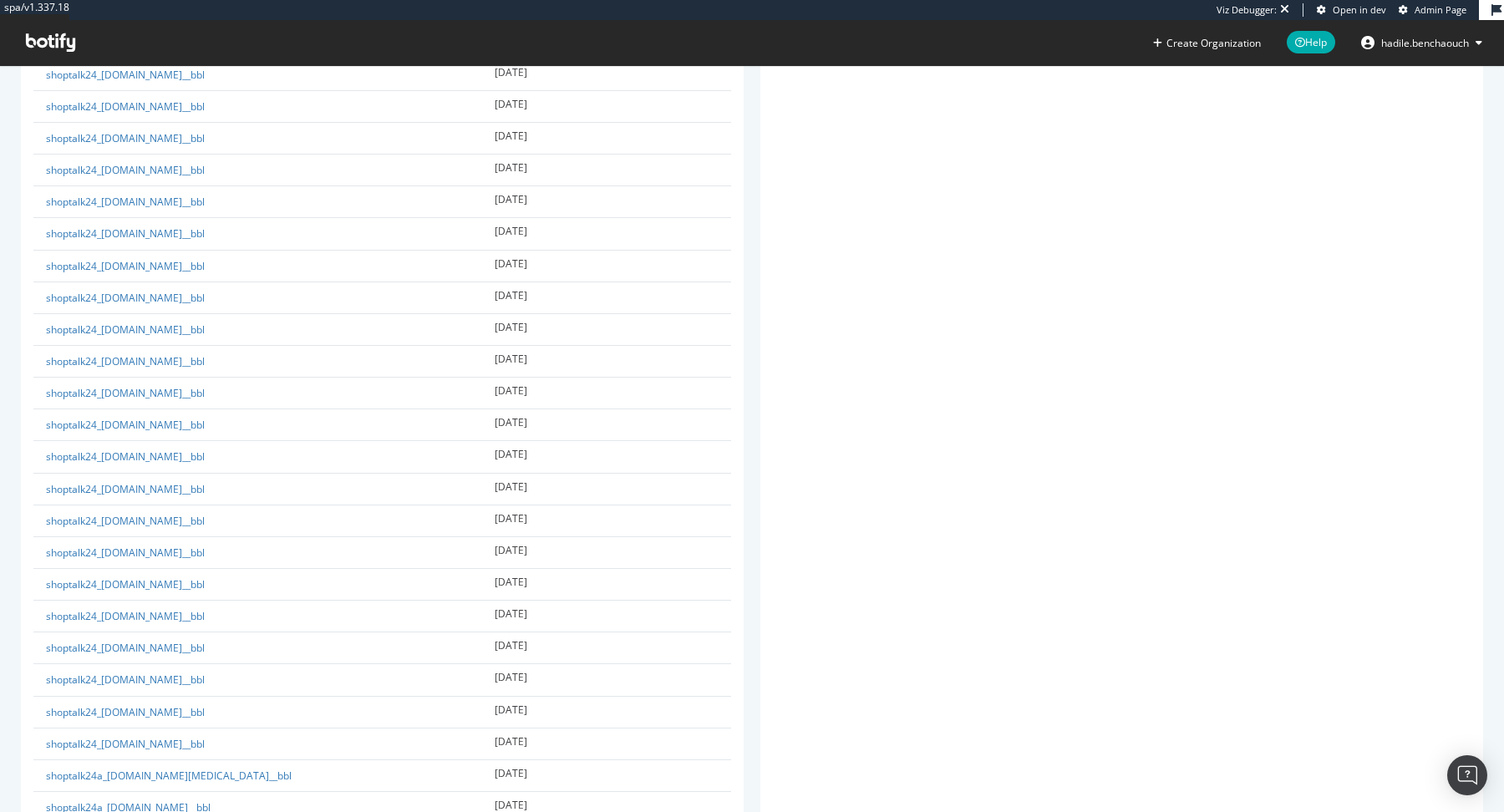
scroll to position [11486, 0]
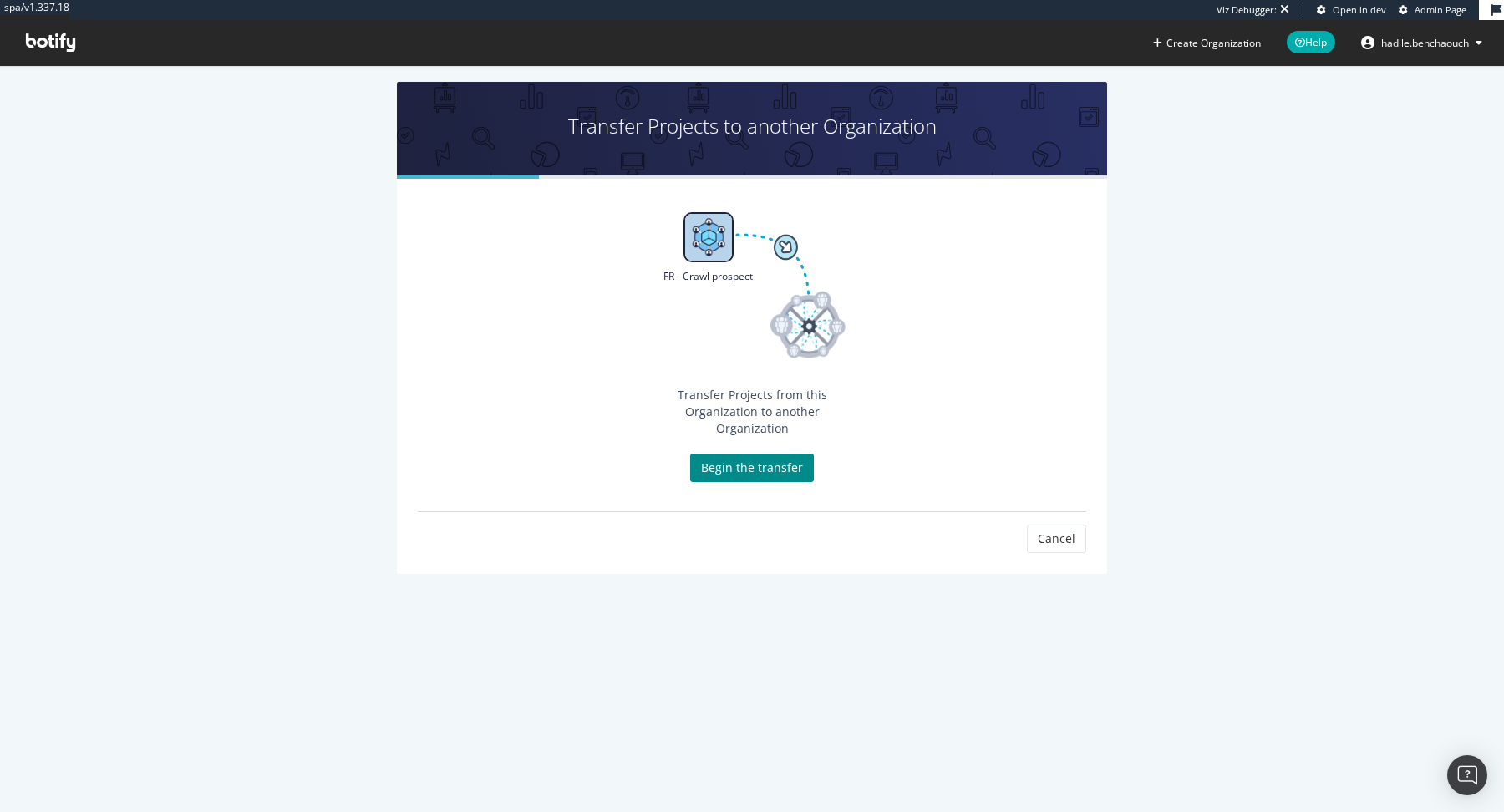
click at [774, 454] on link "Begin the transfer" at bounding box center [752, 468] width 123 height 29
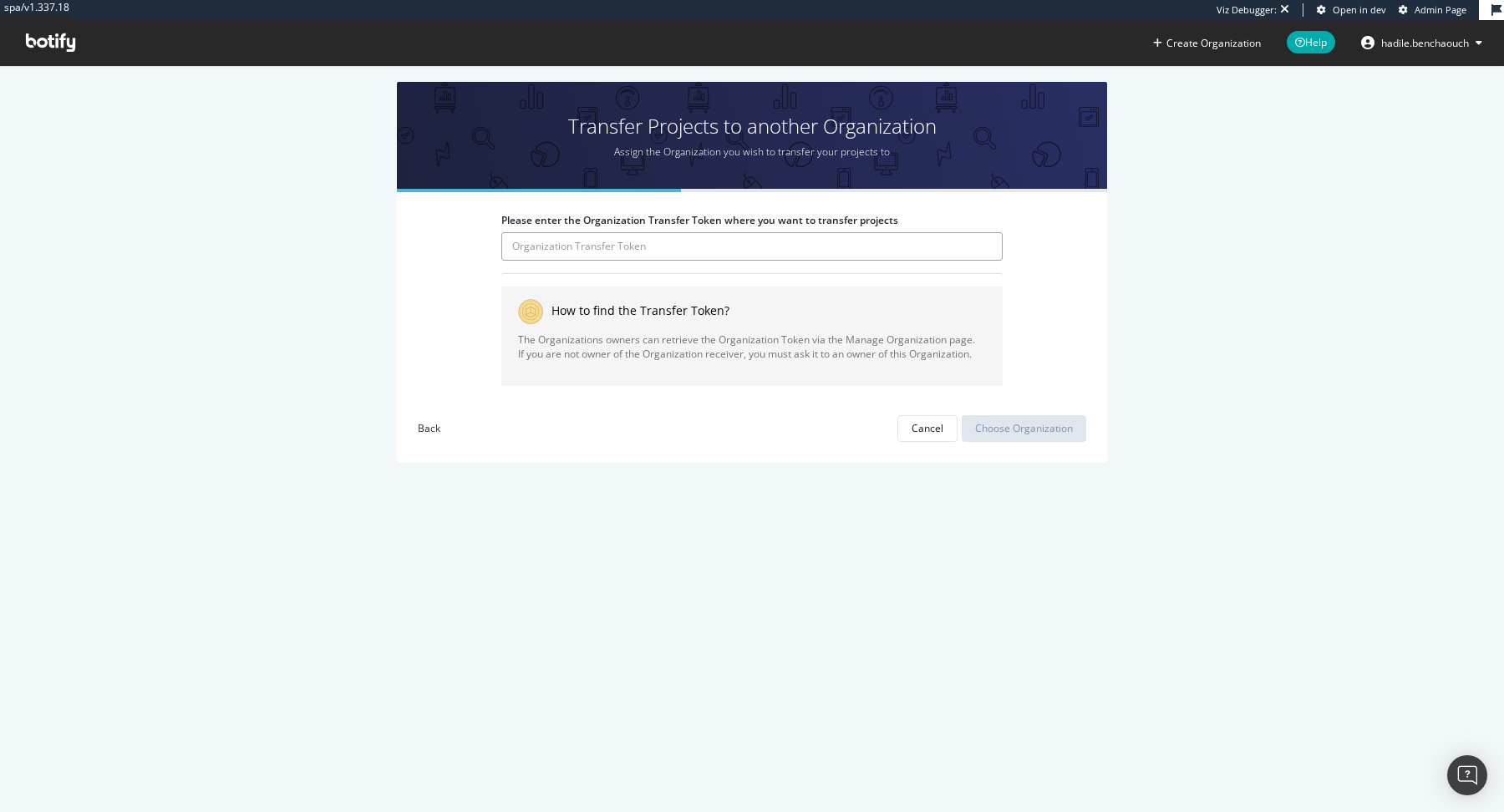
click at [595, 237] on input "Please enter the Organization Transfer Token where you want to transfer projects" at bounding box center [752, 247] width 501 height 29
type input "ZImNi8Zp0azDPGWaJ6NdUeXhQ6cy6oKs"
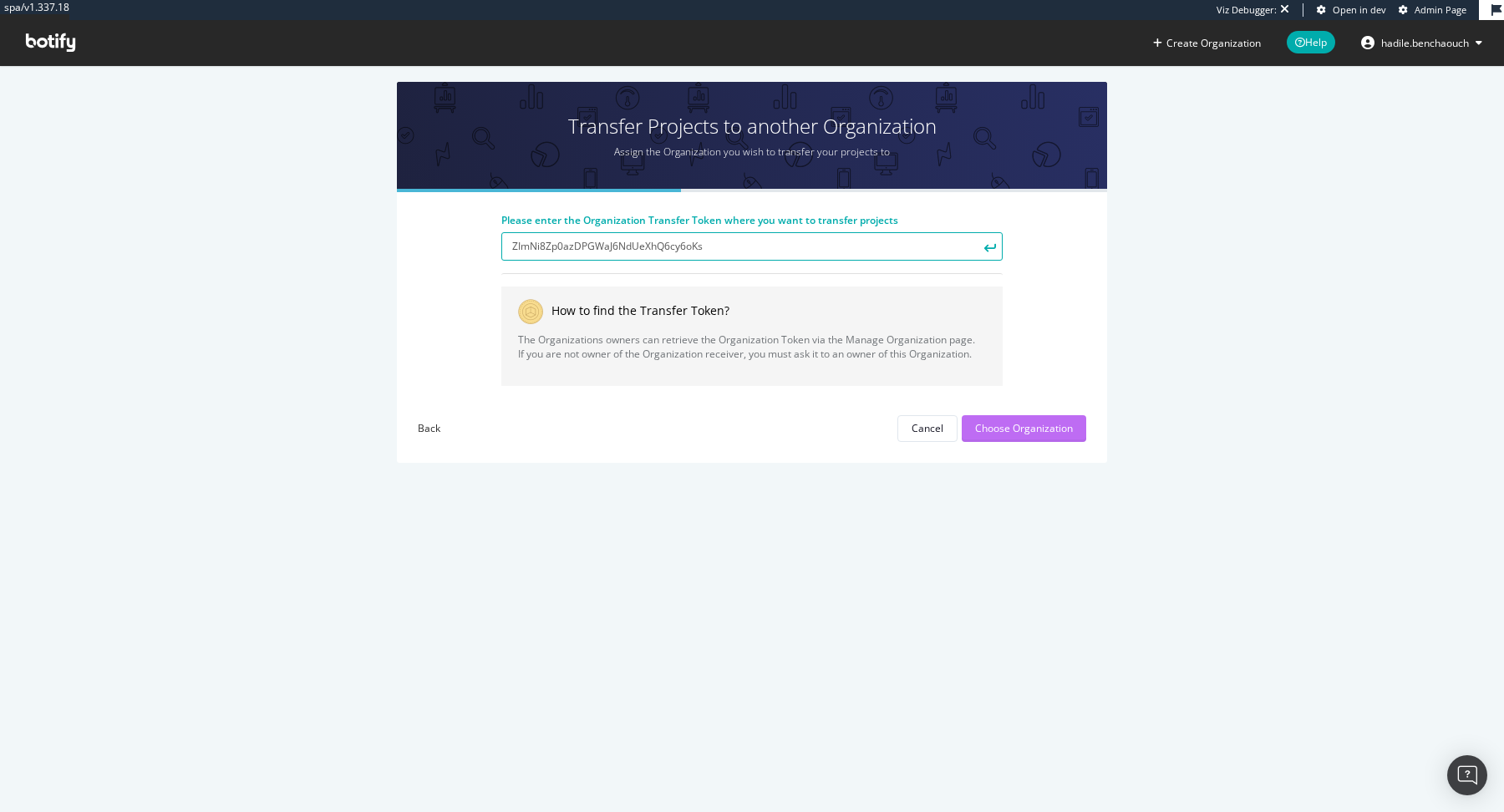
click at [1017, 422] on div "Choose Organization" at bounding box center [1024, 428] width 98 height 14
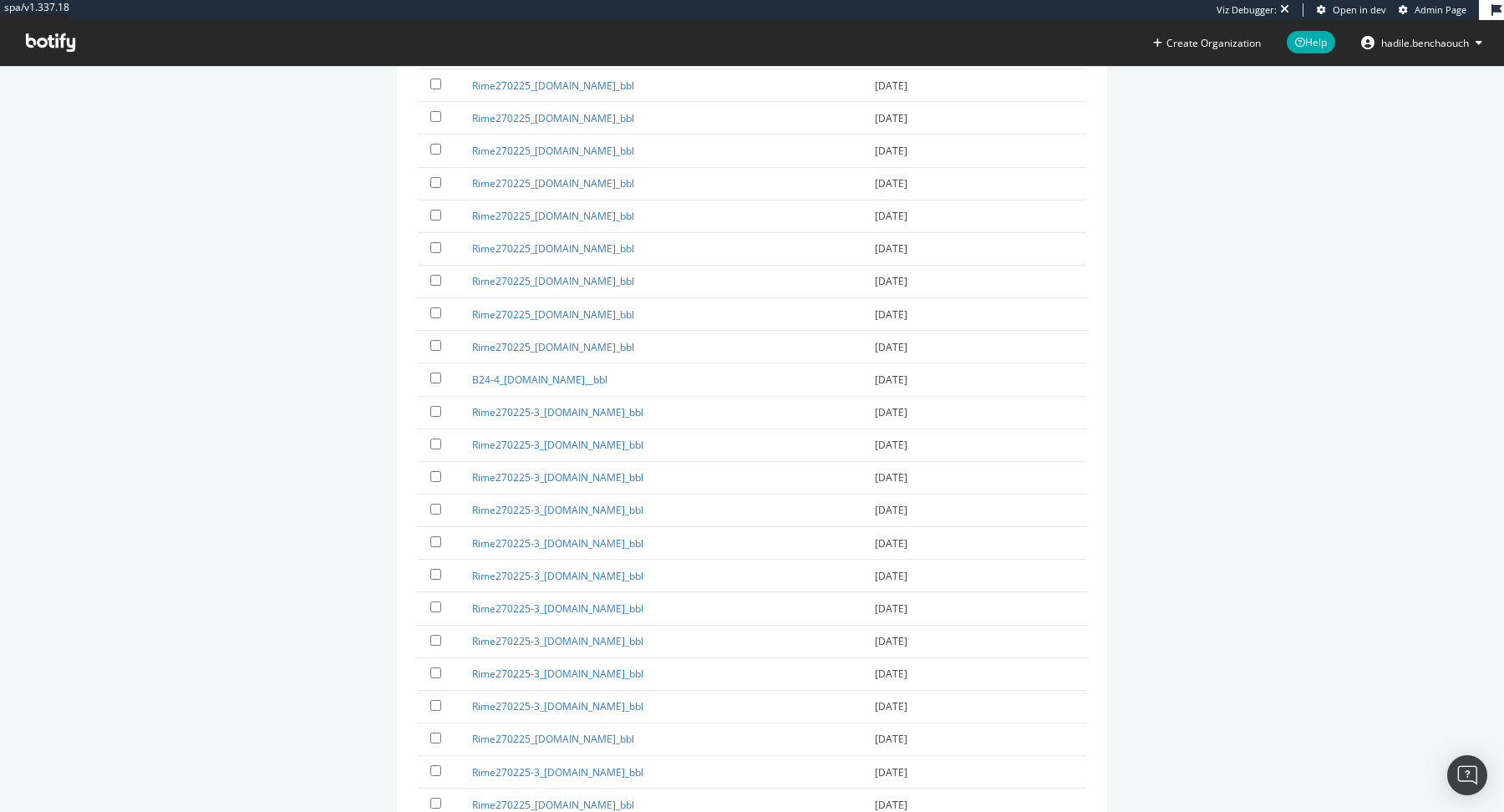
scroll to position [7006, 0]
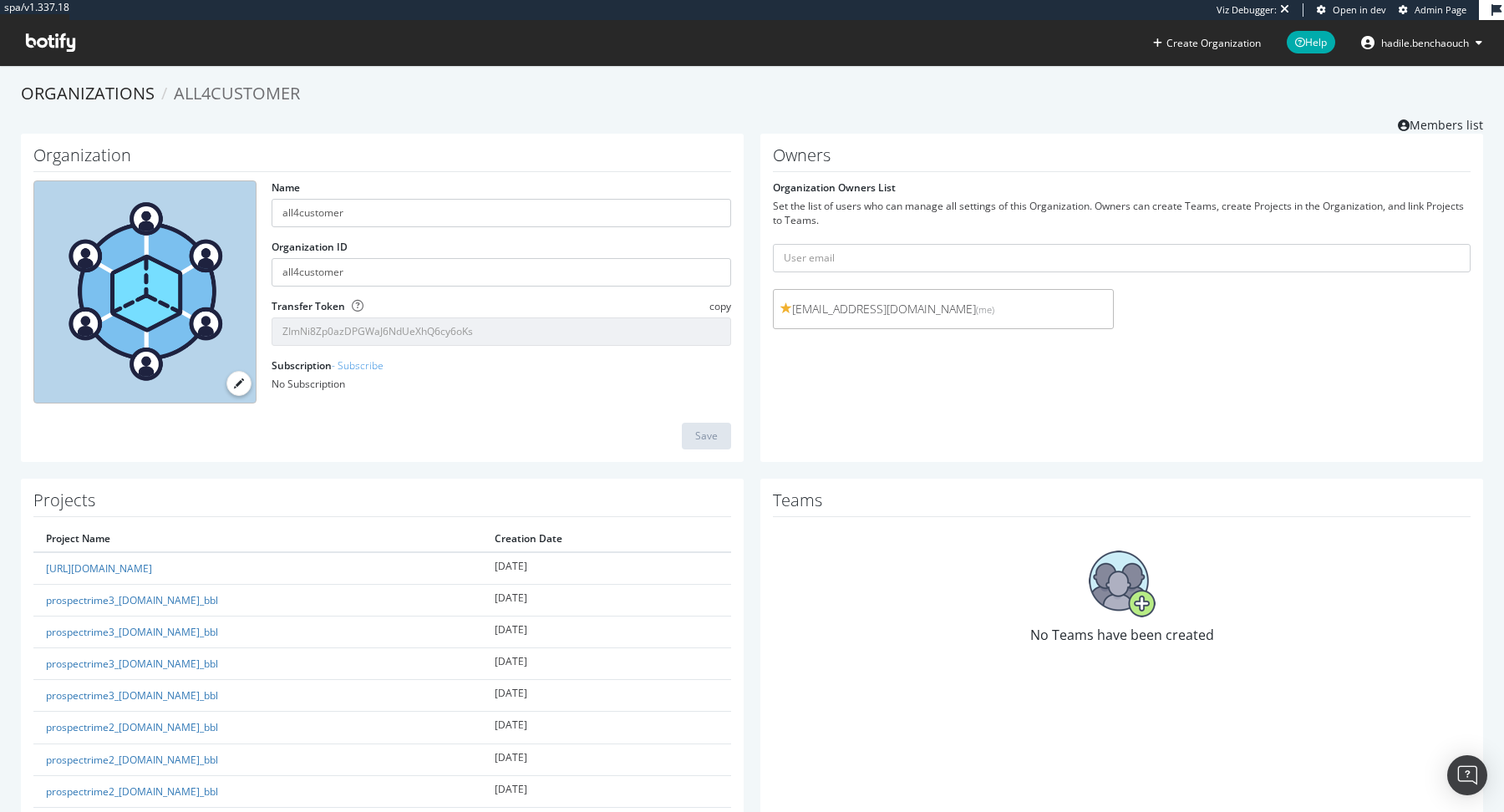
click at [1427, 8] on span "Admin Page" at bounding box center [1440, 9] width 52 height 13
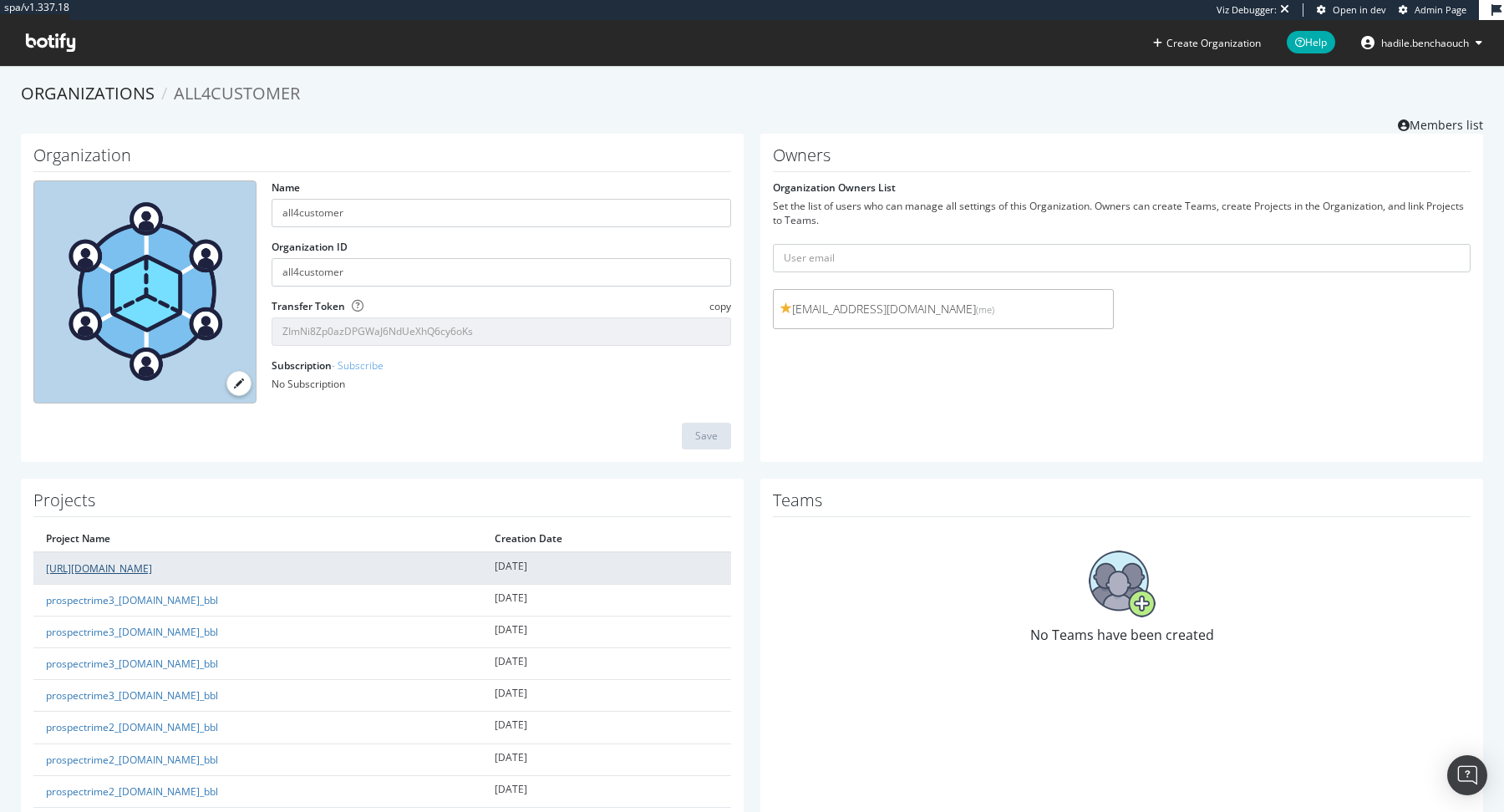
click at [152, 563] on link "prospectrime3_carredartistes.com/fr-fr/?_bbl" at bounding box center [98, 568] width 106 height 14
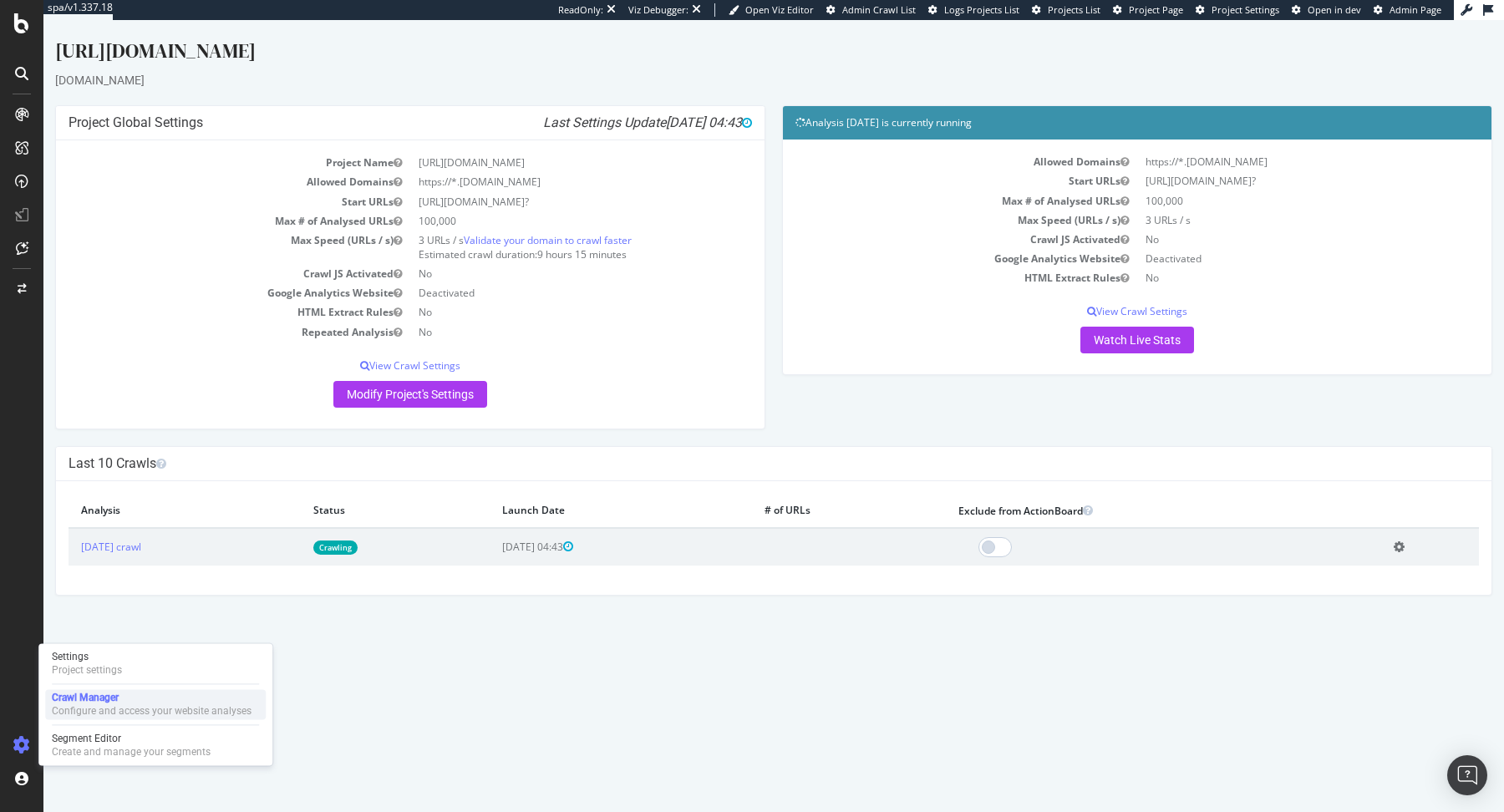
click at [79, 707] on div "Configure and access your website analyses" at bounding box center [151, 711] width 200 height 14
click at [1395, 8] on span "Admin Page" at bounding box center [1414, 9] width 52 height 13
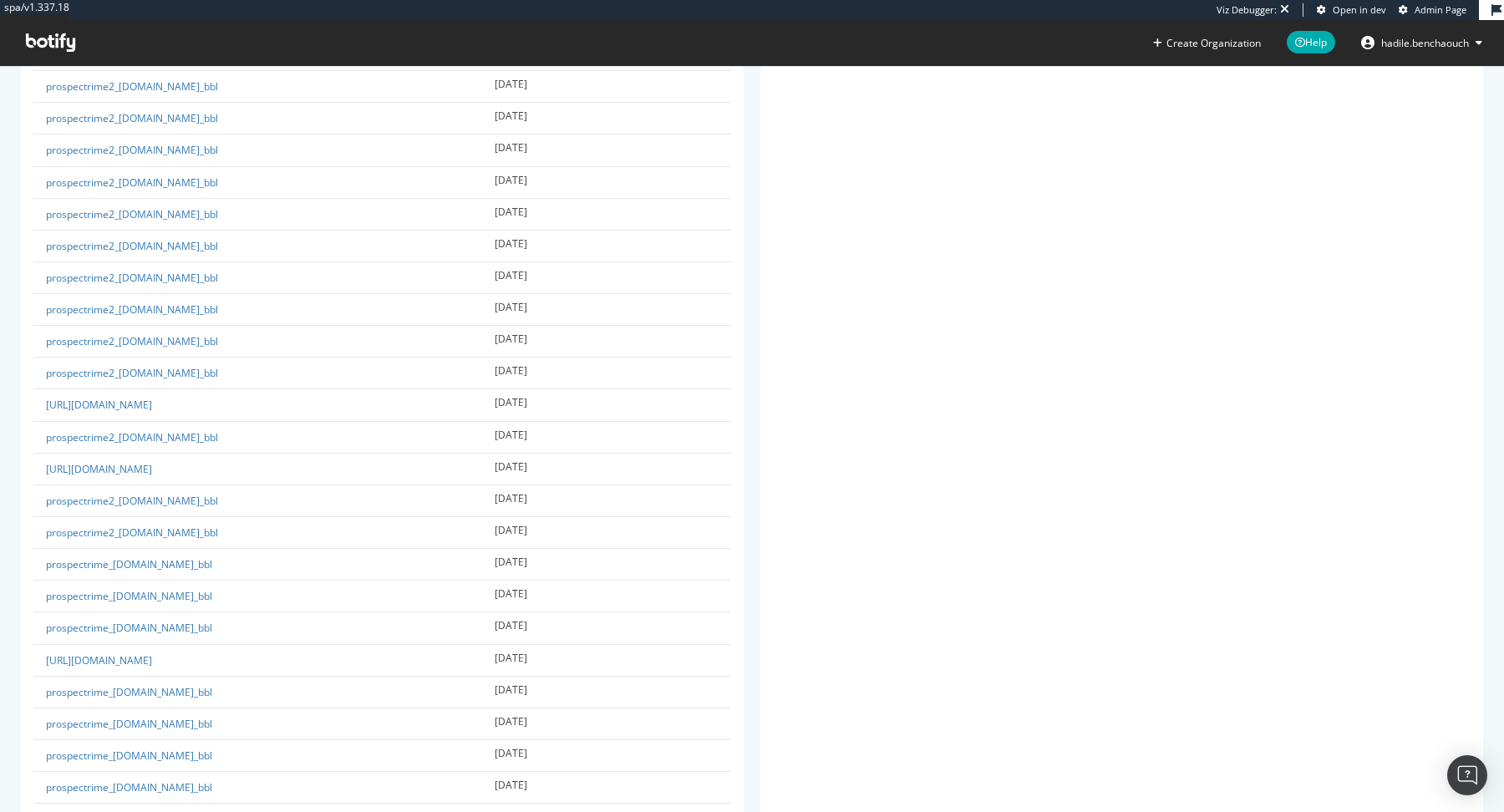
scroll to position [820, 0]
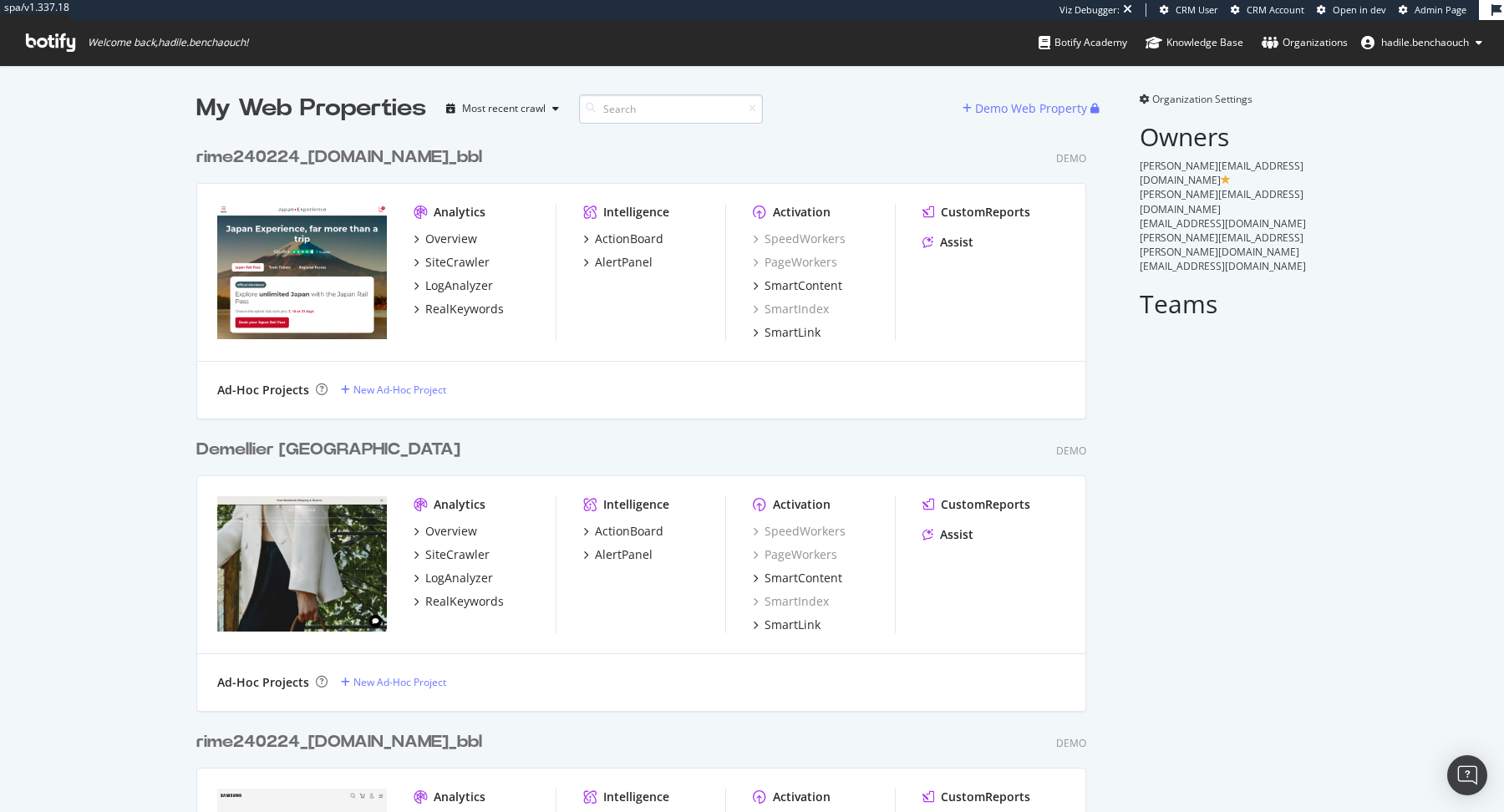
scroll to position [12742, 902]
click at [1151, 97] on div "Organization Settings" at bounding box center [1223, 99] width 168 height 14
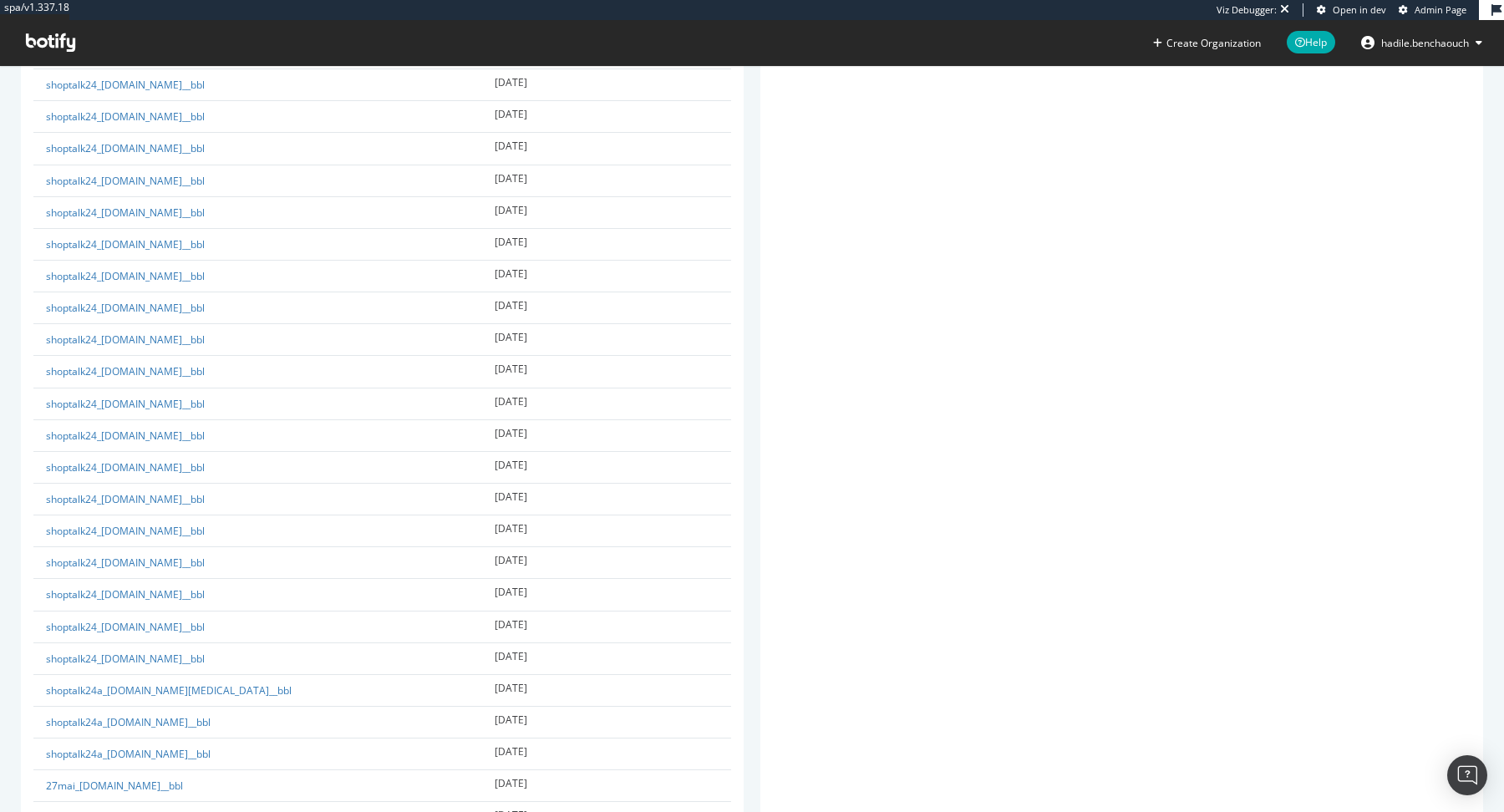
scroll to position [11486, 0]
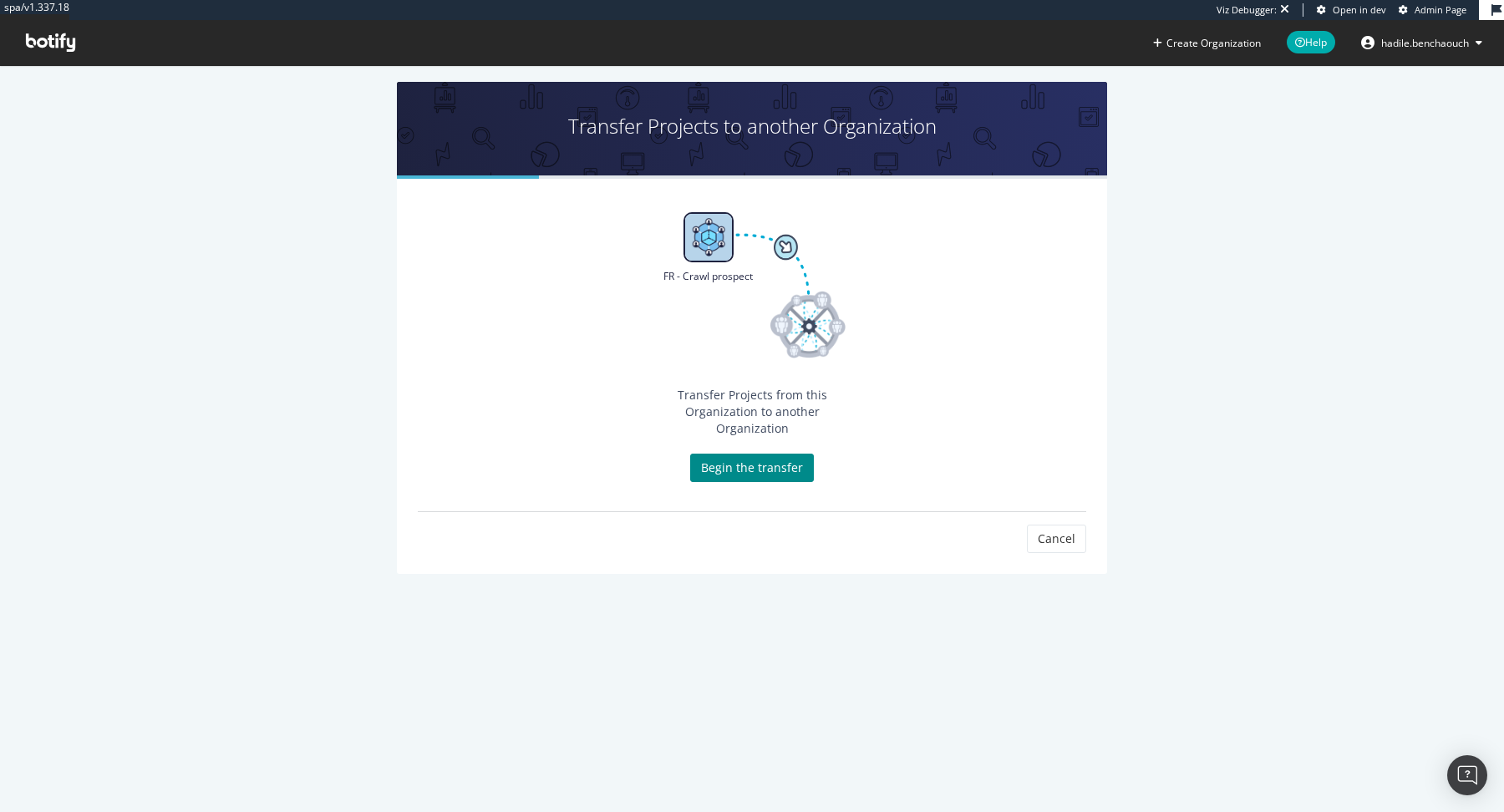
click at [754, 454] on link "Begin the transfer" at bounding box center [752, 468] width 123 height 29
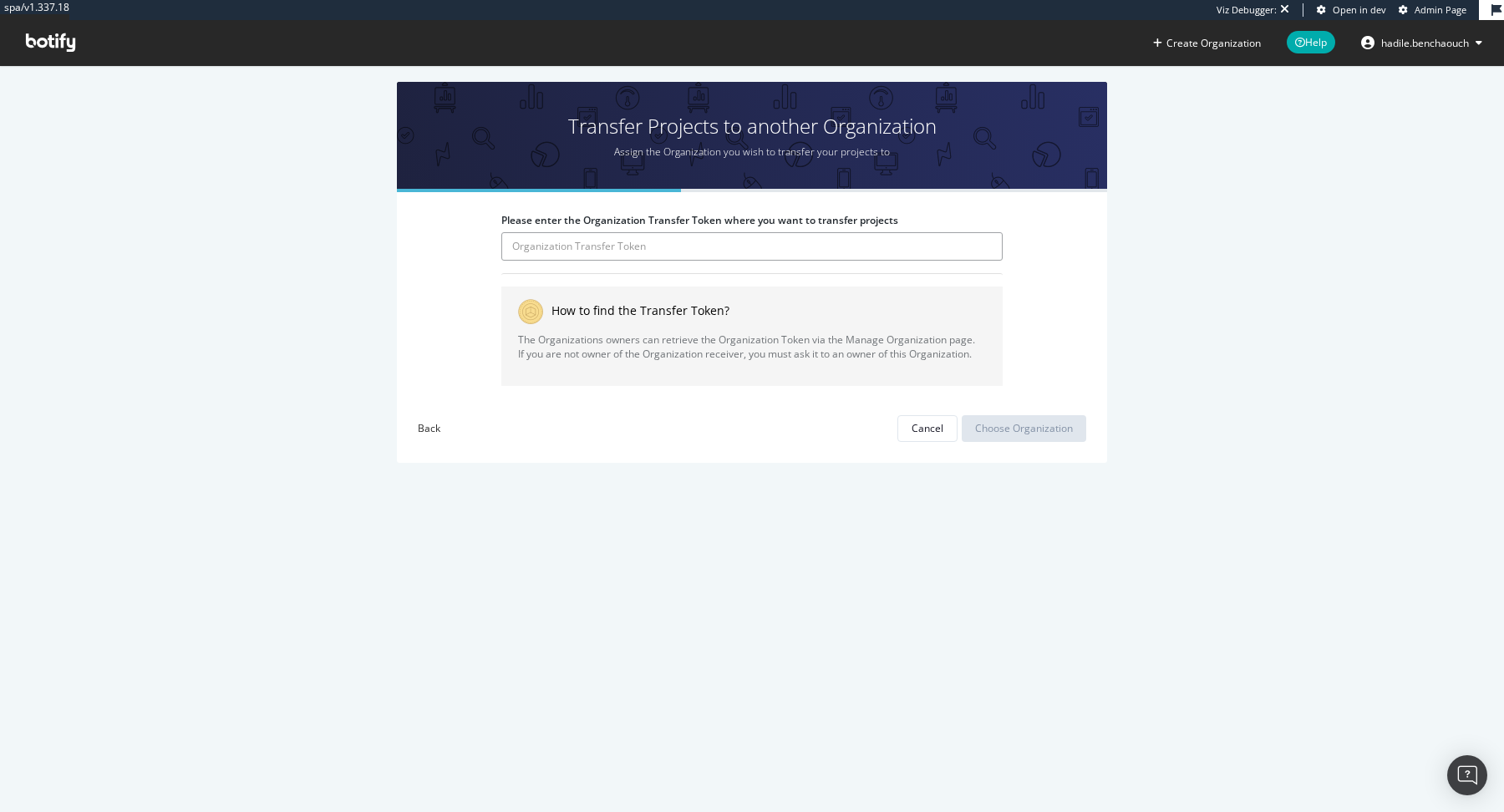
click at [589, 241] on input "Please enter the Organization Transfer Token where you want to transfer projects" at bounding box center [752, 247] width 501 height 29
type input "ZImNi8Zp0azDPGWaJ6NdUeXhQ6cy6oKs"
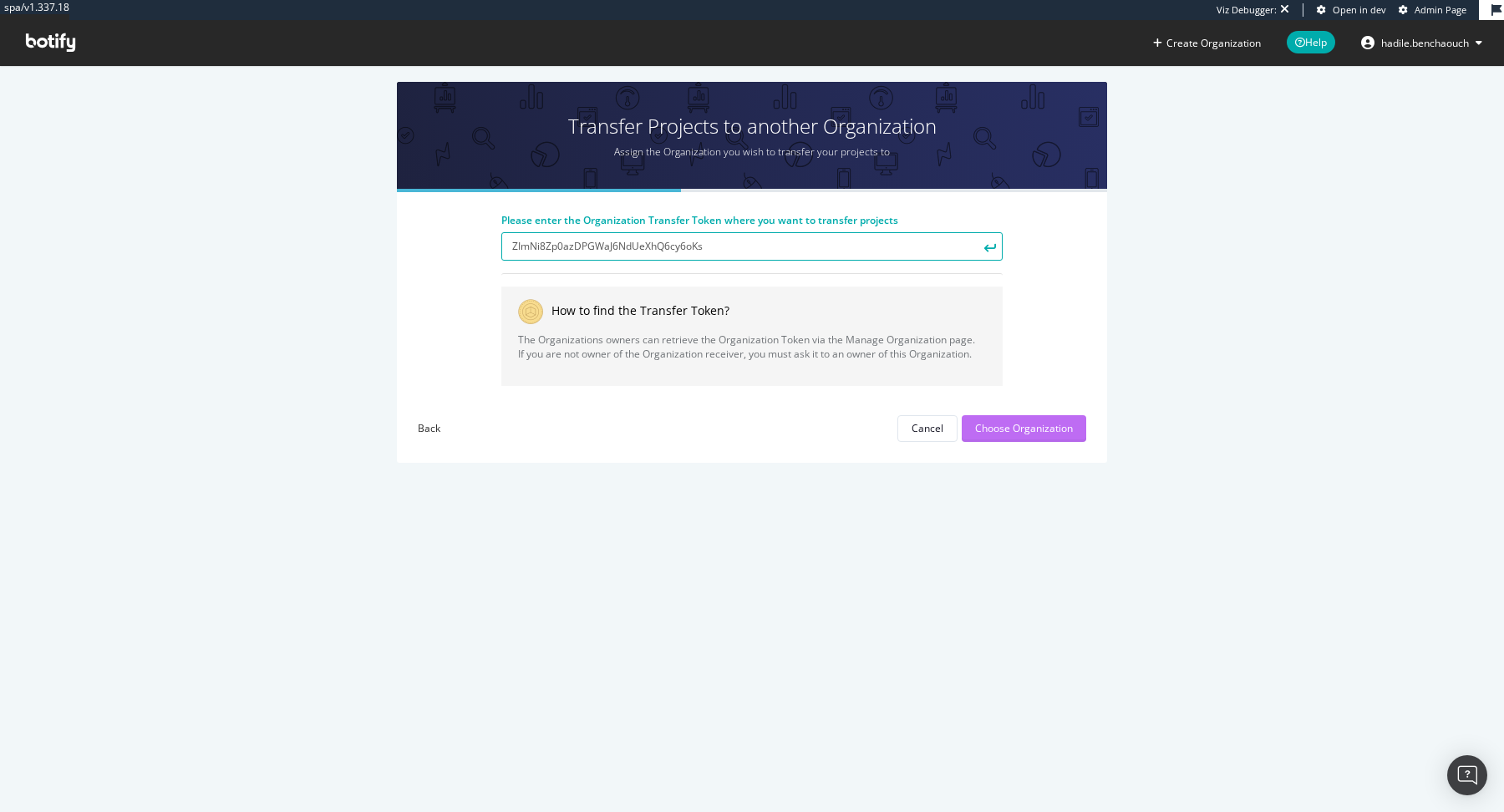
click at [982, 428] on div "Choose Organization" at bounding box center [1024, 428] width 98 height 14
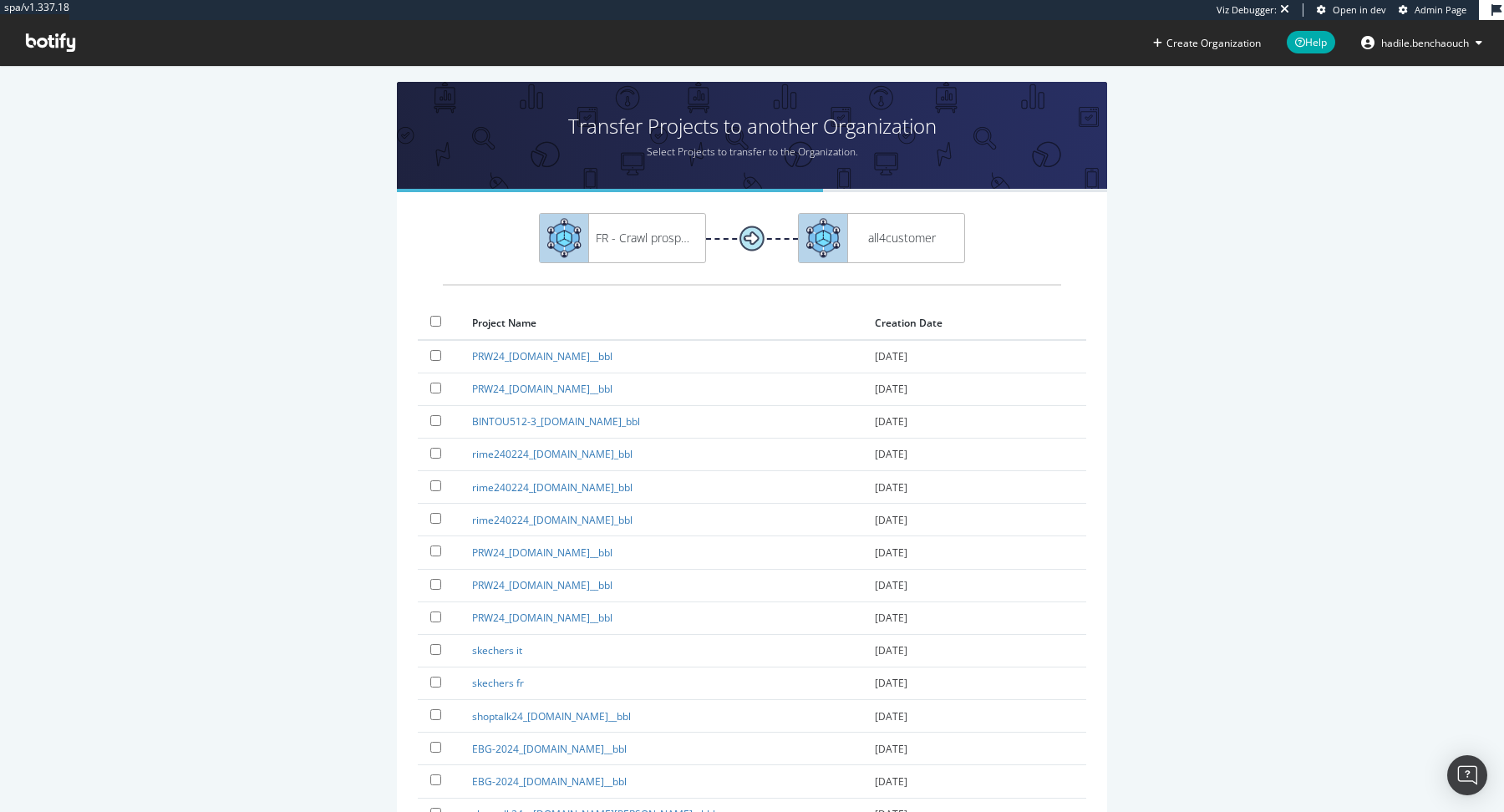
click at [1399, 46] on span "hadile.benchaouch" at bounding box center [1425, 42] width 88 height 14
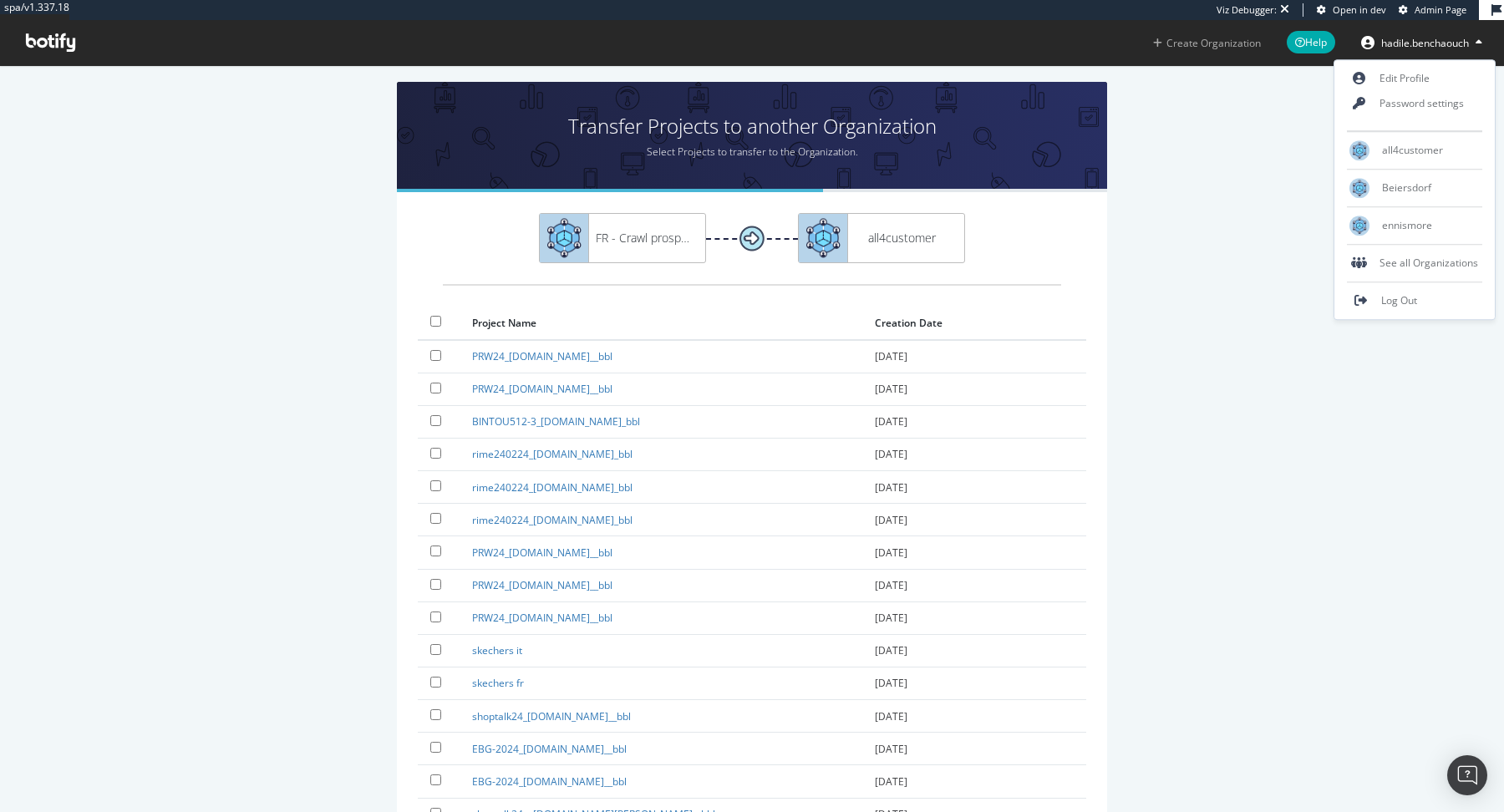
click at [1194, 51] on link "Create Organization" at bounding box center [1206, 42] width 134 height 45
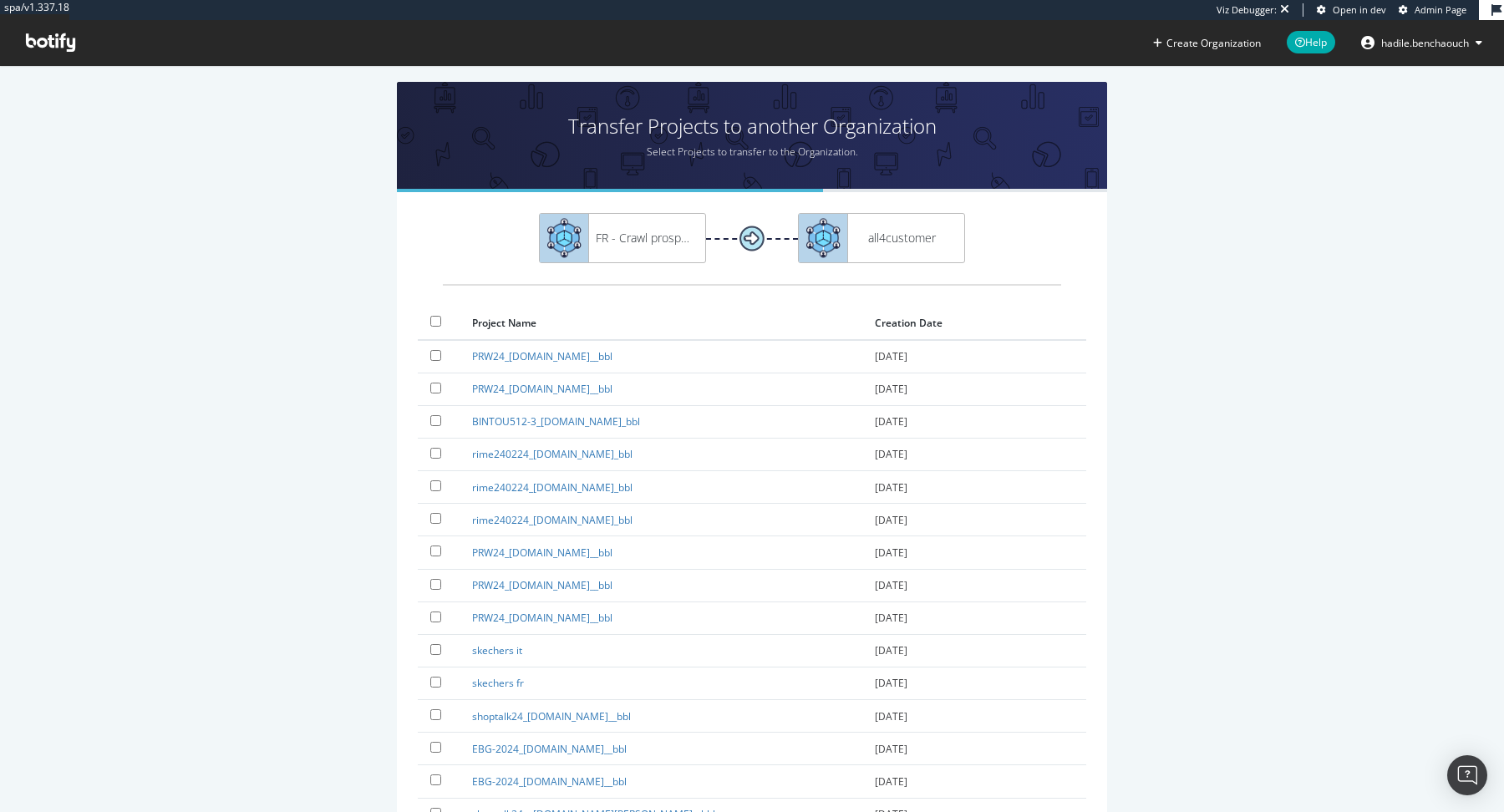
click at [1381, 37] on span "hadile.benchaouch" at bounding box center [1425, 42] width 88 height 14
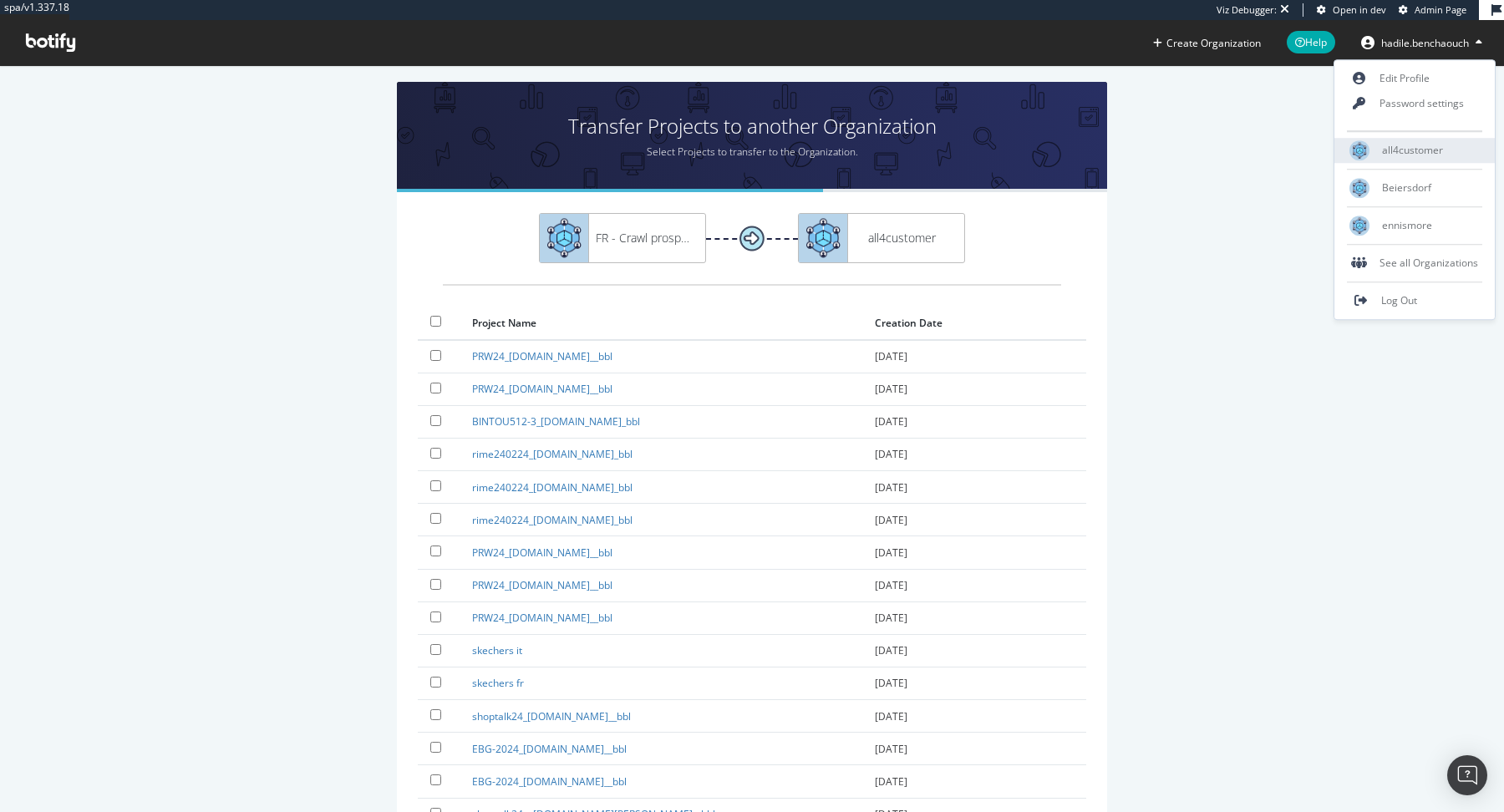
click at [1379, 155] on div "all4customer" at bounding box center [1414, 150] width 161 height 25
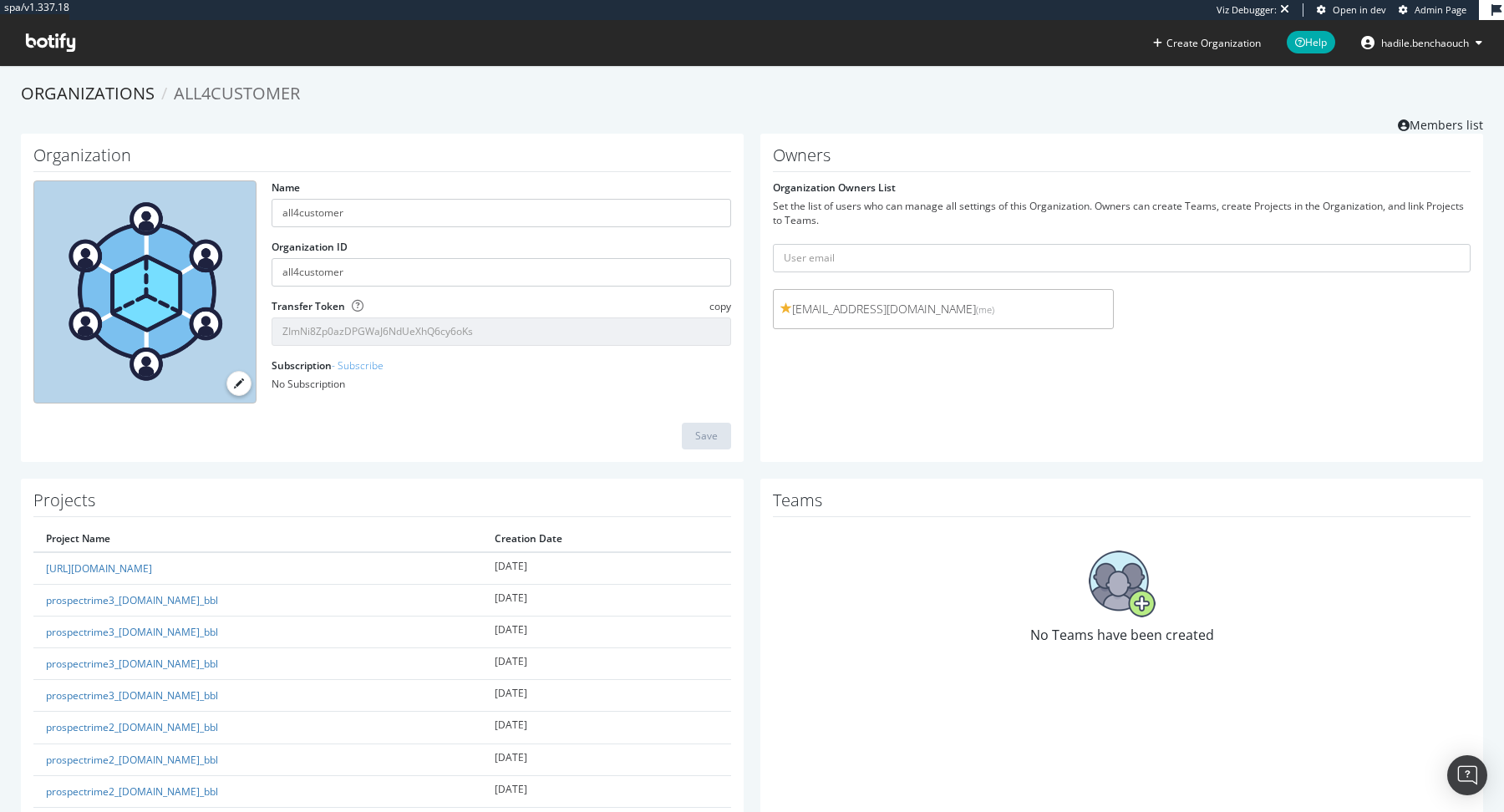
click at [759, 439] on div "Owners Organization Owners List Set the list of users who can manage all settin…" at bounding box center [1121, 297] width 740 height 328
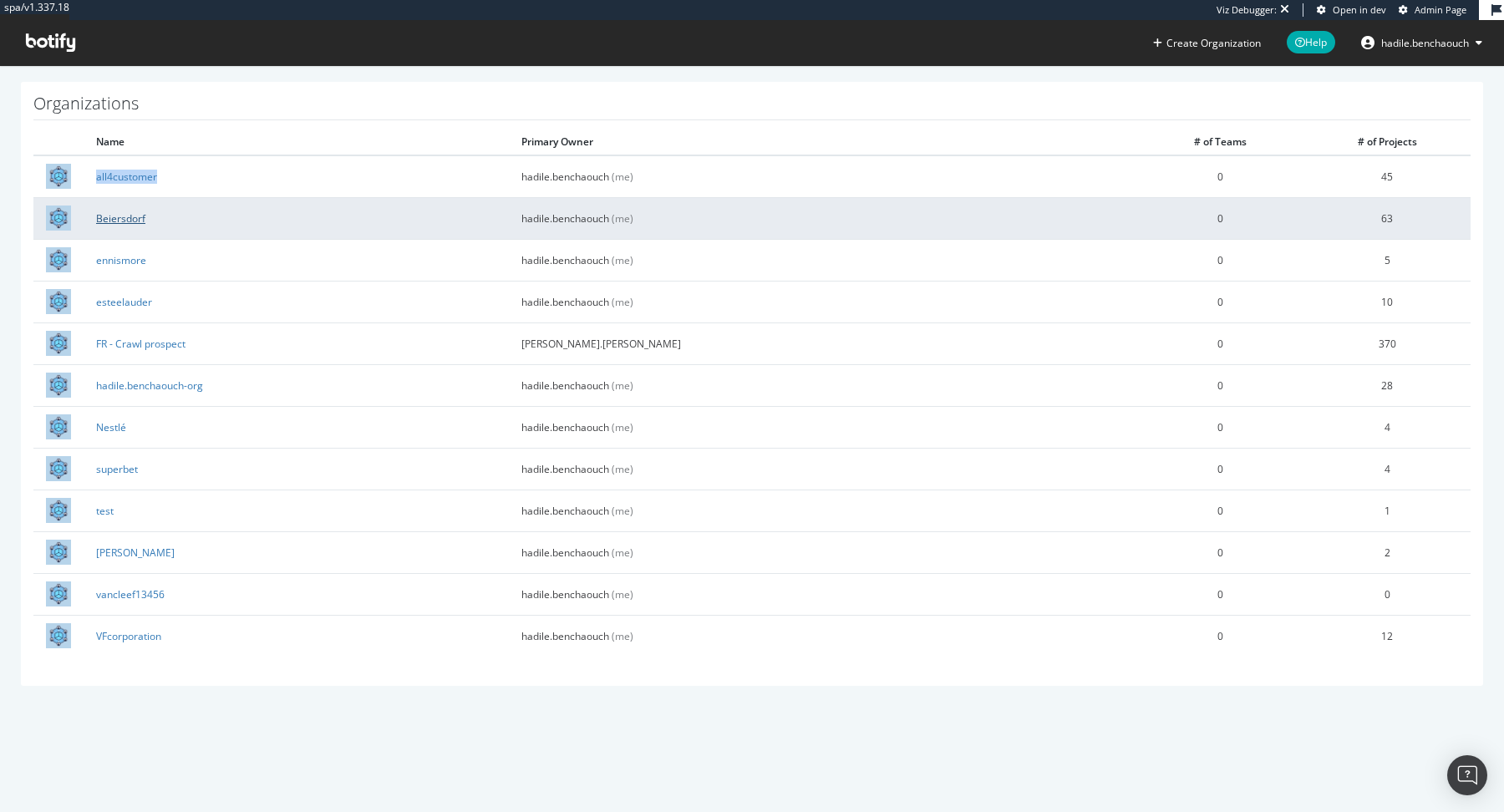
click at [111, 218] on link "Beiersdorf" at bounding box center [121, 218] width 49 height 14
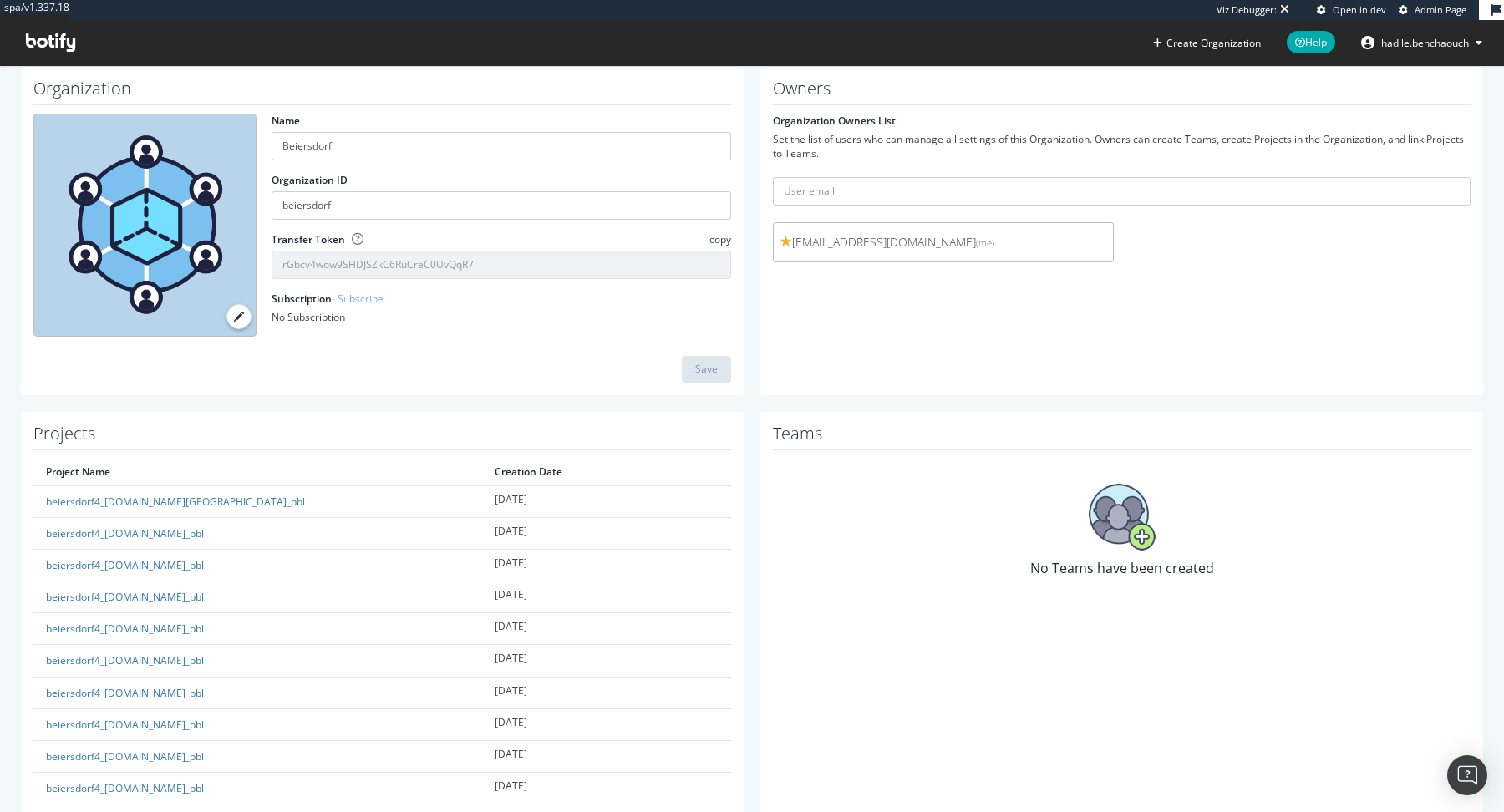
scroll to position [92, 0]
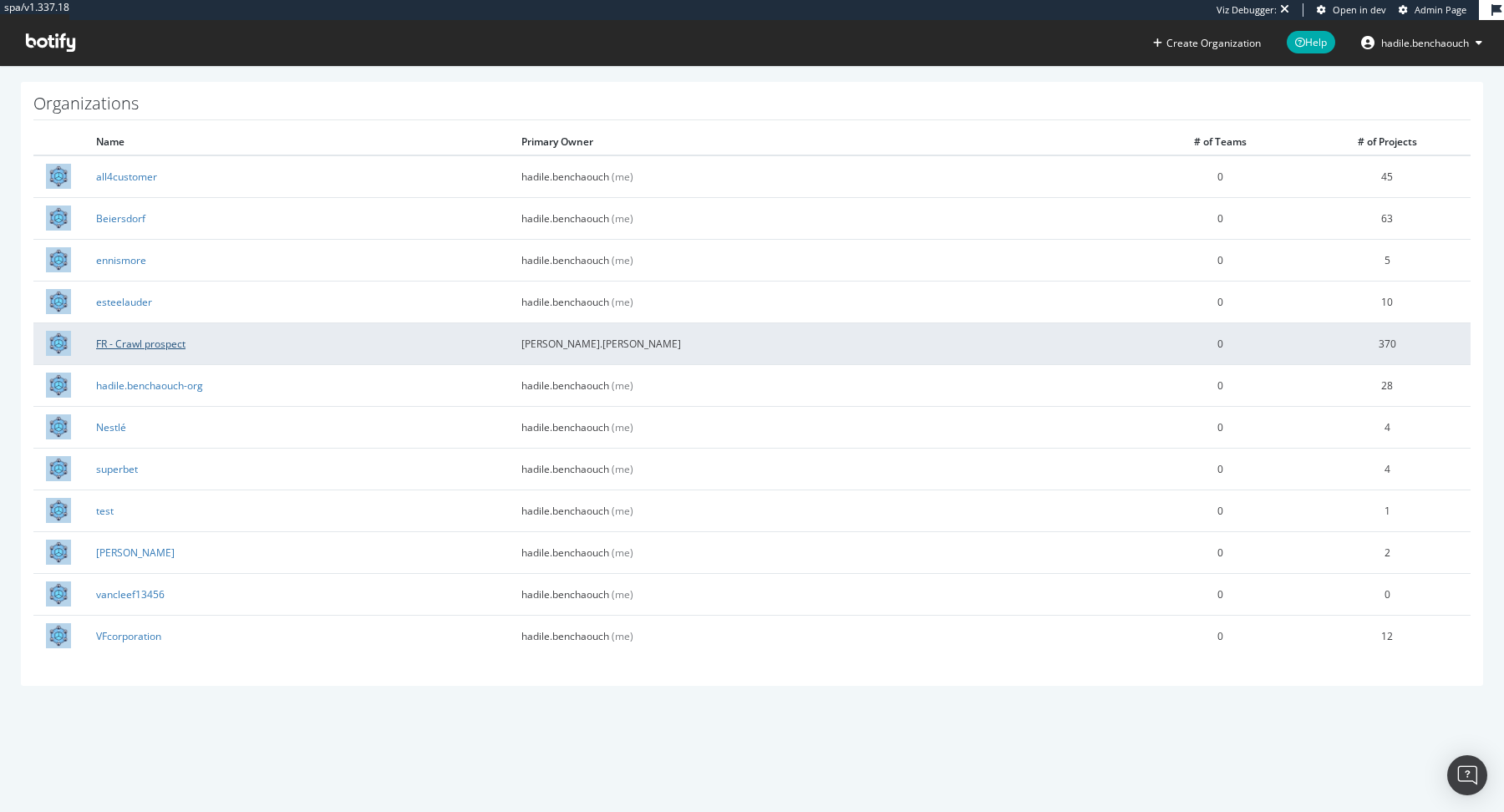
click at [136, 337] on link "FR - Crawl prospect" at bounding box center [141, 343] width 90 height 14
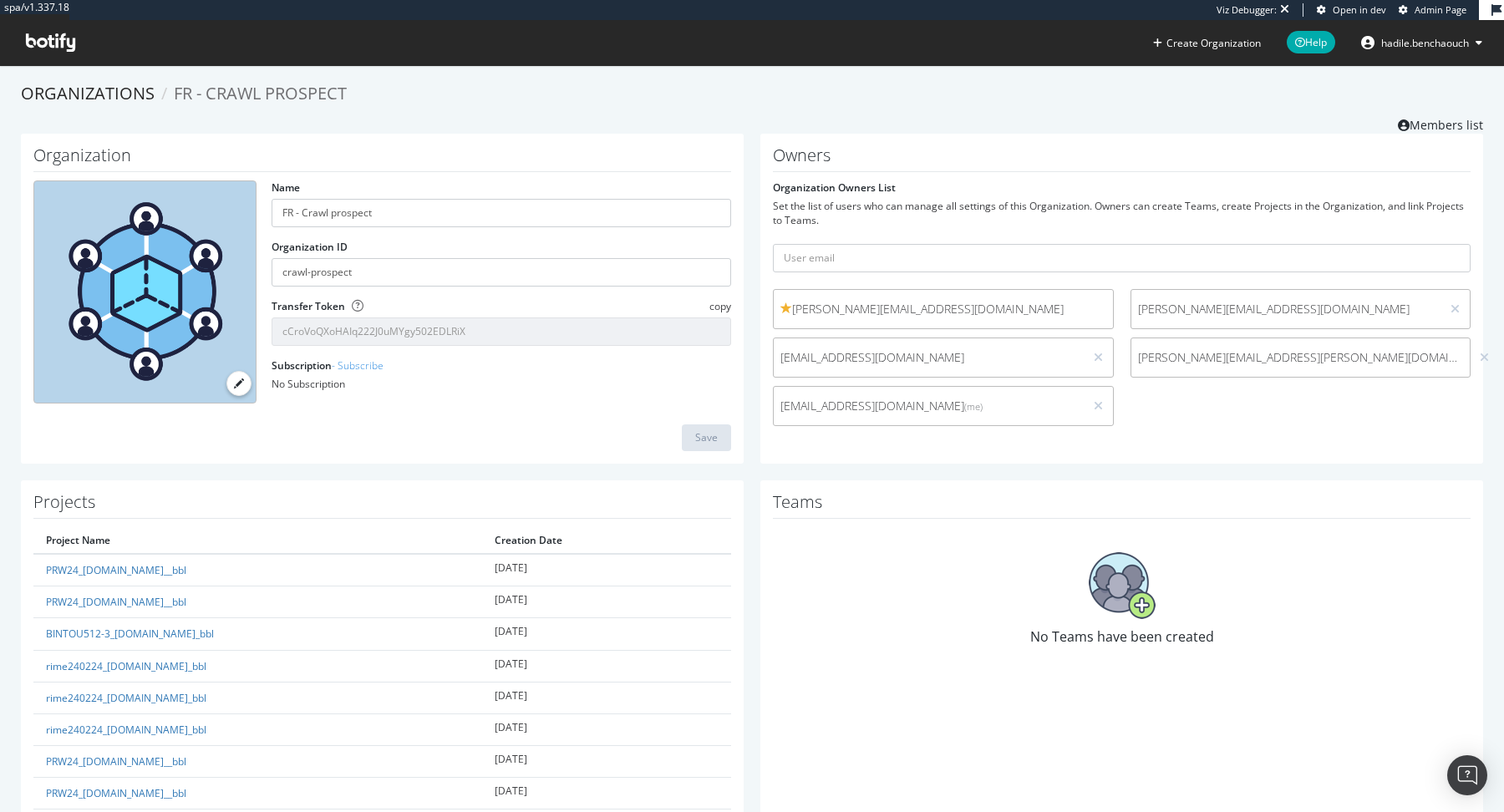
scroll to position [1676, 0]
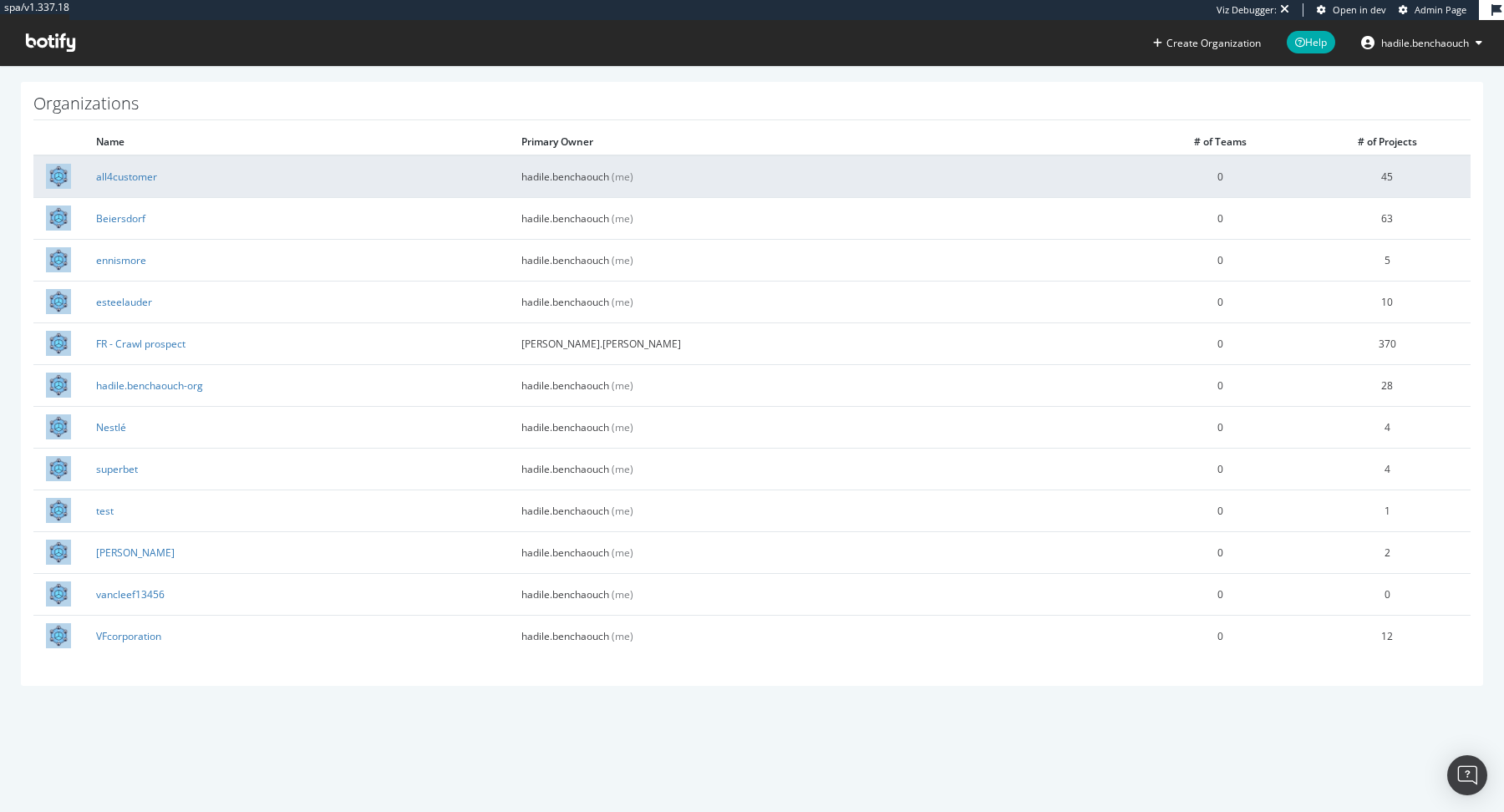
click at [136, 184] on td "all4customer" at bounding box center [296, 176] width 425 height 41
click at [130, 177] on link "all4customer" at bounding box center [127, 177] width 61 height 14
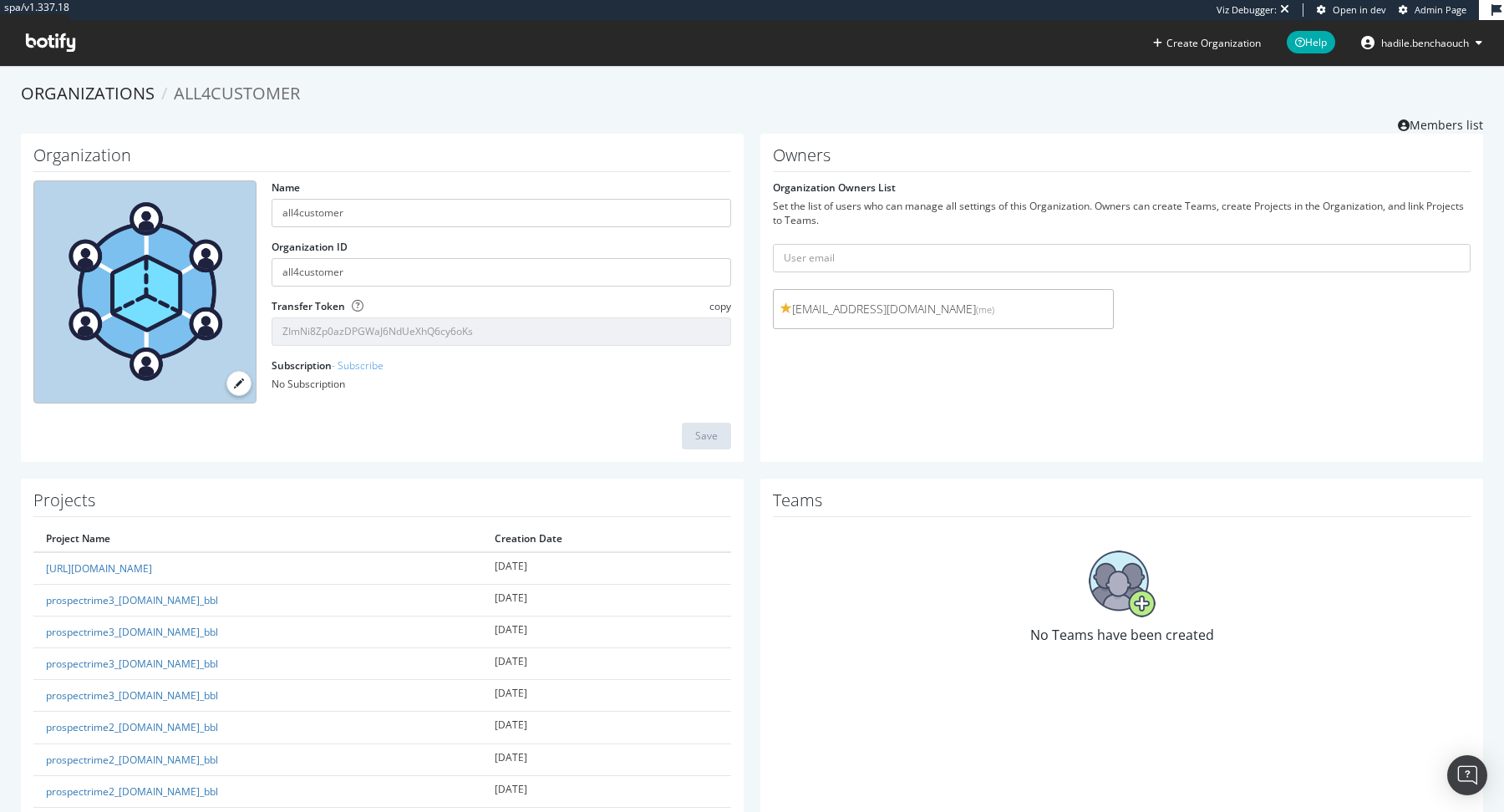
click at [48, 46] on icon at bounding box center [51, 43] width 49 height 19
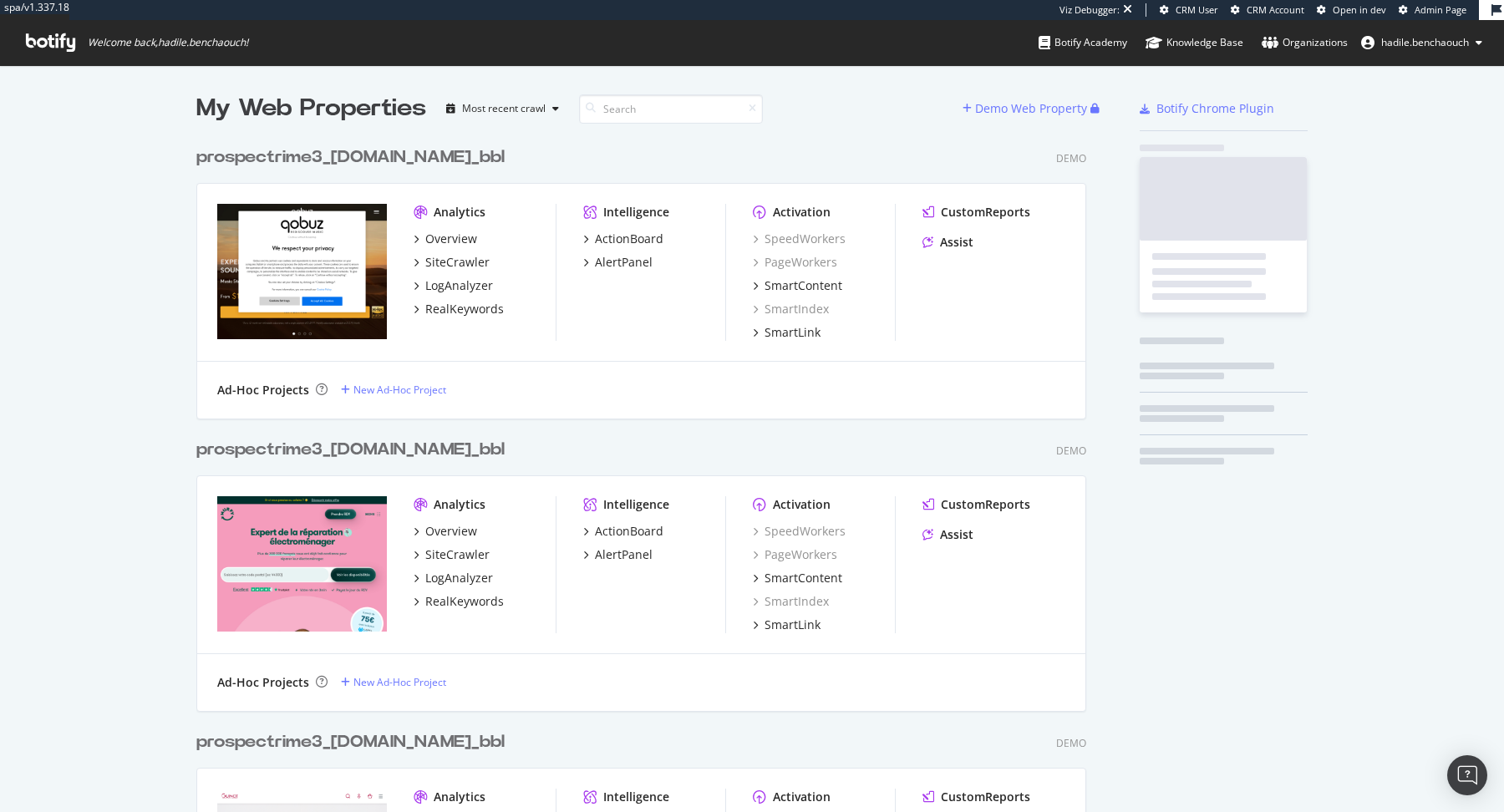
scroll to position [17126, 902]
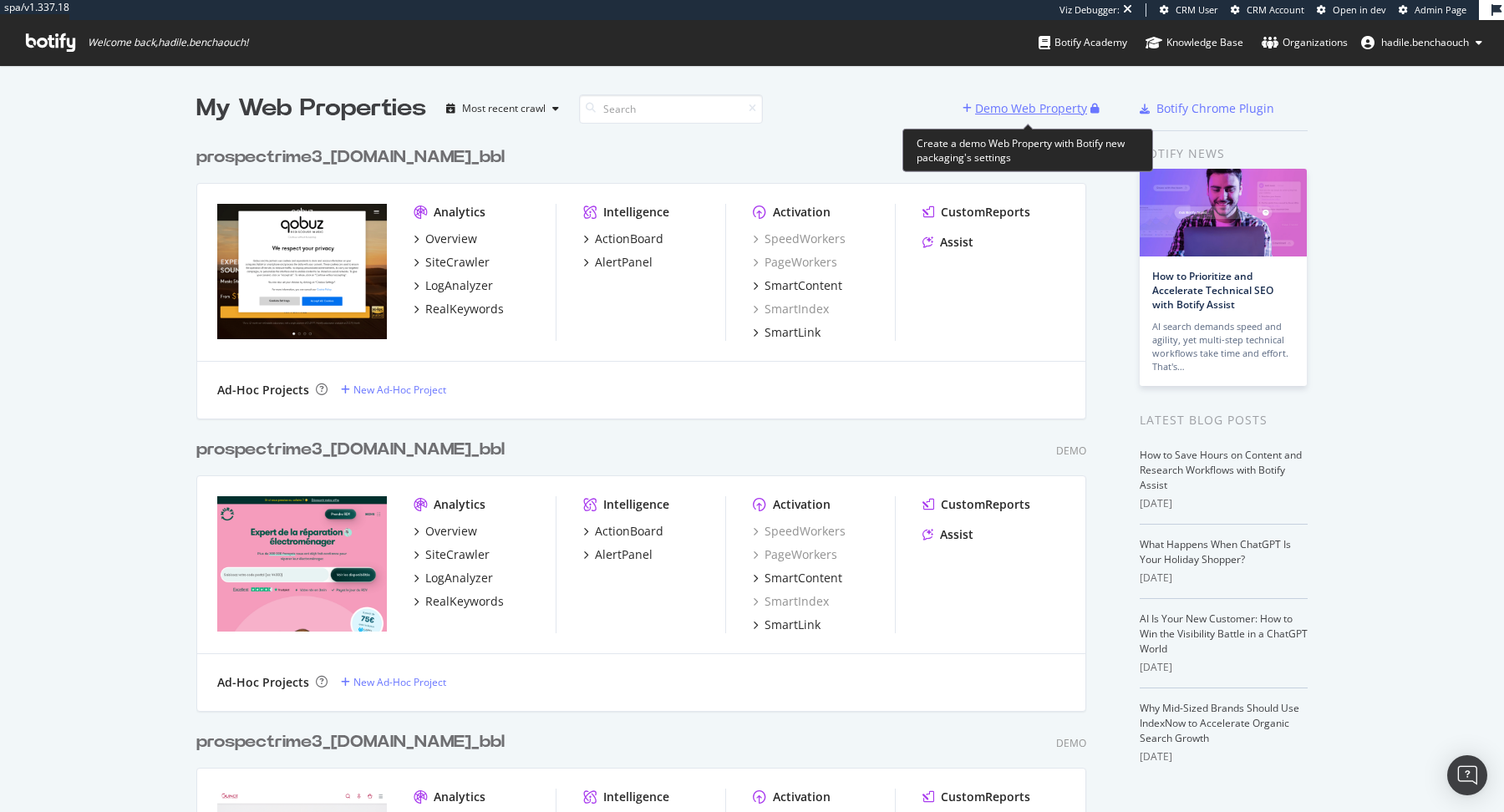
click at [1031, 107] on div "Demo Web Property" at bounding box center [1031, 109] width 112 height 17
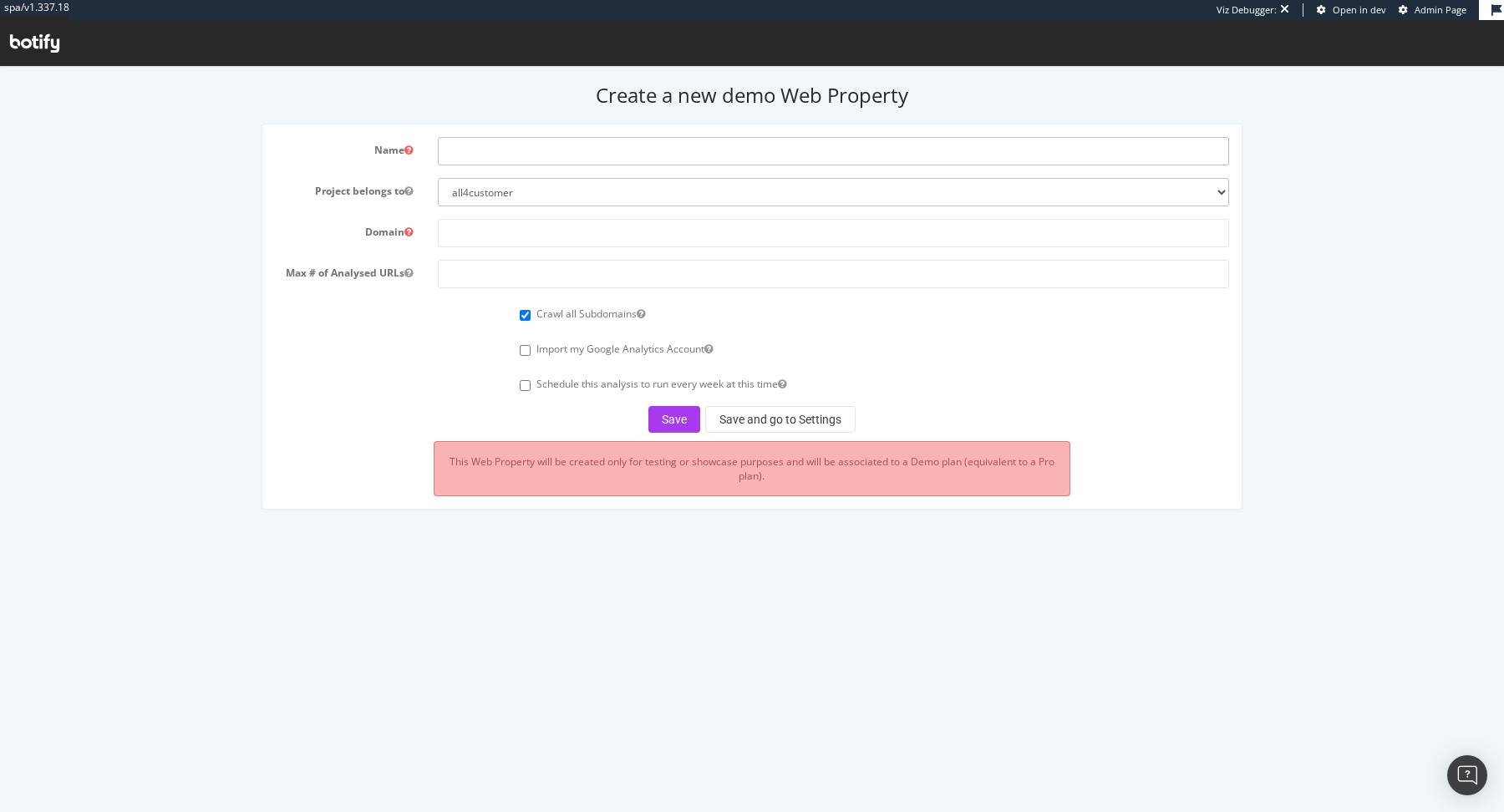
click at [684, 157] on input "text" at bounding box center [834, 151] width 791 height 29
type input "okaidi"
click at [629, 239] on input "text" at bounding box center [834, 233] width 791 height 29
click at [938, 379] on div "Schedule this analysis to run every week at this time" at bounding box center [874, 382] width 709 height 23
click at [555, 239] on input "text" at bounding box center [834, 233] width 791 height 29
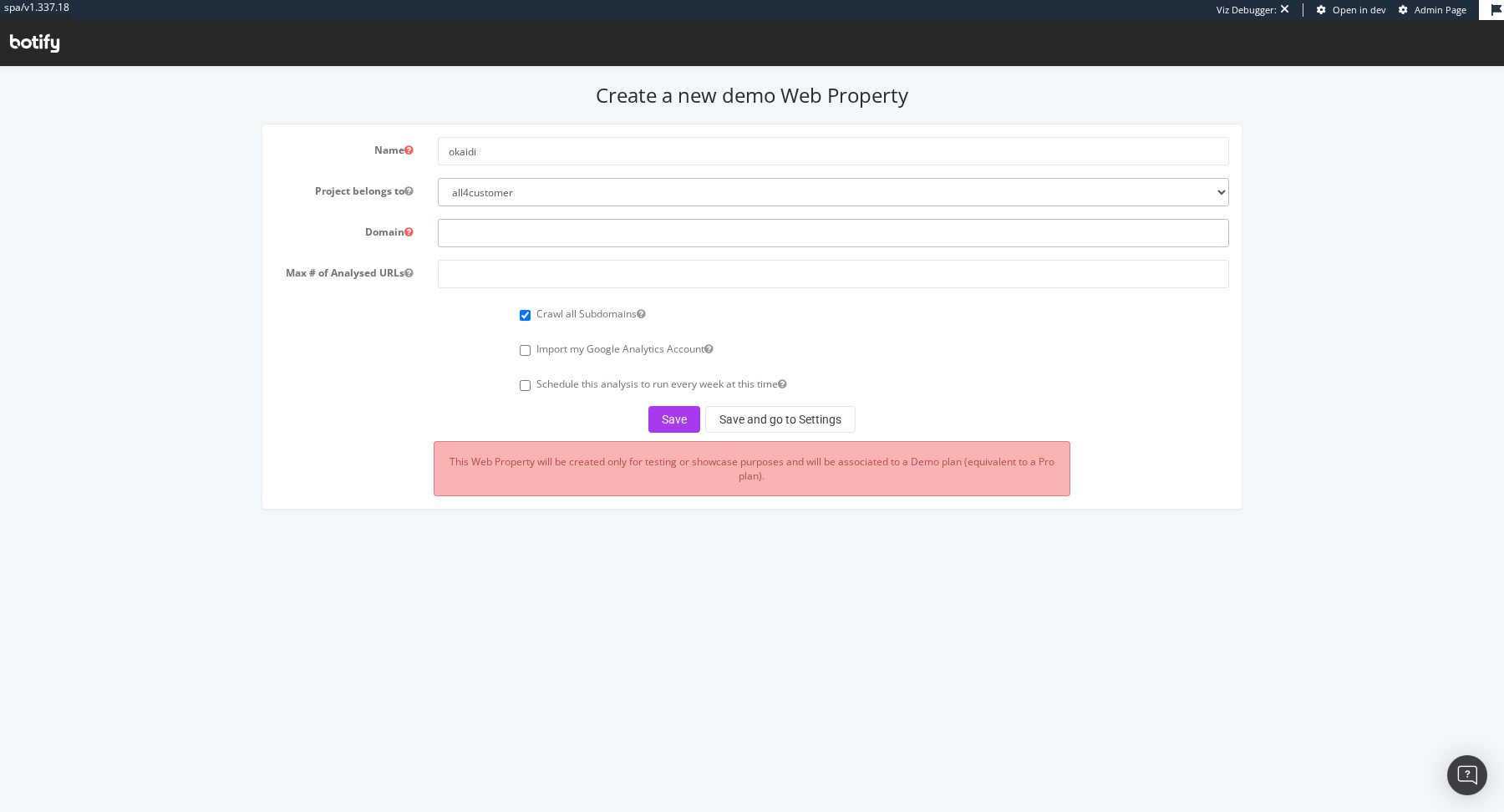
paste input "www.okaïdi.fr"
type input "www.okaïdi.fr"
click at [528, 274] on input "number" at bounding box center [834, 274] width 791 height 29
type input "100000"
click at [725, 423] on button "Save and go to Settings" at bounding box center [780, 419] width 150 height 27
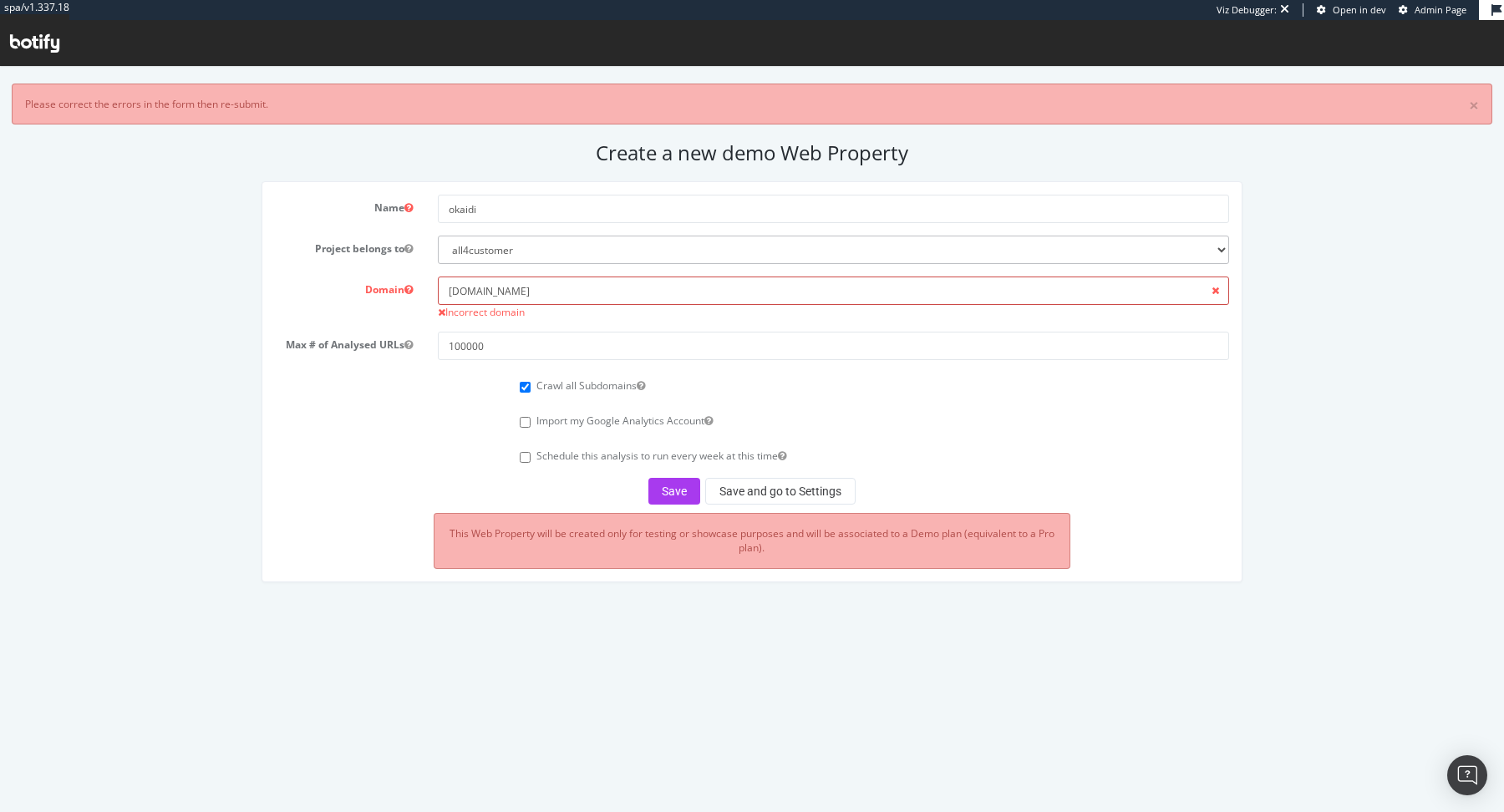
click at [477, 286] on input "www.okaïdi.fr" at bounding box center [834, 291] width 791 height 29
click at [734, 488] on button "Save and go to Settings" at bounding box center [780, 491] width 150 height 27
click at [477, 286] on input "okaïdi.fr" at bounding box center [834, 291] width 791 height 29
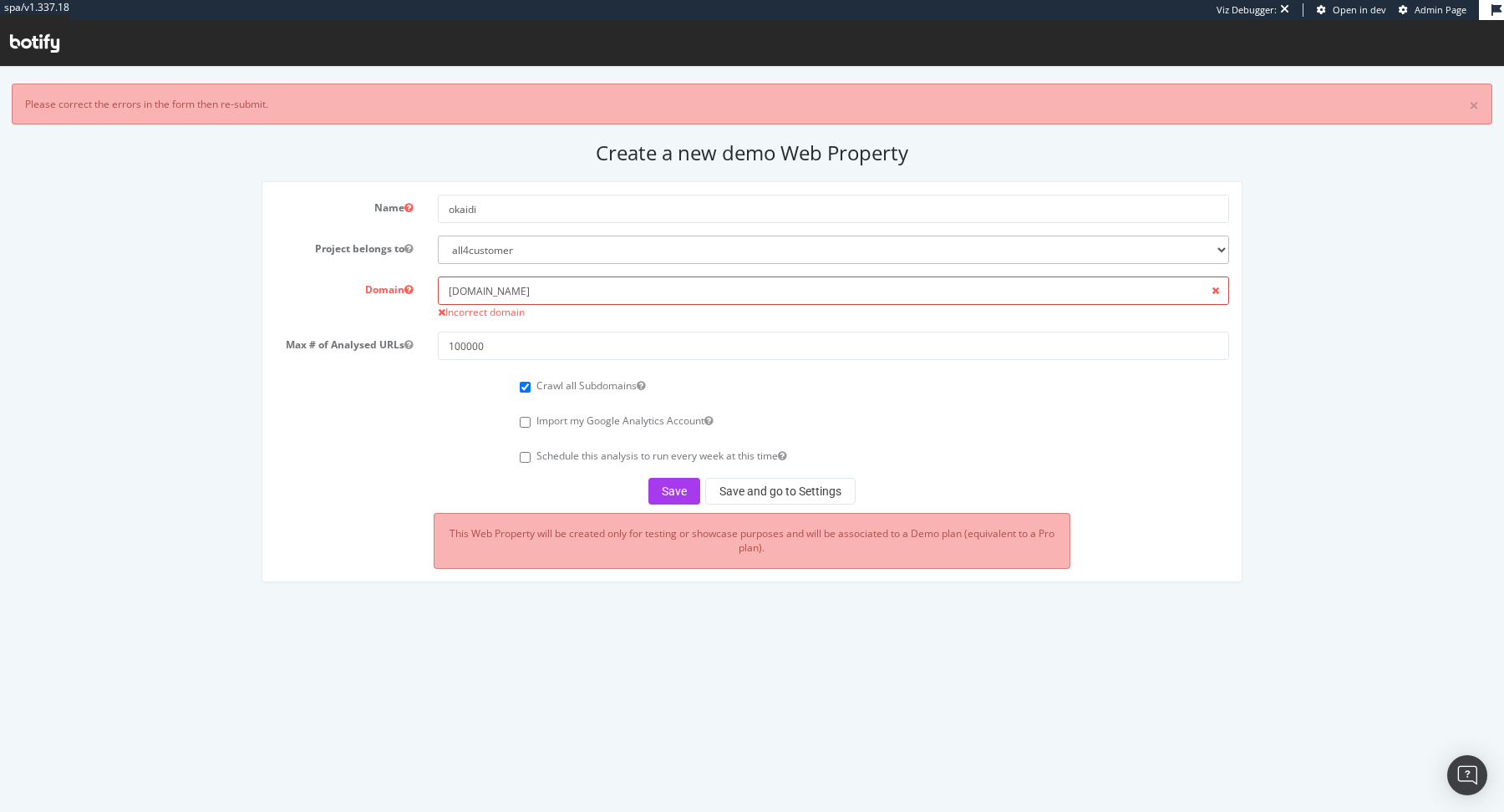
paste input "[URL][DOMAIN_NAME]"
type input "[URL][DOMAIN_NAME]"
click at [730, 489] on button "Save and go to Settings" at bounding box center [780, 491] width 150 height 27
click at [676, 492] on button "Save" at bounding box center [674, 491] width 52 height 27
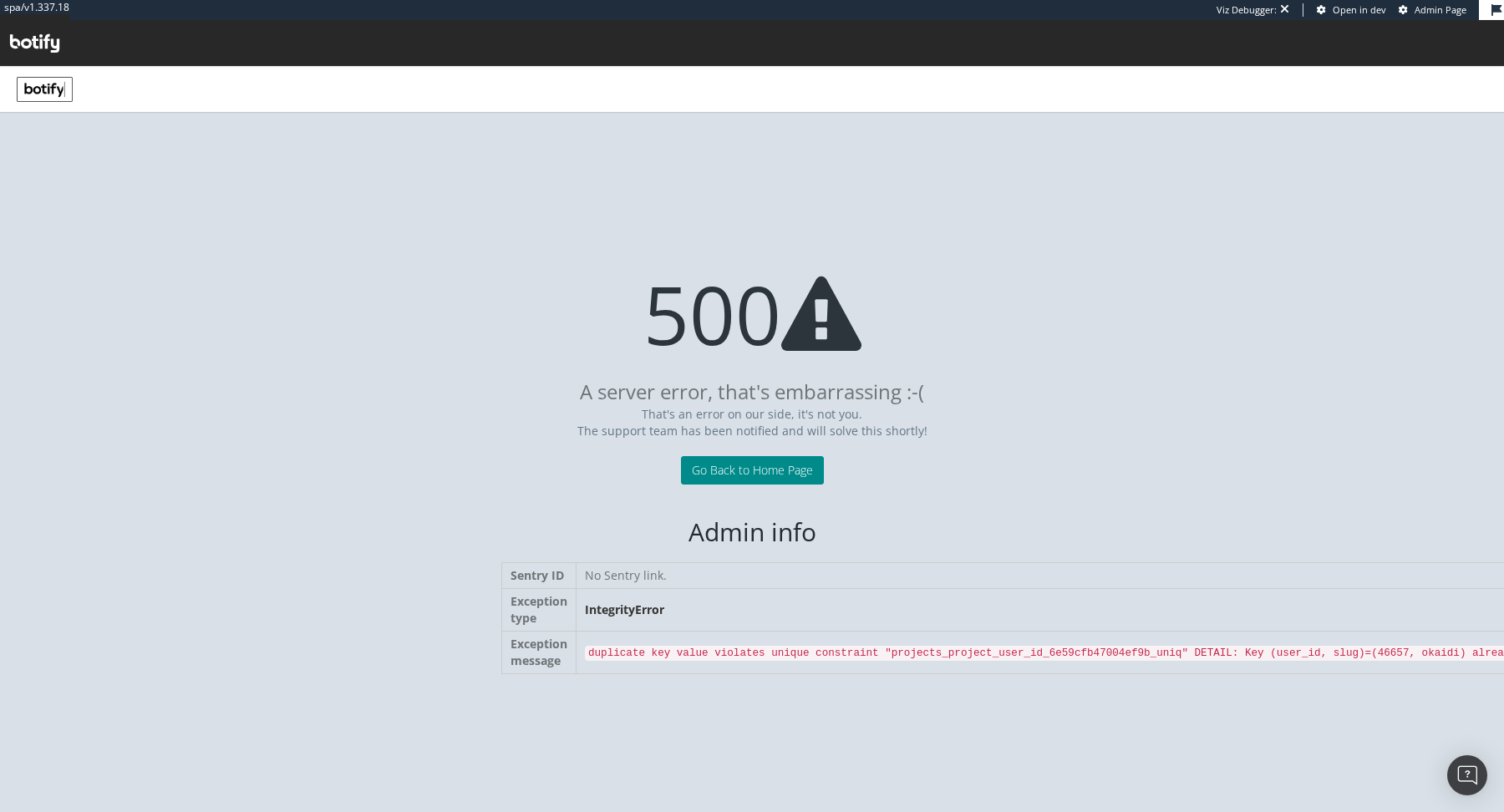
click at [723, 467] on link "Go Back to Home Page" at bounding box center [752, 471] width 143 height 29
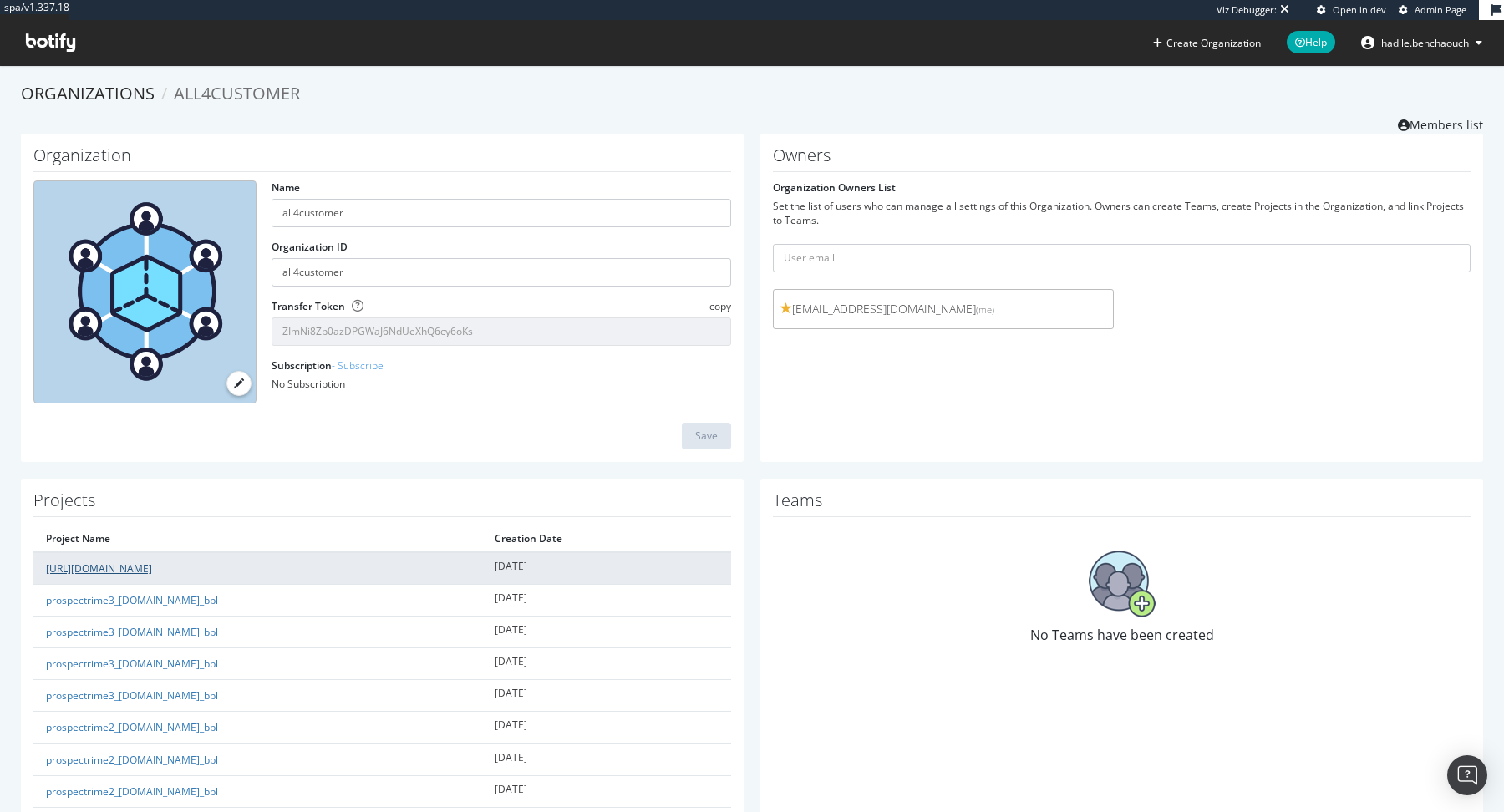
click at [152, 561] on link "[URL][DOMAIN_NAME]" at bounding box center [98, 568] width 106 height 14
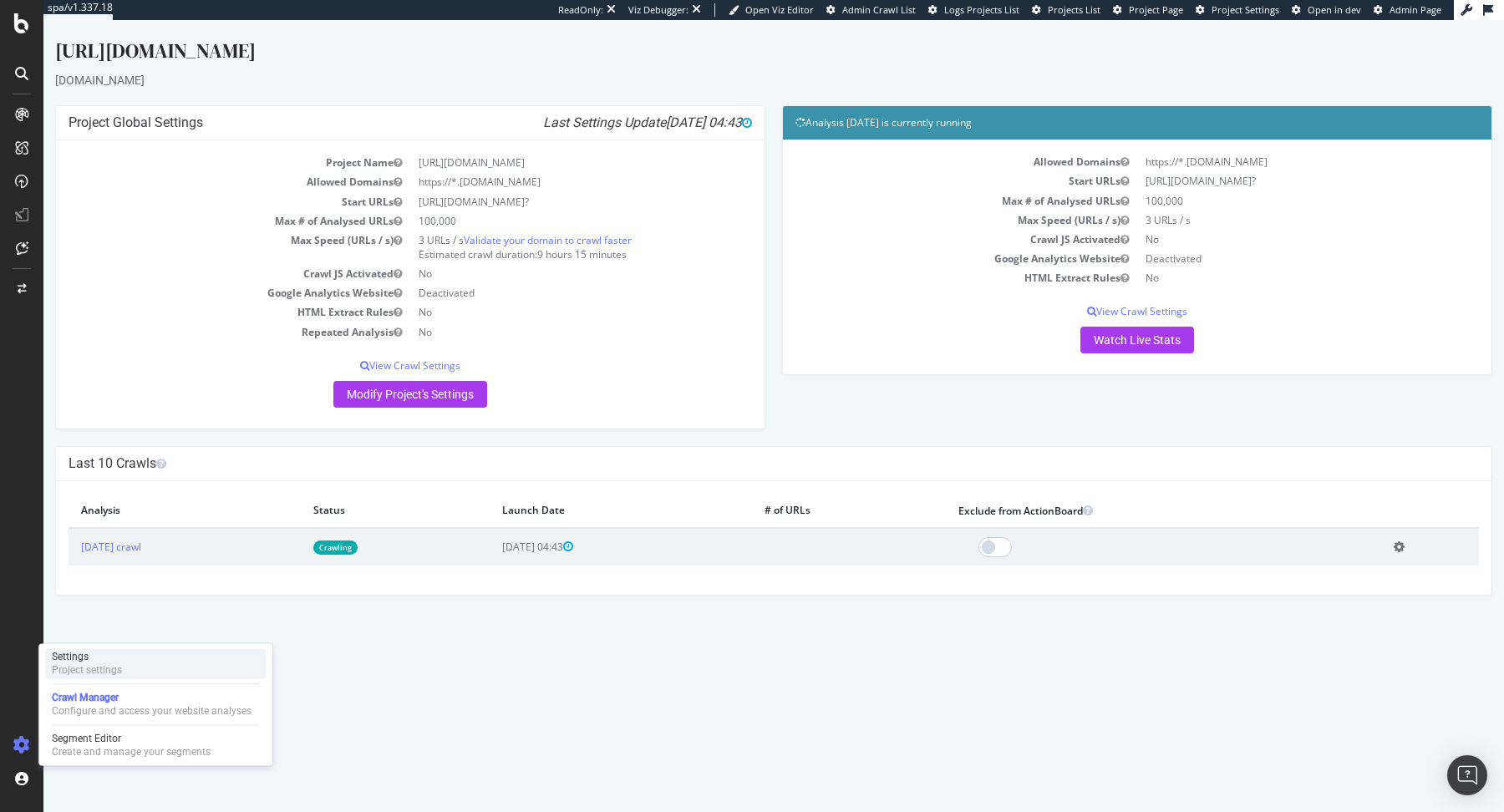
click at [66, 659] on div "Settings" at bounding box center [86, 657] width 70 height 14
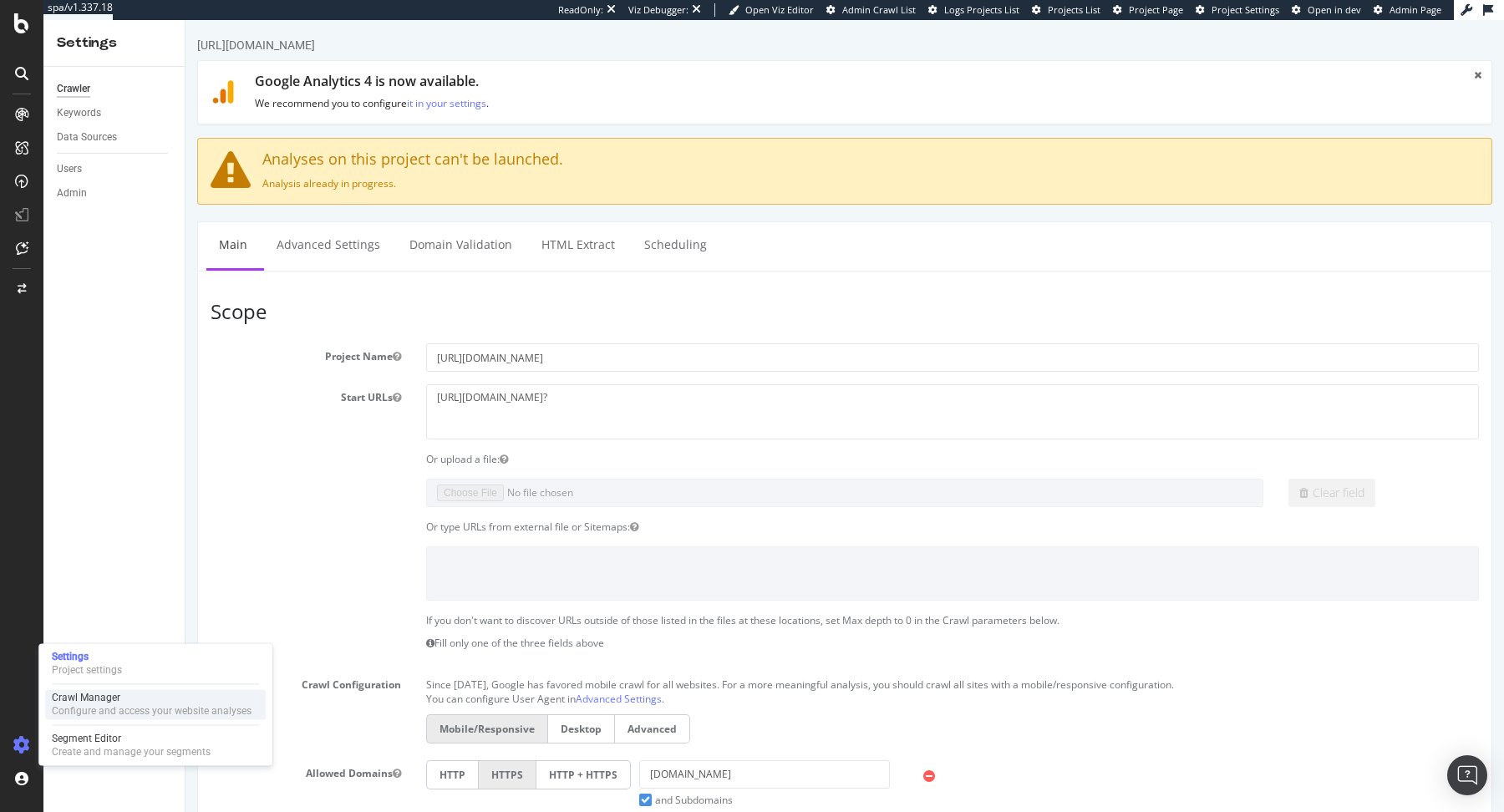
click at [70, 711] on div "Configure and access your website analyses" at bounding box center [151, 711] width 200 height 14
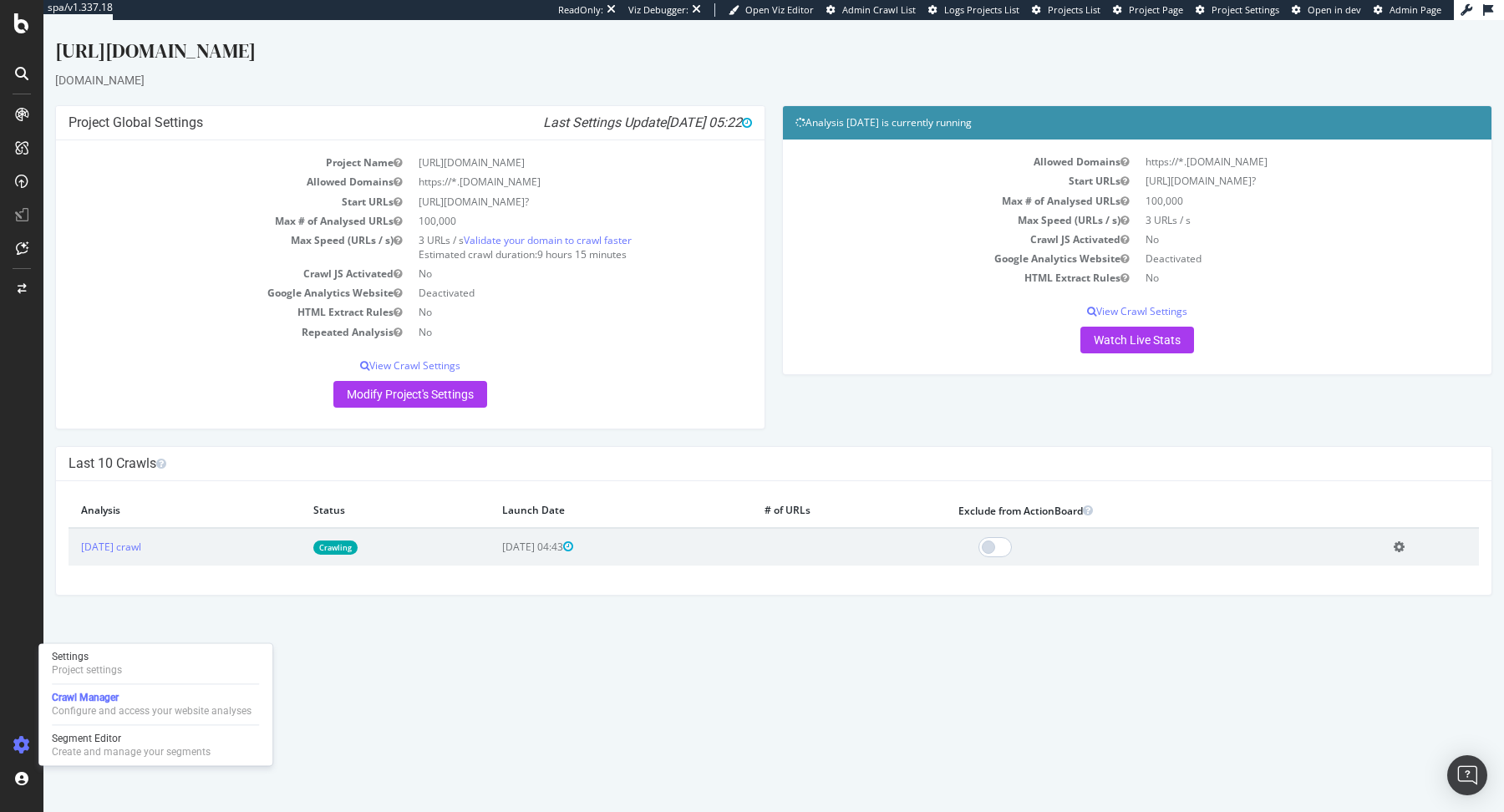
click at [150, 553] on td "[DATE] crawl" at bounding box center [184, 547] width 232 height 37
click at [141, 547] on link "2025 Sep. 9th crawl" at bounding box center [111, 546] width 60 height 14
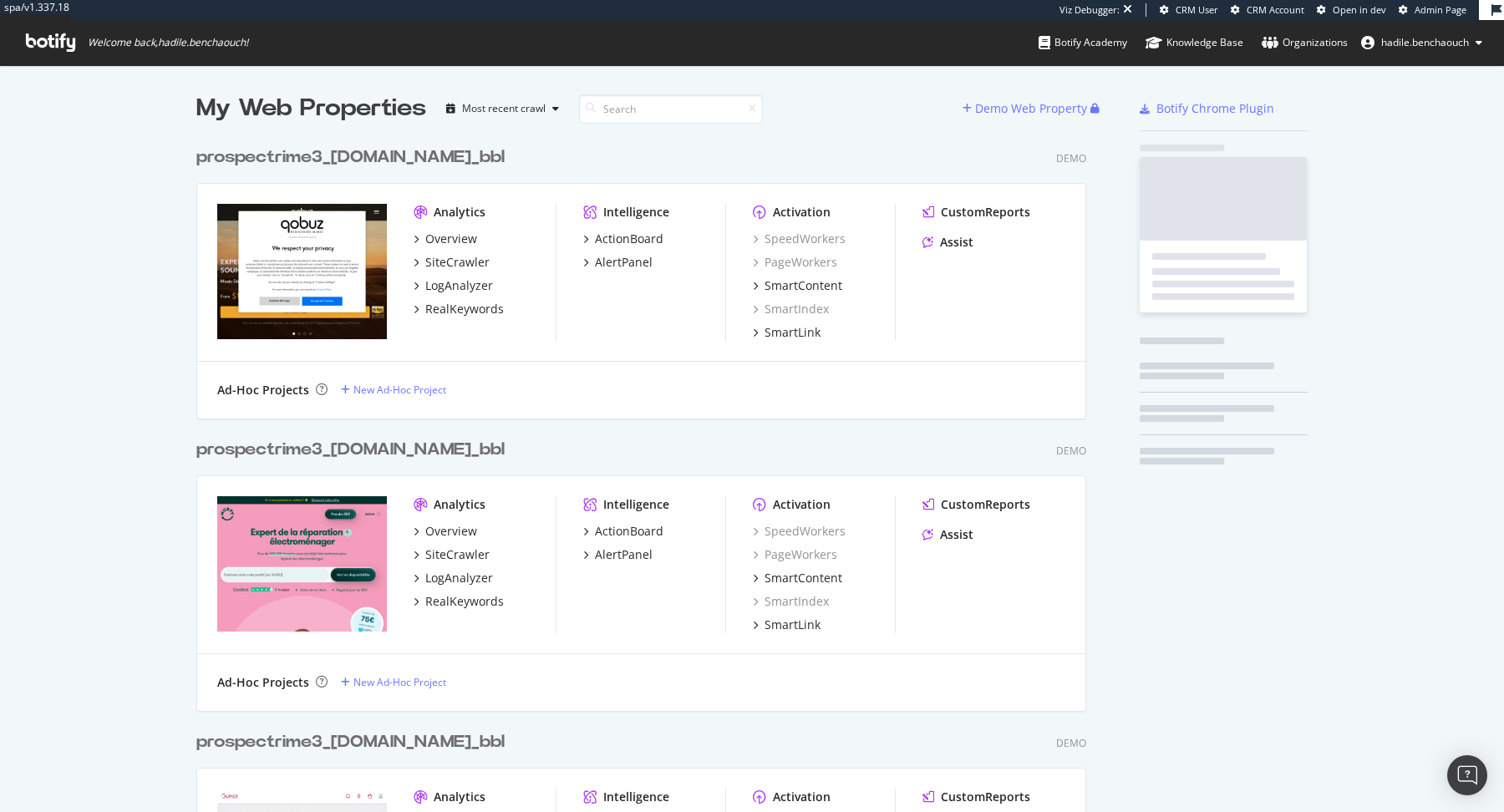
scroll to position [17150, 902]
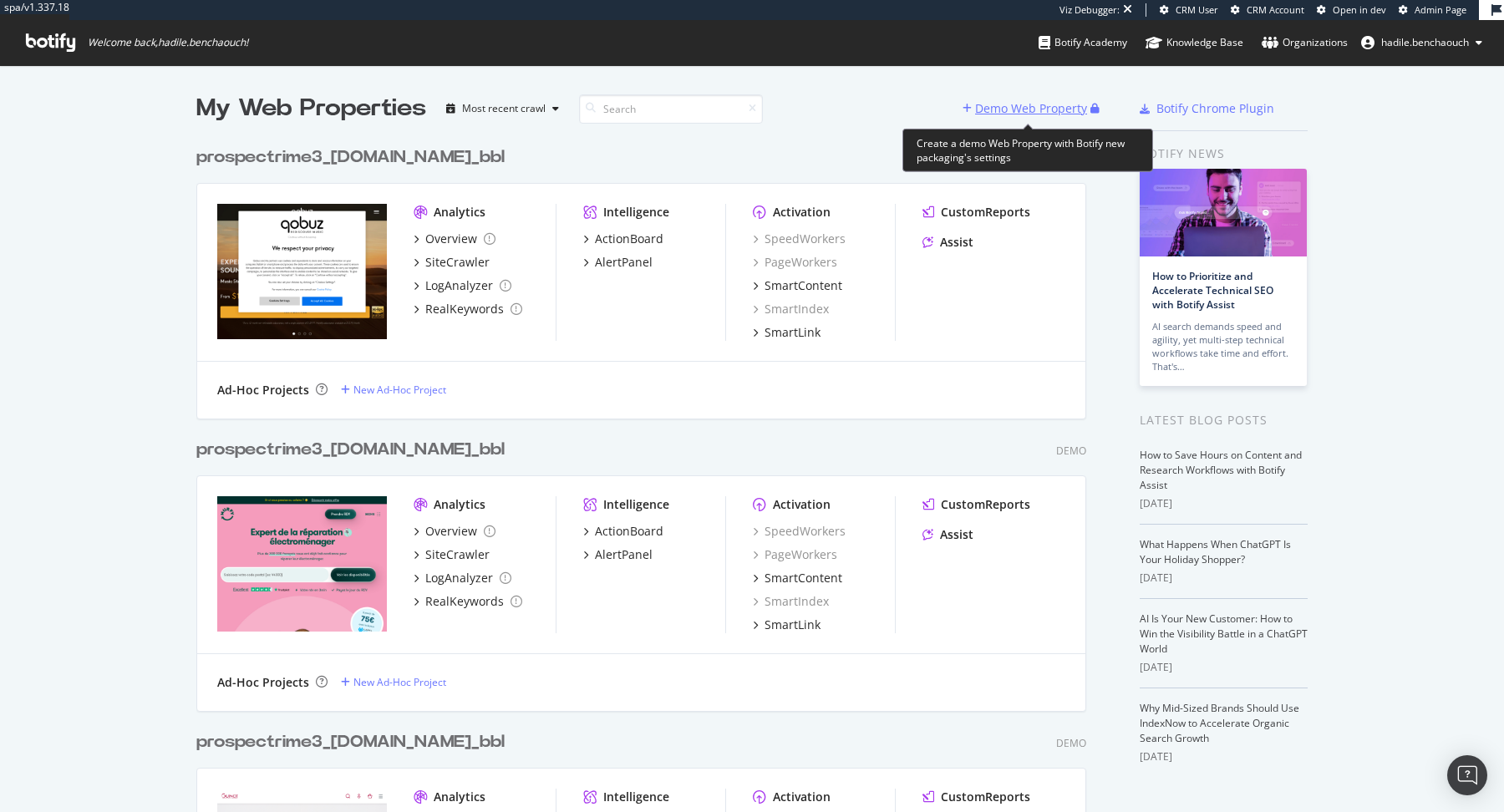
click at [1013, 107] on div "Demo Web Property" at bounding box center [1031, 109] width 112 height 17
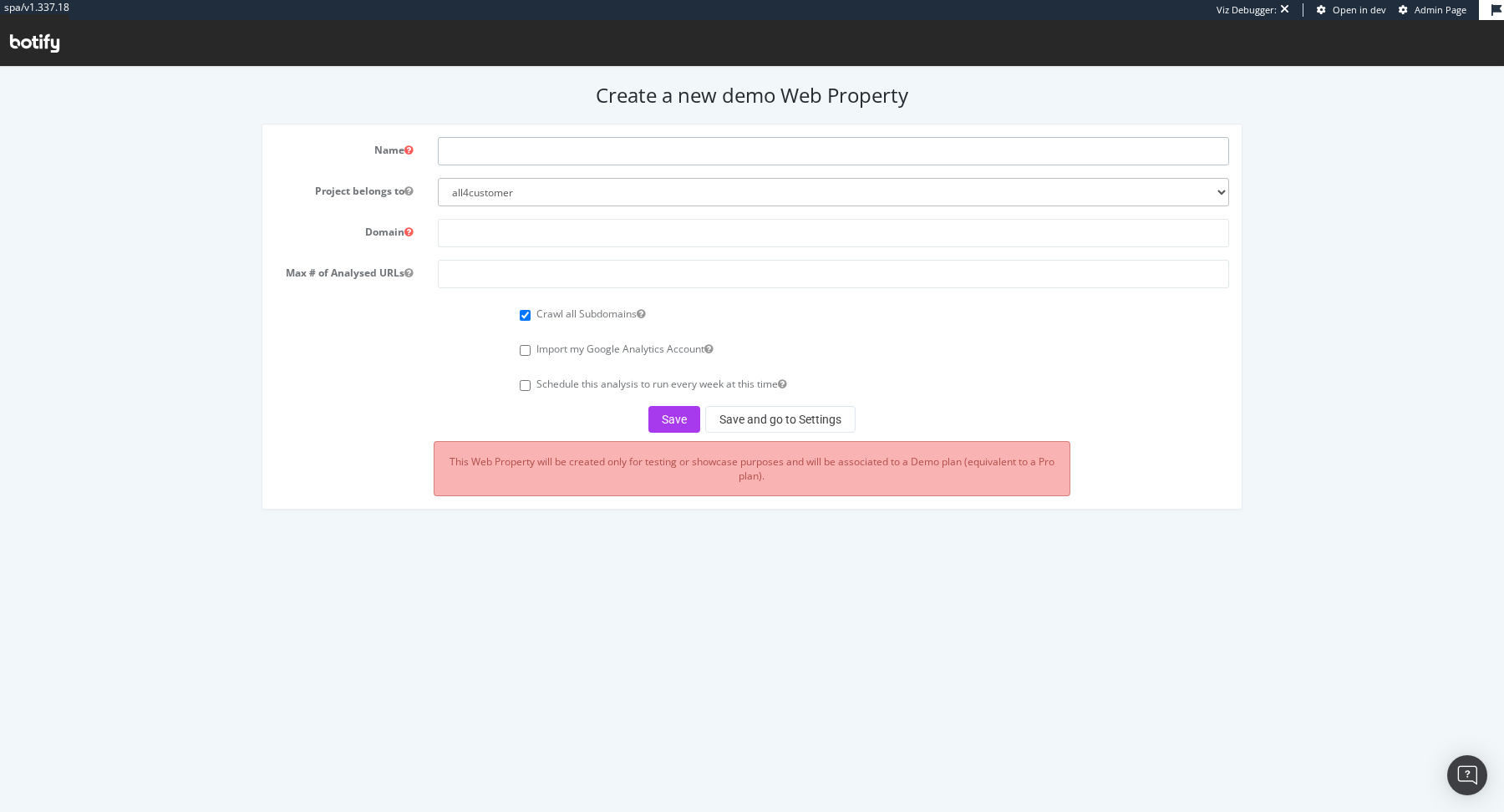
click at [659, 155] on input "text" at bounding box center [834, 151] width 791 height 29
type input "okaidi"
click at [604, 245] on input "text" at bounding box center [834, 233] width 791 height 29
paste input "[URL][DOMAIN_NAME]"
type input "[URL][DOMAIN_NAME]"
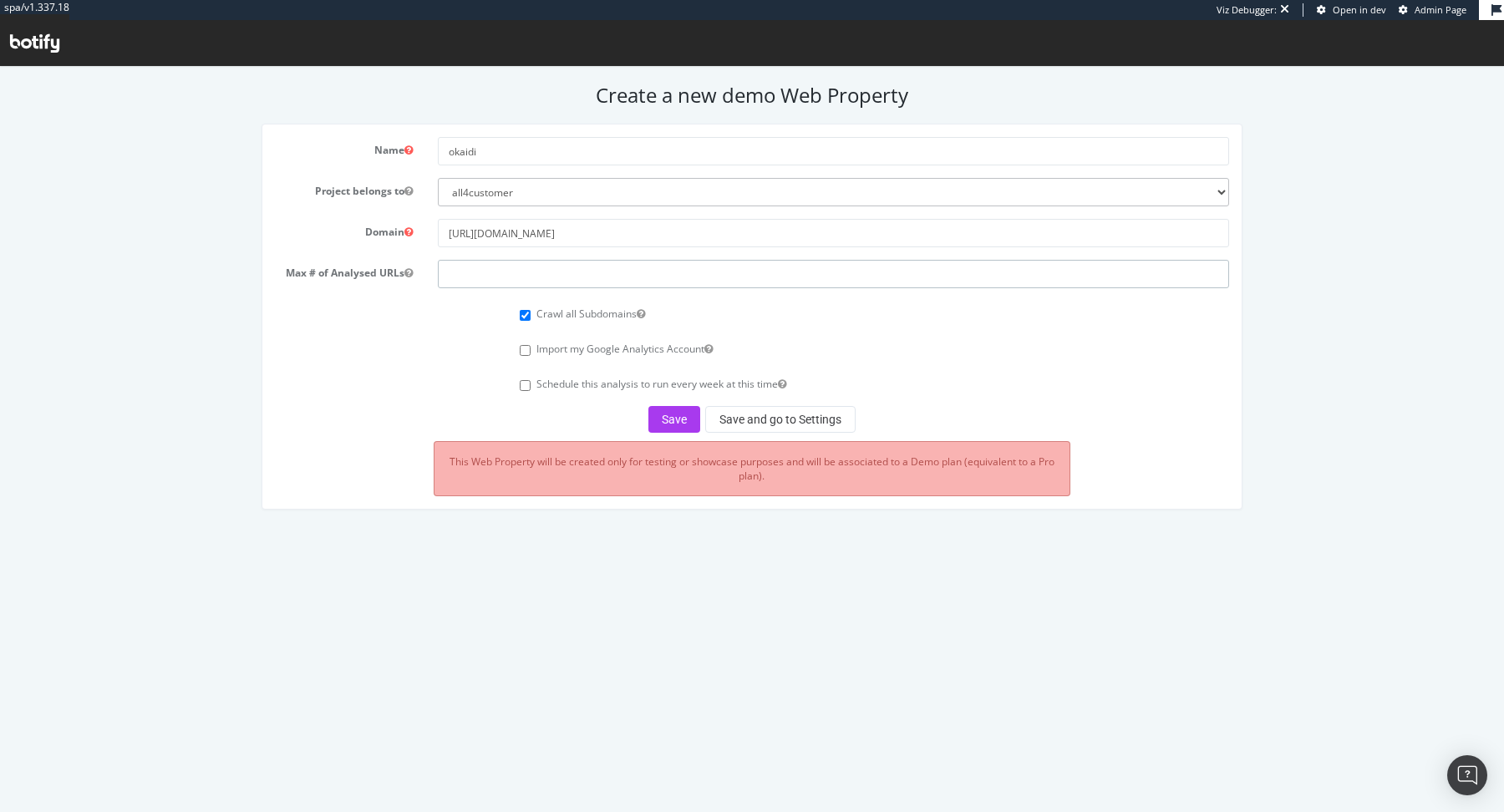
click at [559, 268] on input "number" at bounding box center [834, 274] width 791 height 29
type input "100000"
click at [688, 412] on button "Save" at bounding box center [674, 419] width 52 height 27
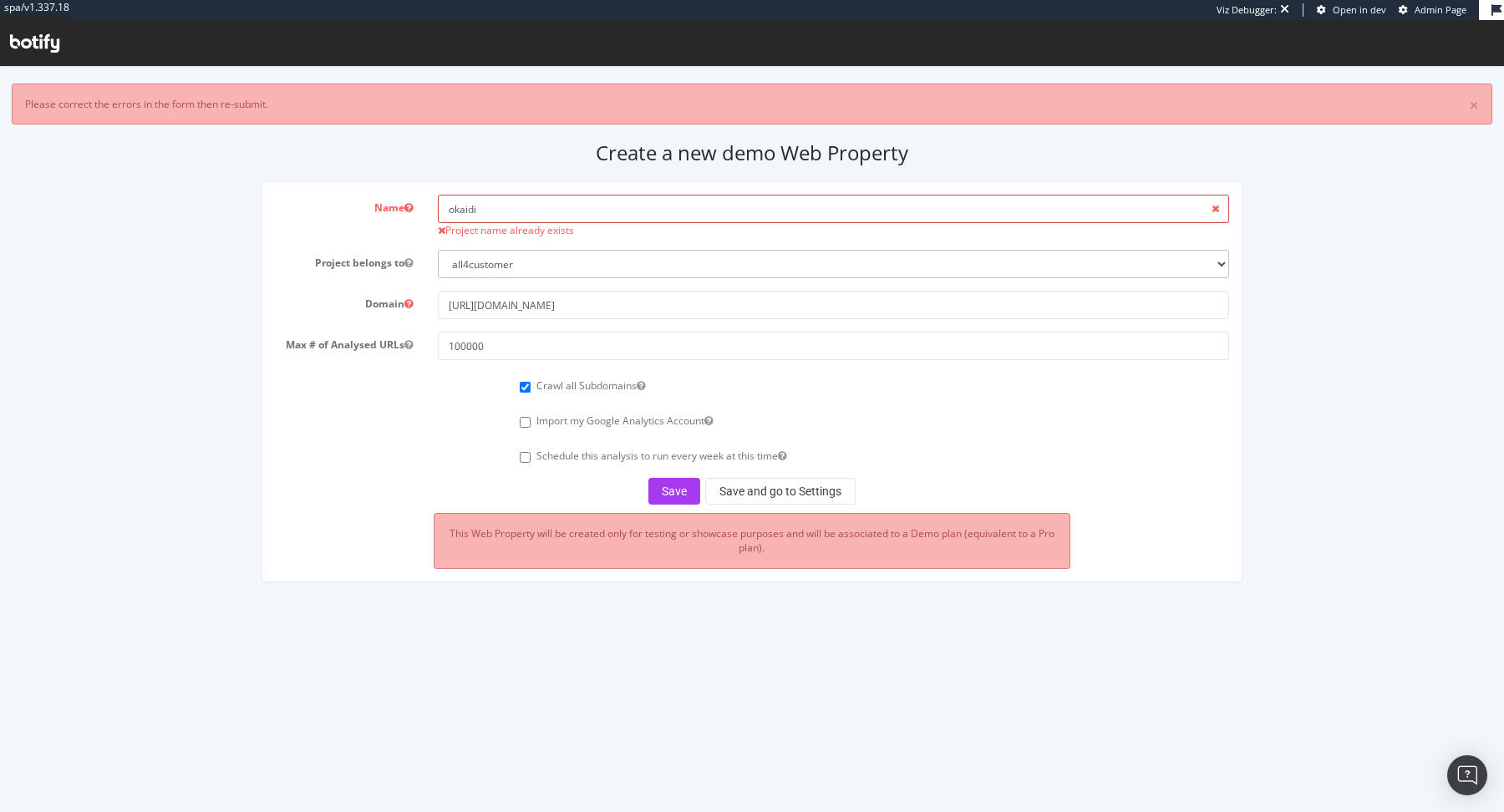
click at [537, 204] on input "okaidi" at bounding box center [834, 209] width 791 height 29
click at [464, 210] on input "okaidi" at bounding box center [834, 209] width 791 height 29
click at [676, 485] on button "Save" at bounding box center [674, 491] width 52 height 27
click at [514, 209] on input "okaïdi" at bounding box center [834, 209] width 791 height 29
type input "okaïdi1"
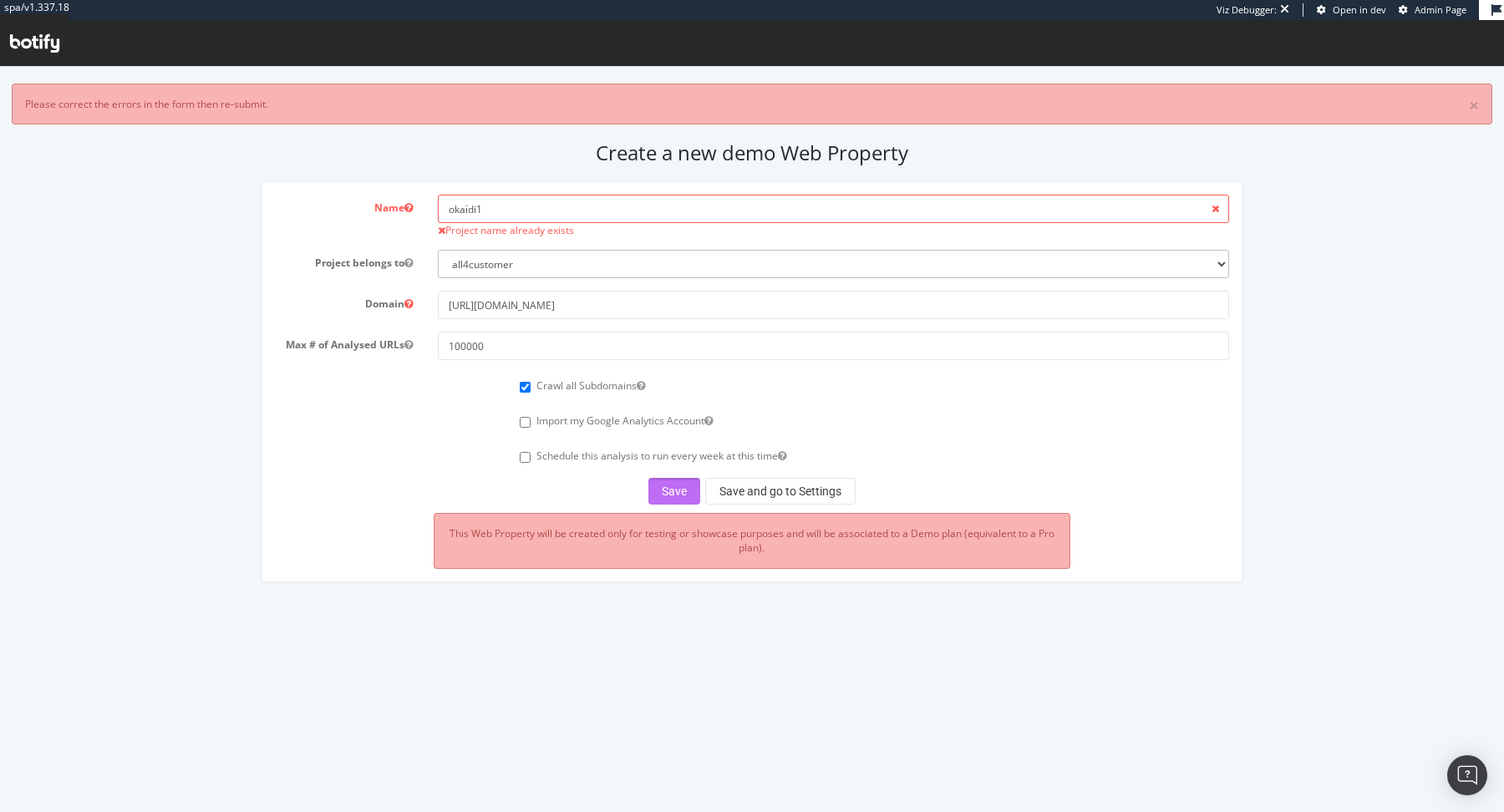
click at [677, 484] on button "Save" at bounding box center [674, 491] width 52 height 27
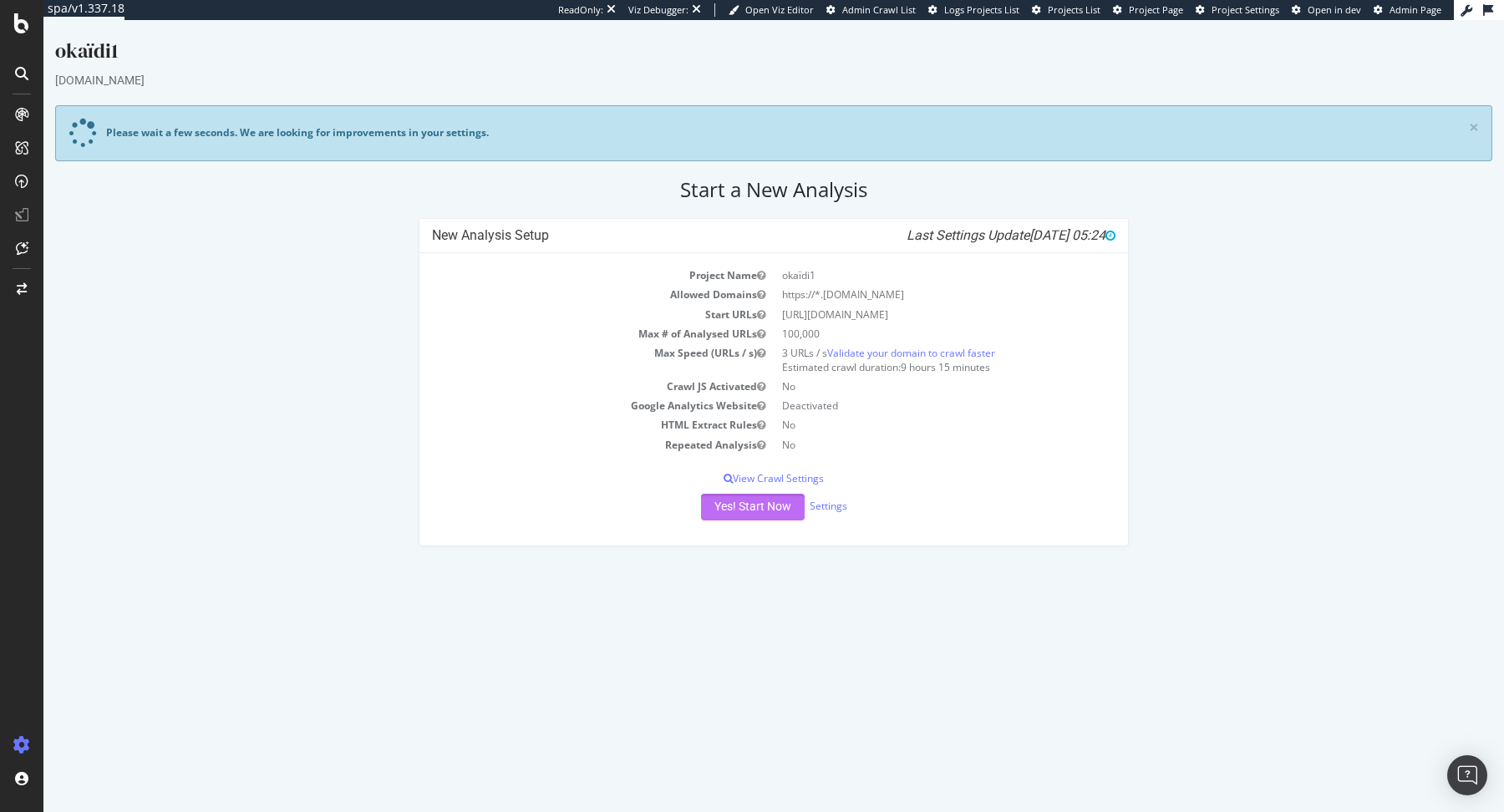
click at [723, 496] on button "Yes! Start Now" at bounding box center [752, 507] width 104 height 27
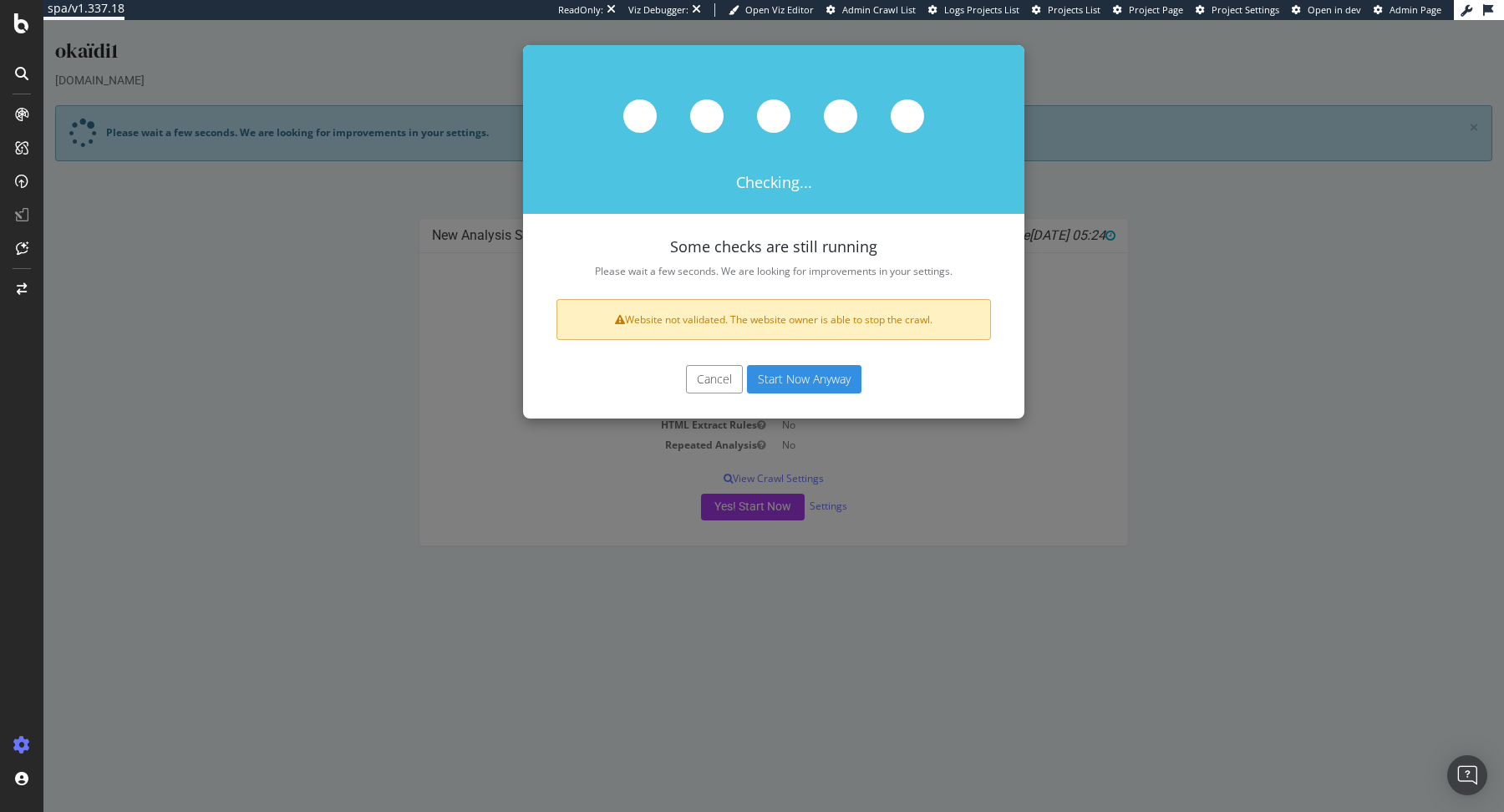
click at [813, 385] on button "Start Now Anyway" at bounding box center [803, 379] width 114 height 29
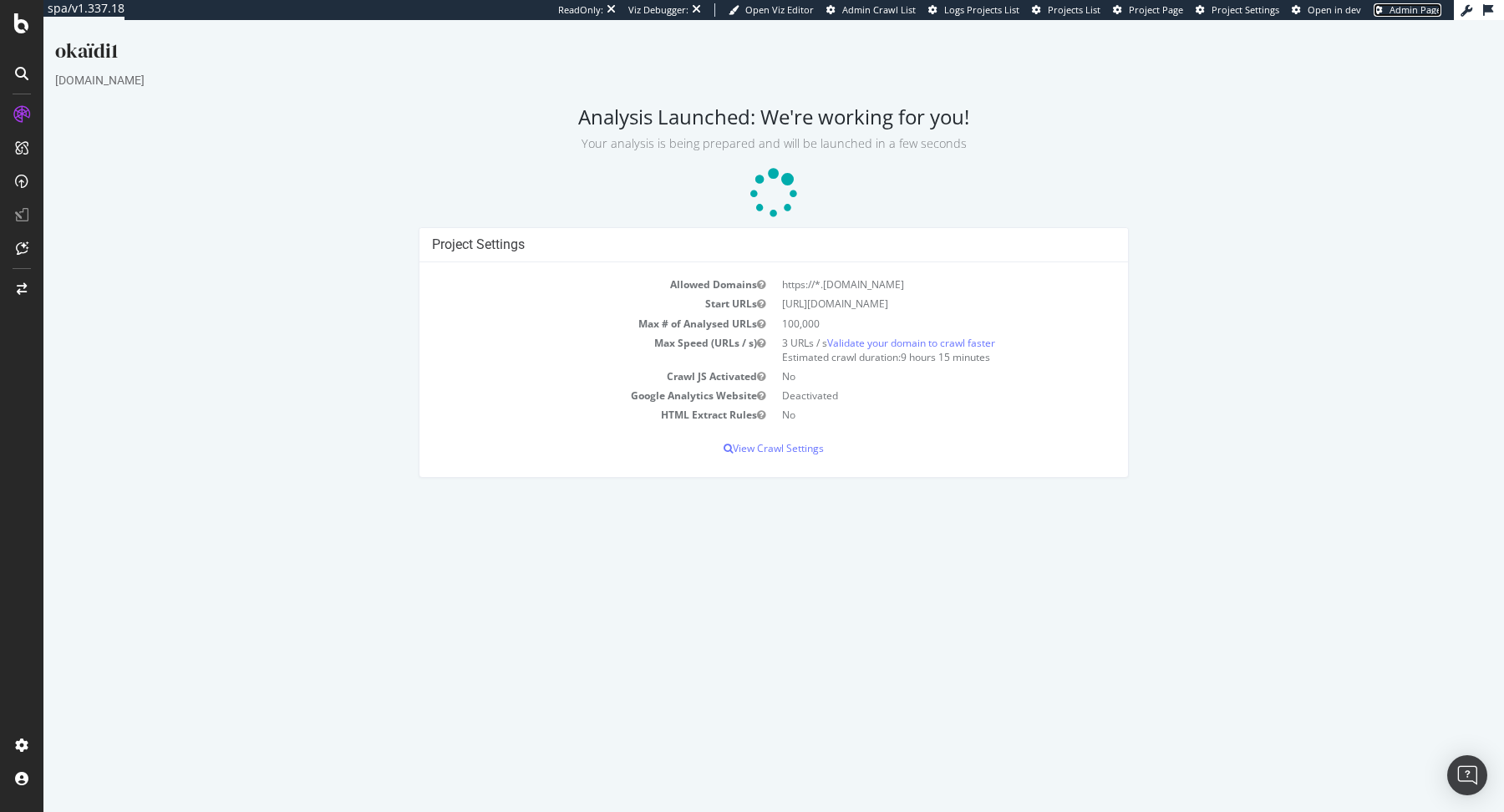
click at [1386, 12] on link "Admin Page" at bounding box center [1408, 10] width 68 height 14
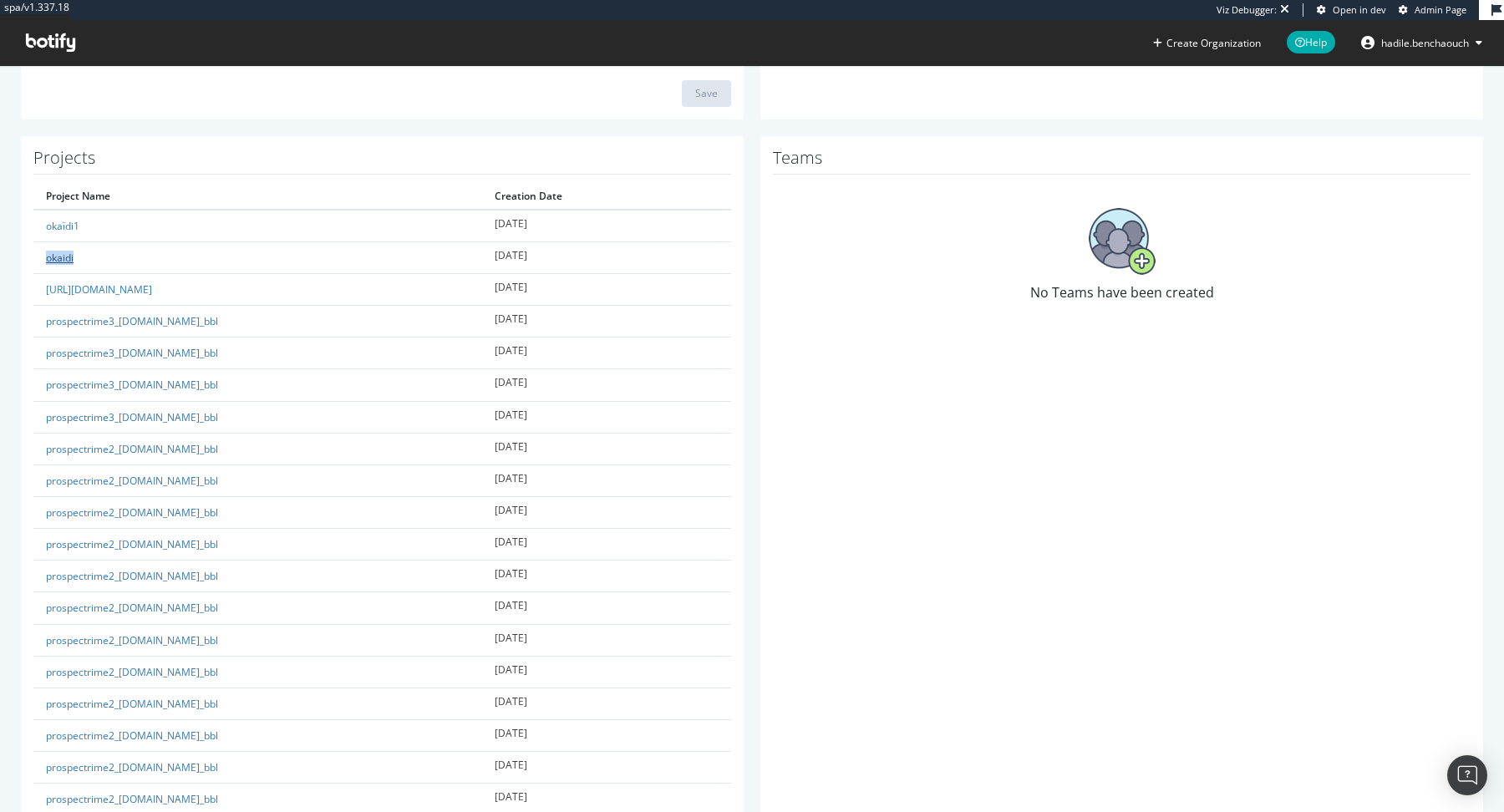
scroll to position [345, 0]
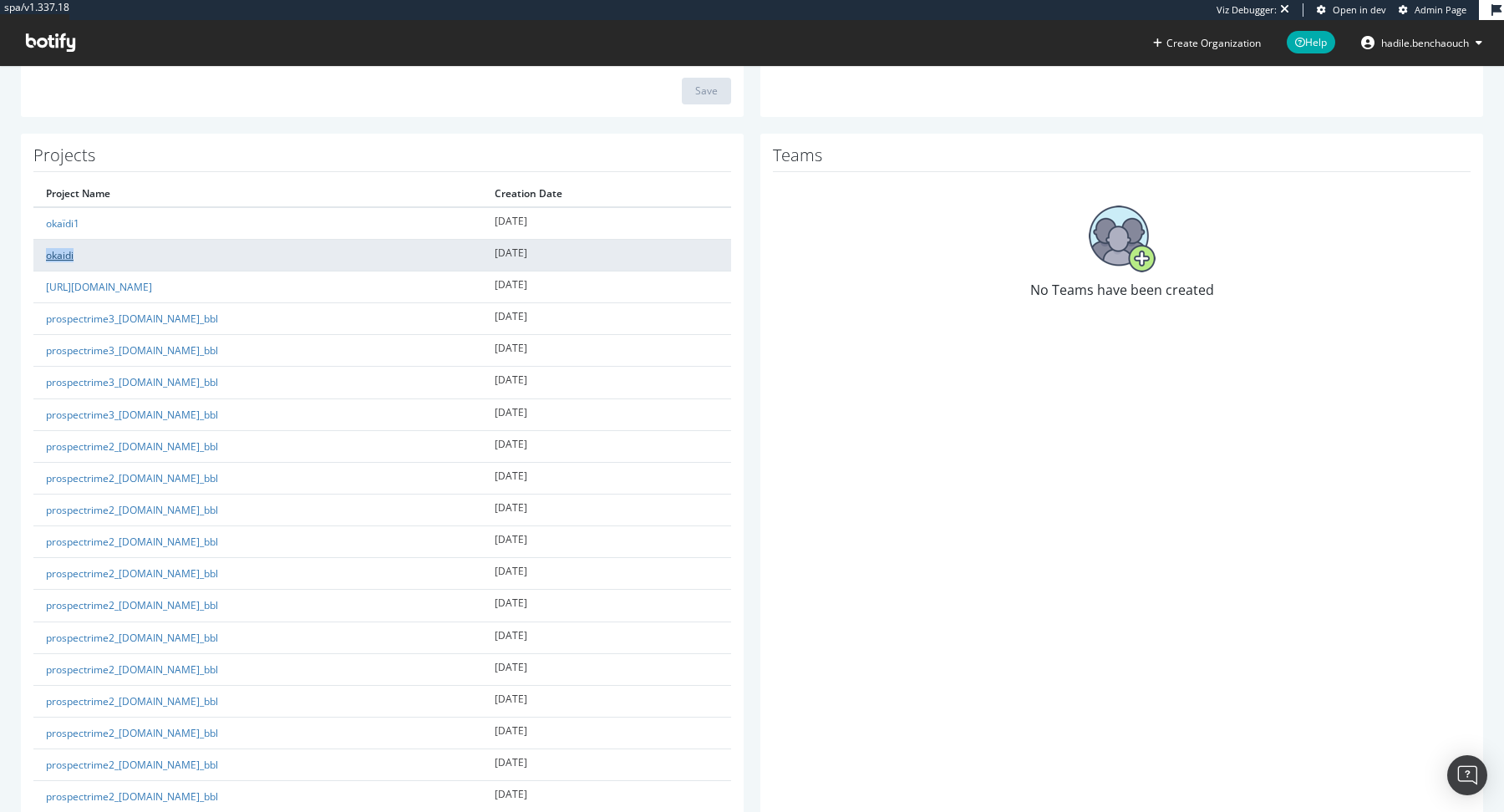
click at [66, 253] on link "okaidi" at bounding box center [59, 254] width 28 height 14
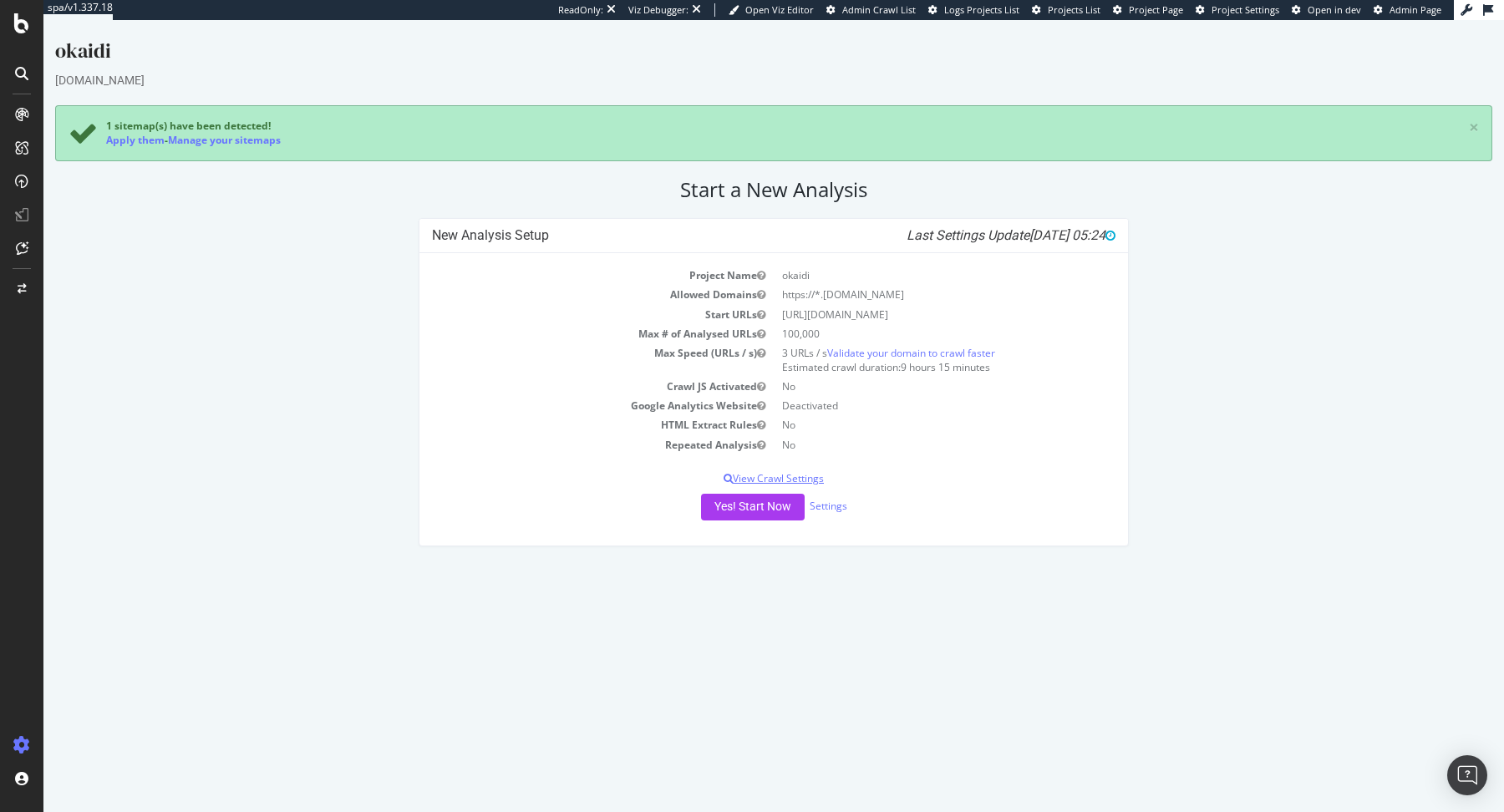
click at [815, 471] on p "View Crawl Settings" at bounding box center [774, 477] width 683 height 14
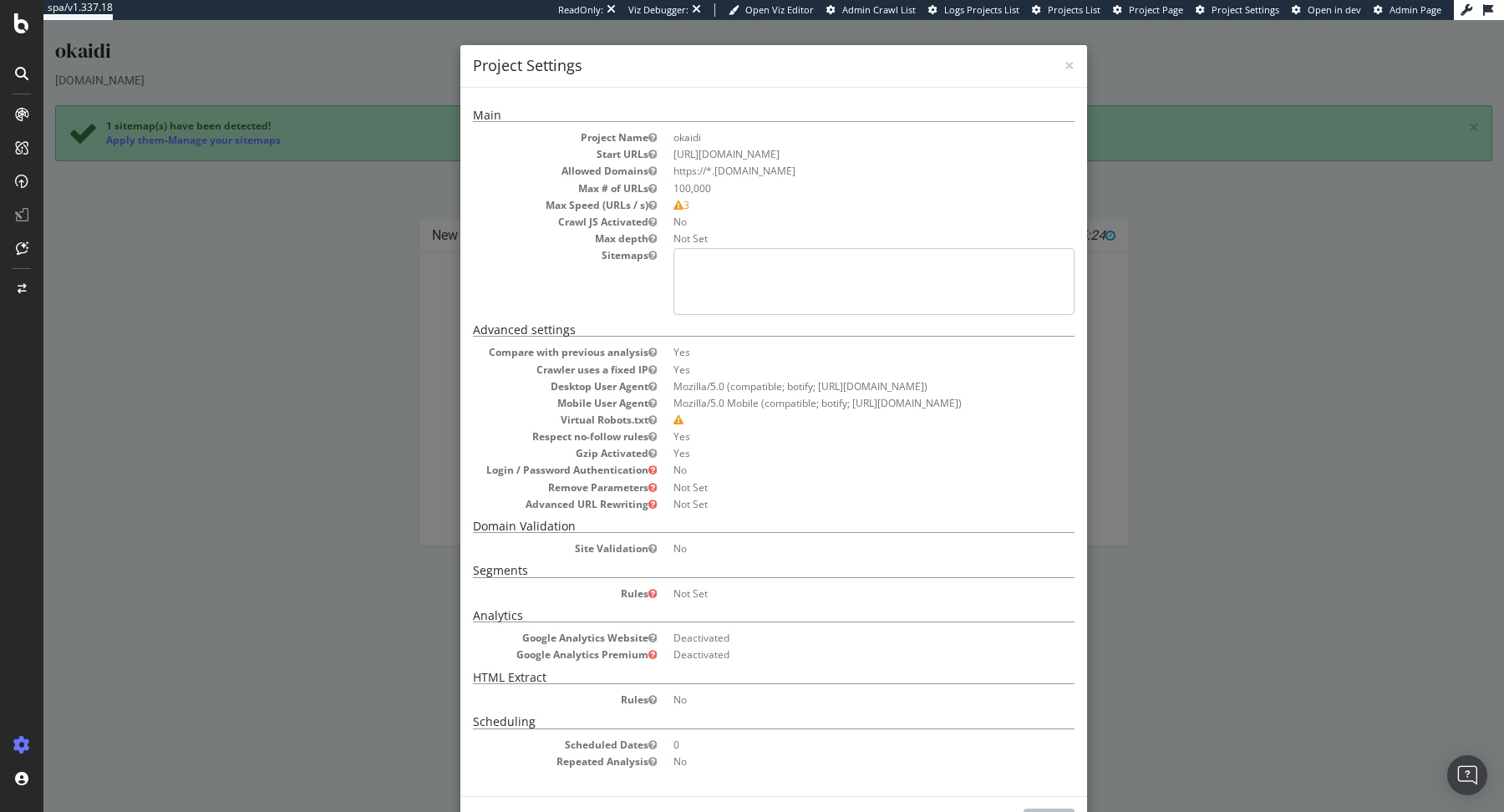
click at [1066, 80] on div "× Close Project Settings" at bounding box center [773, 66] width 626 height 42
click at [1073, 57] on span "×" at bounding box center [1069, 65] width 10 height 24
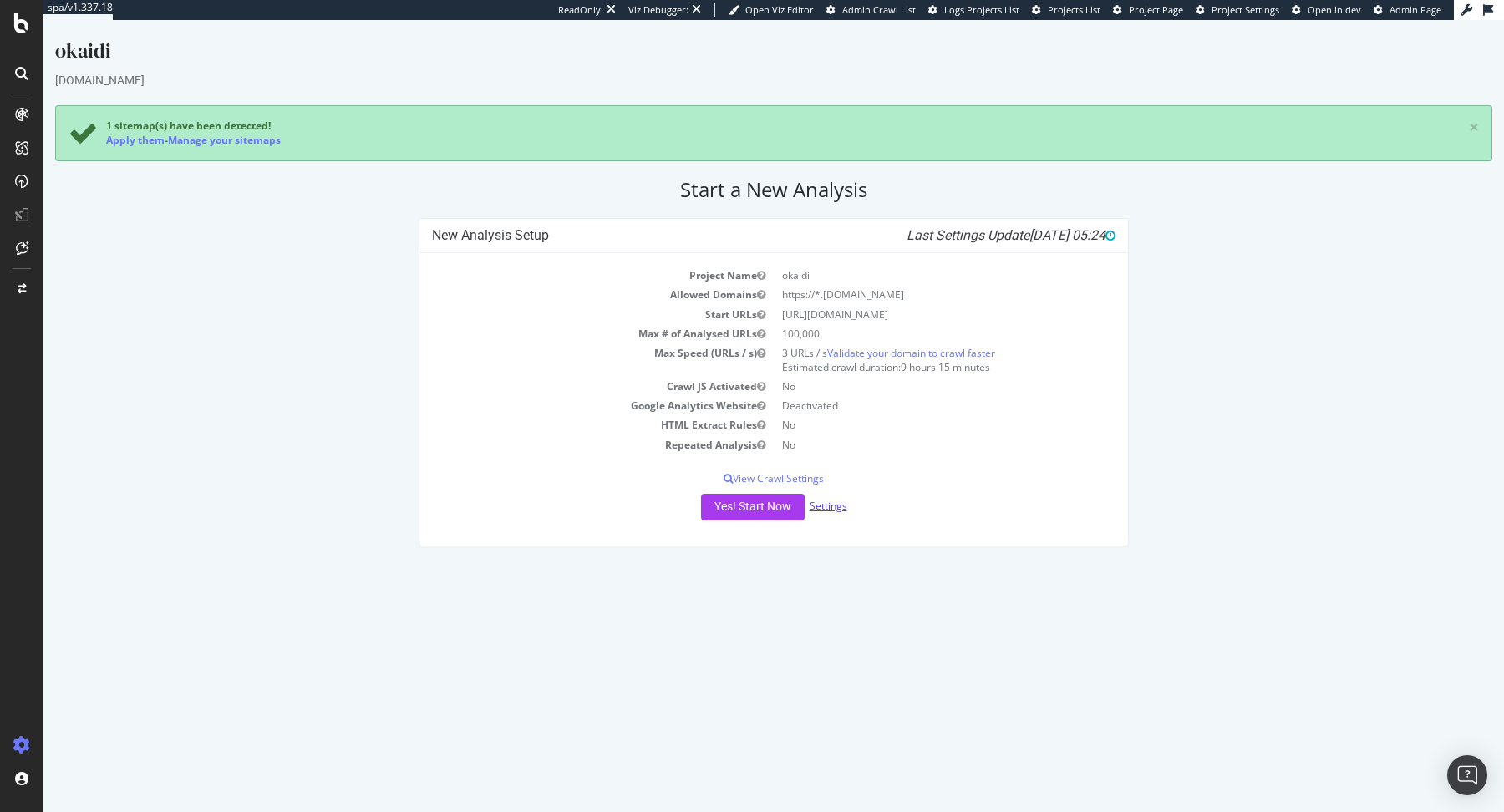
click at [826, 502] on link "Settings" at bounding box center [829, 505] width 37 height 14
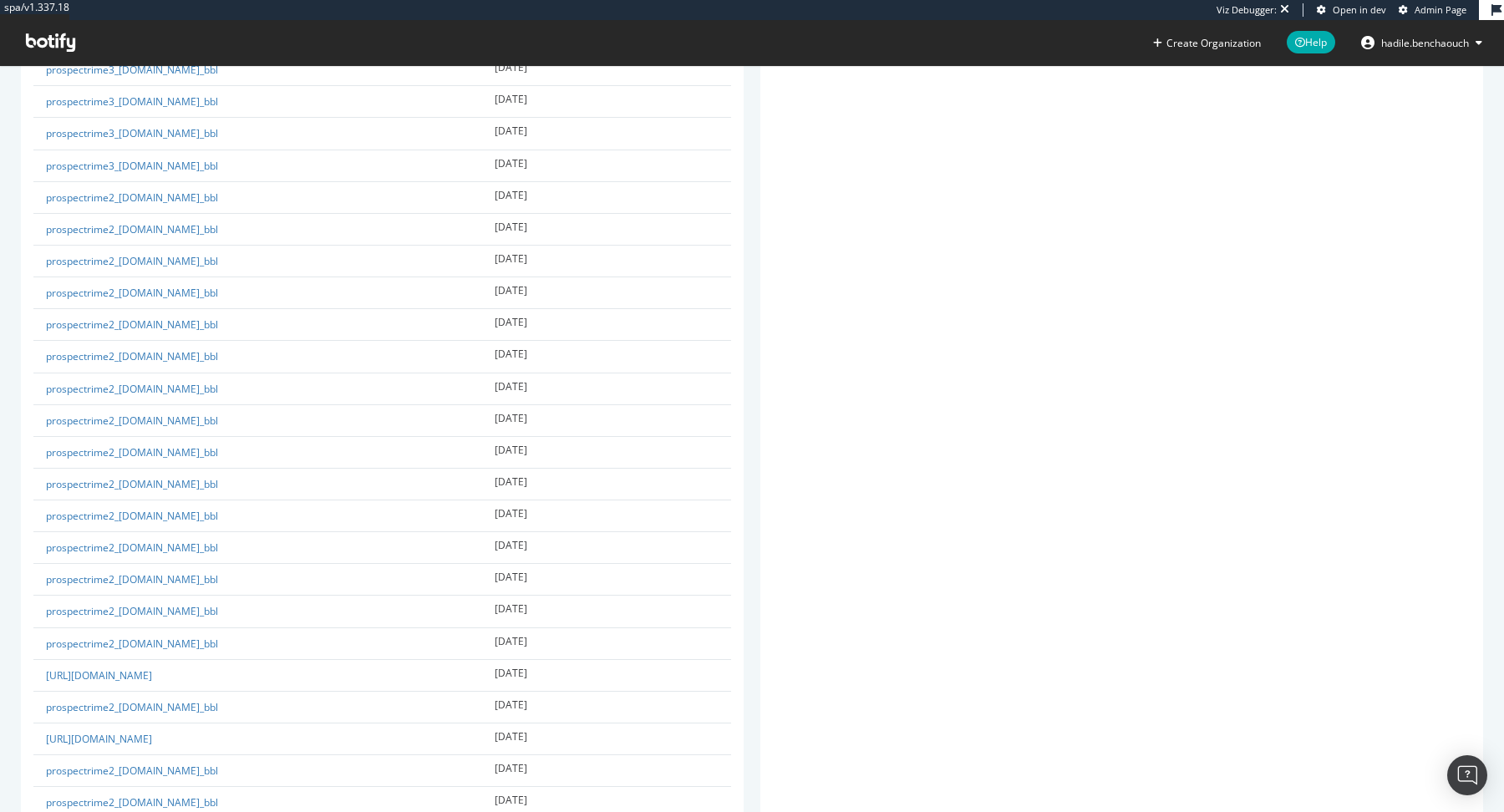
scroll to position [1300, 0]
